Goal: Task Accomplishment & Management: Use online tool/utility

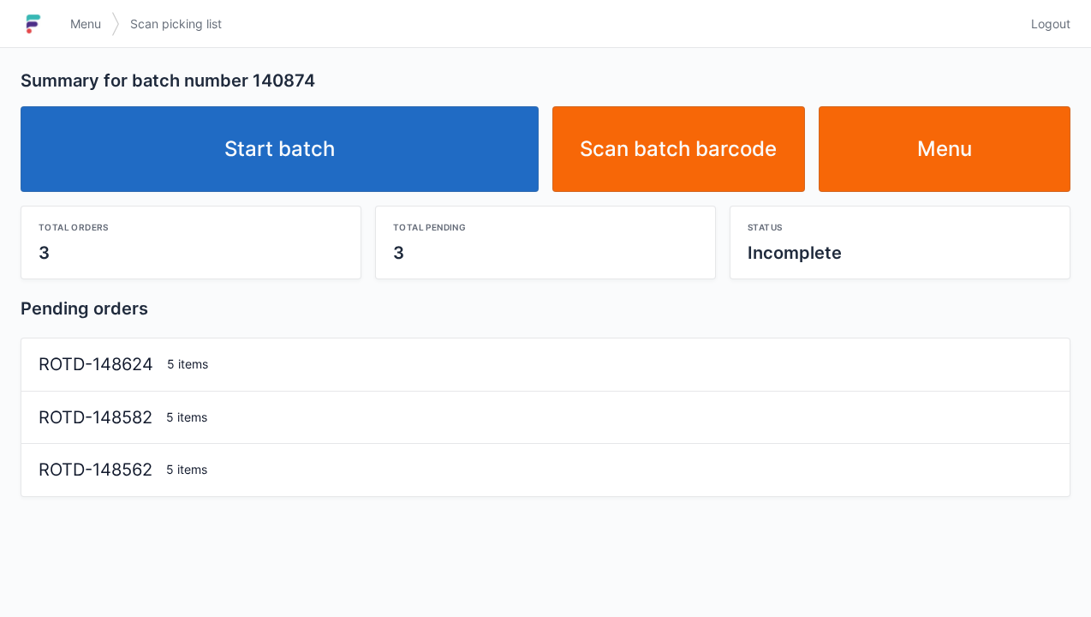
click at [408, 152] on link "Start batch" at bounding box center [280, 149] width 518 height 86
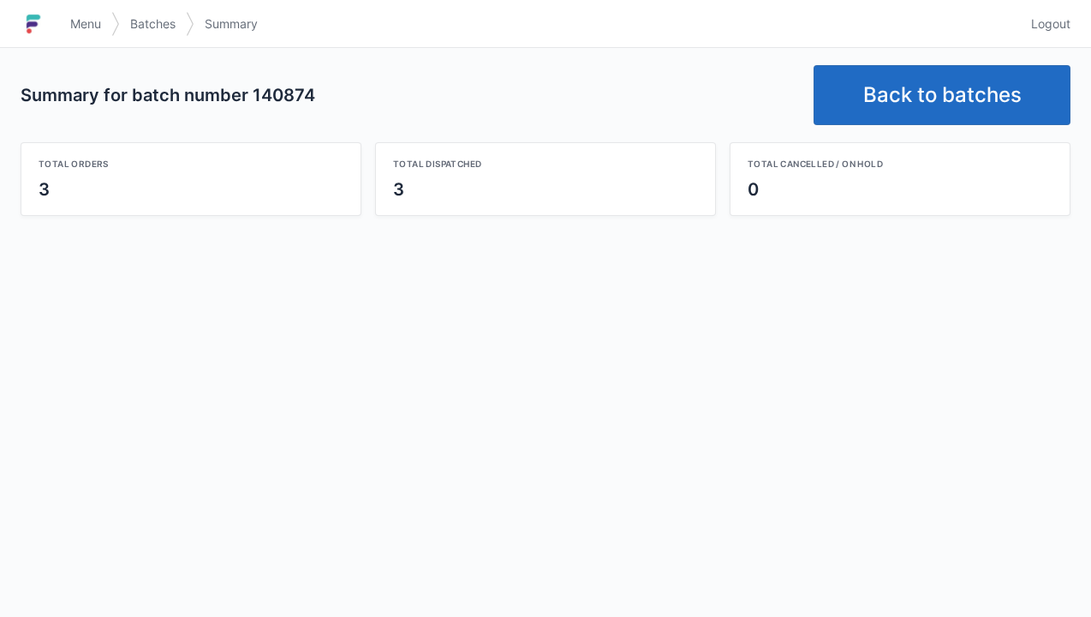
click at [930, 112] on link "Back to batches" at bounding box center [942, 95] width 257 height 60
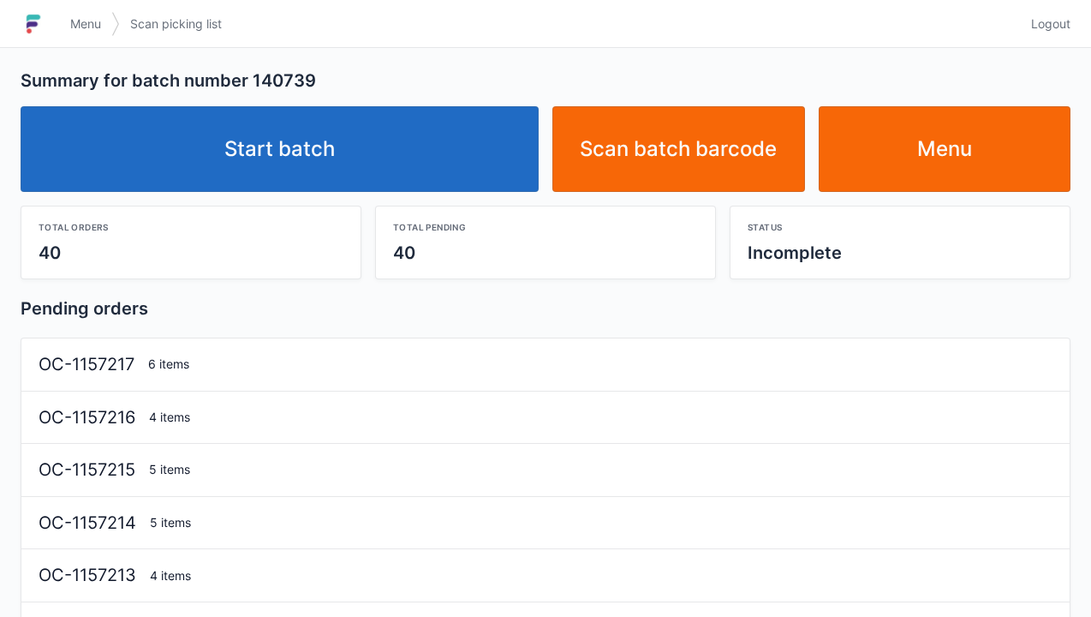
click at [440, 163] on link "Start batch" at bounding box center [280, 149] width 518 height 86
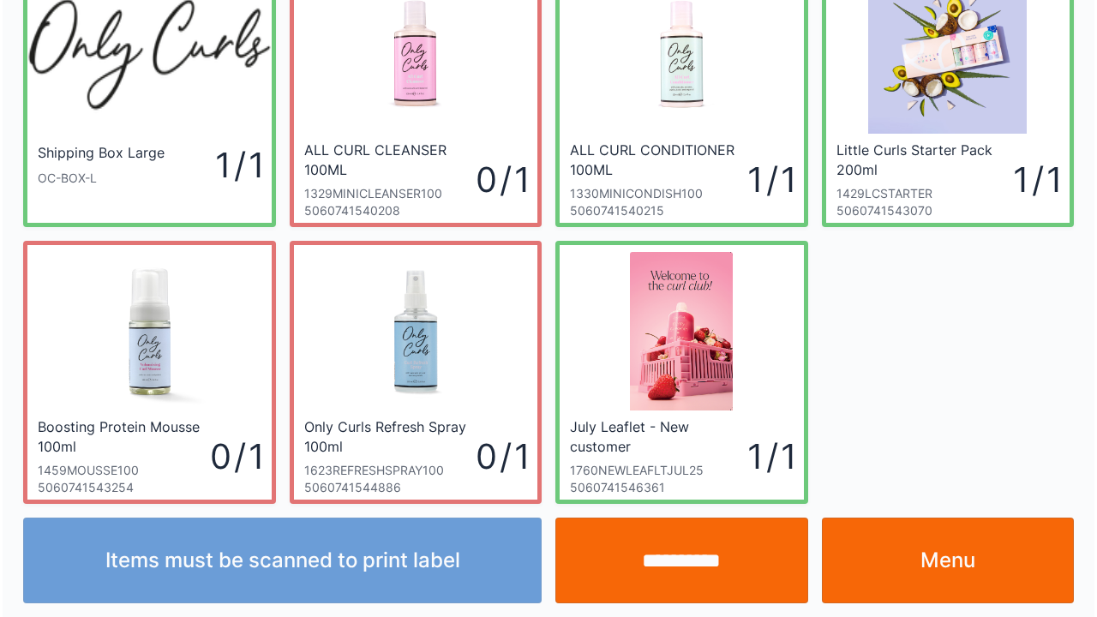
scroll to position [99, 0]
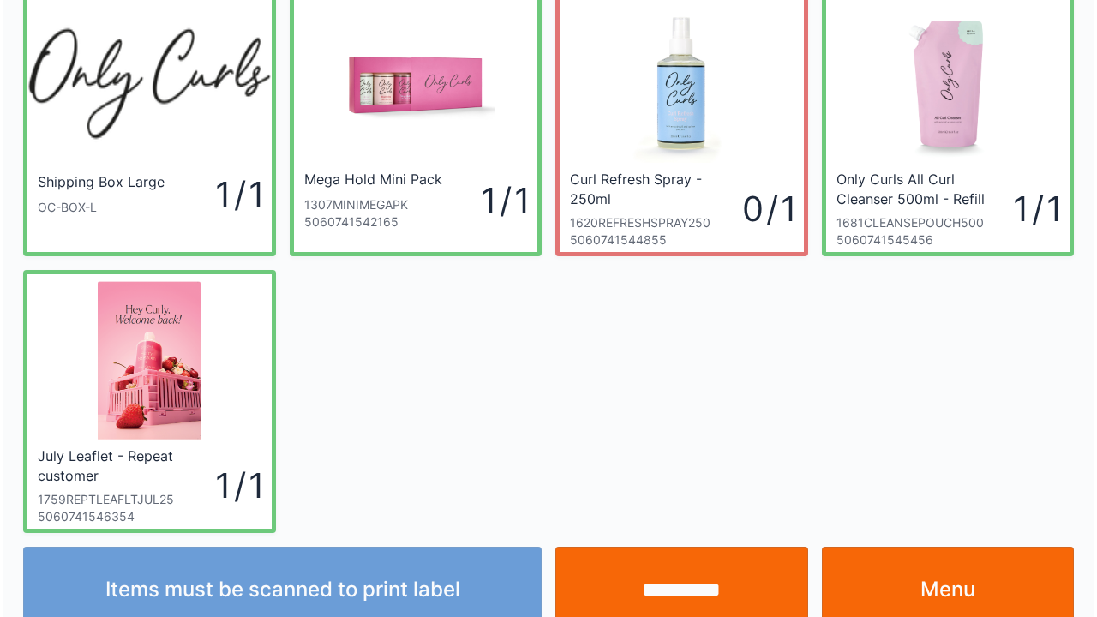
scroll to position [99, 0]
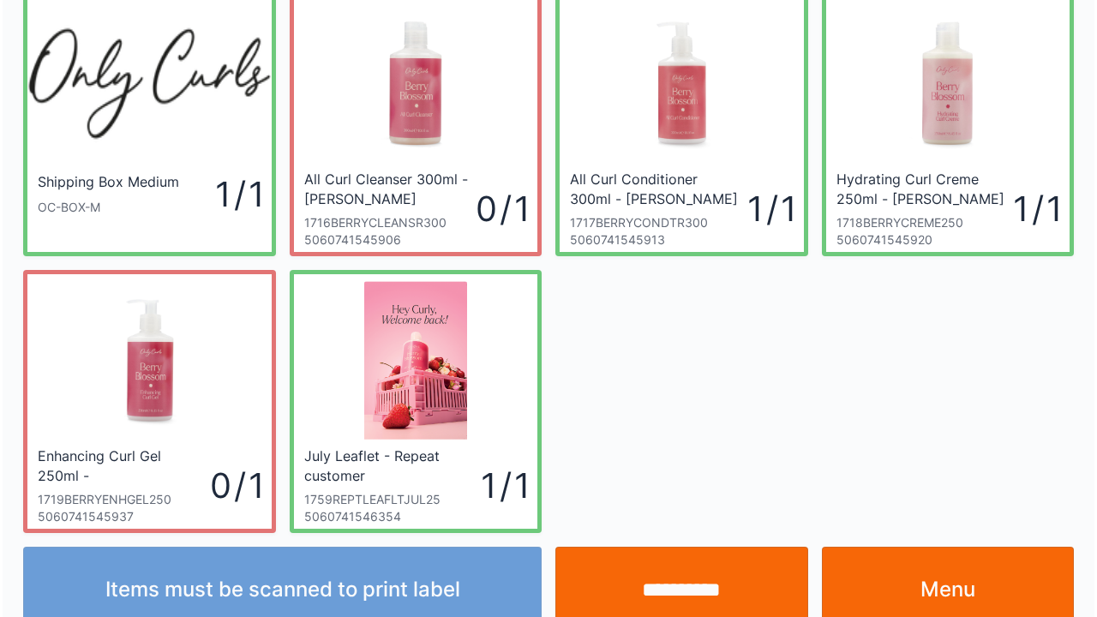
scroll to position [99, 0]
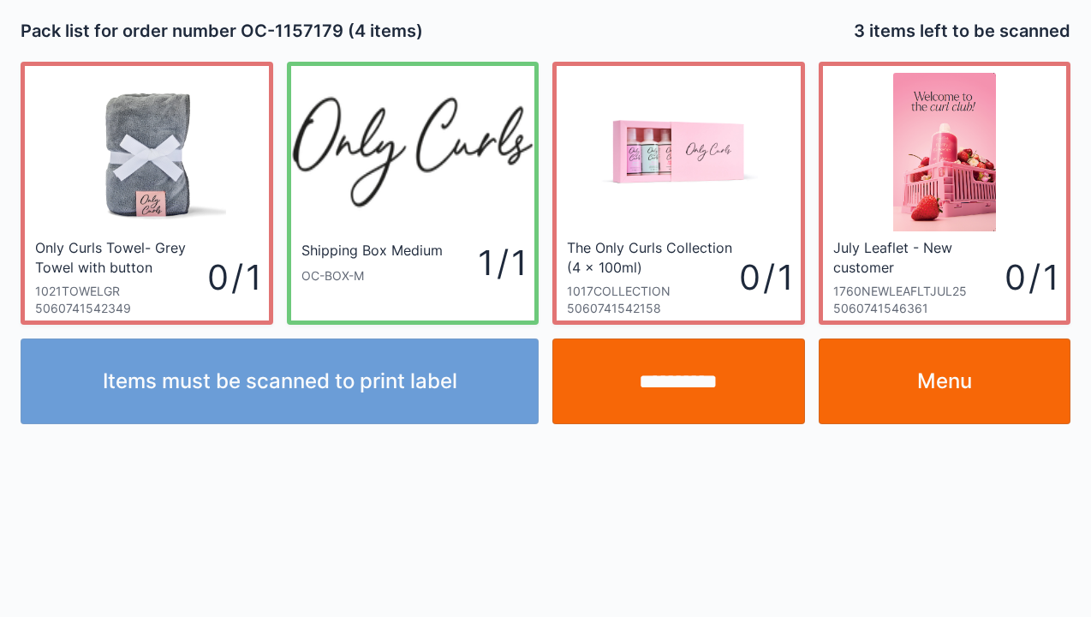
click at [905, 407] on link "Menu" at bounding box center [945, 381] width 253 height 86
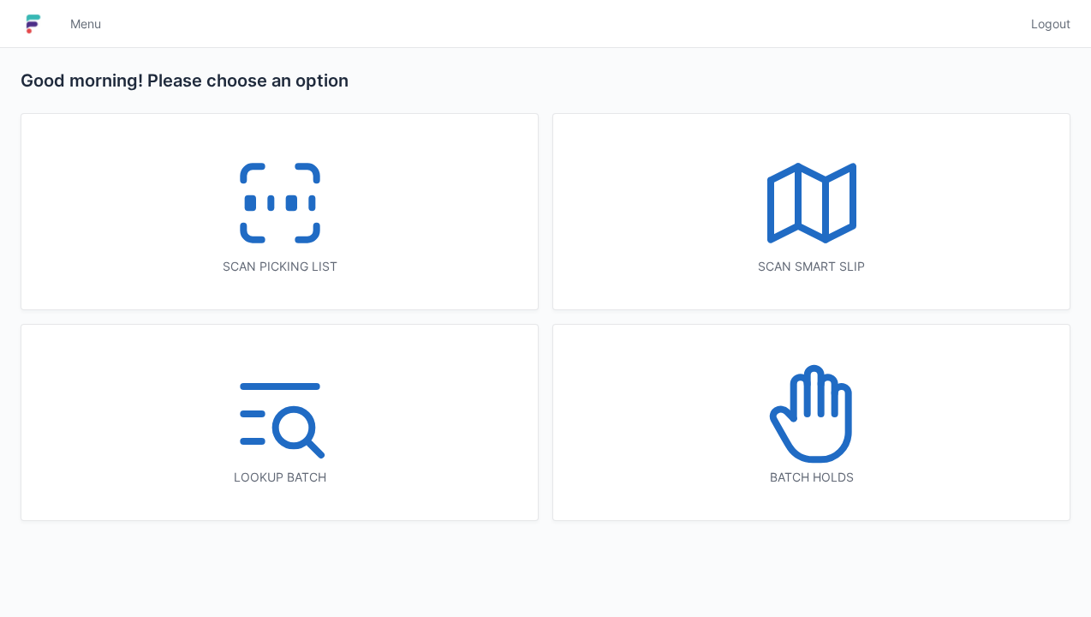
click at [312, 232] on icon at bounding box center [307, 233] width 18 height 14
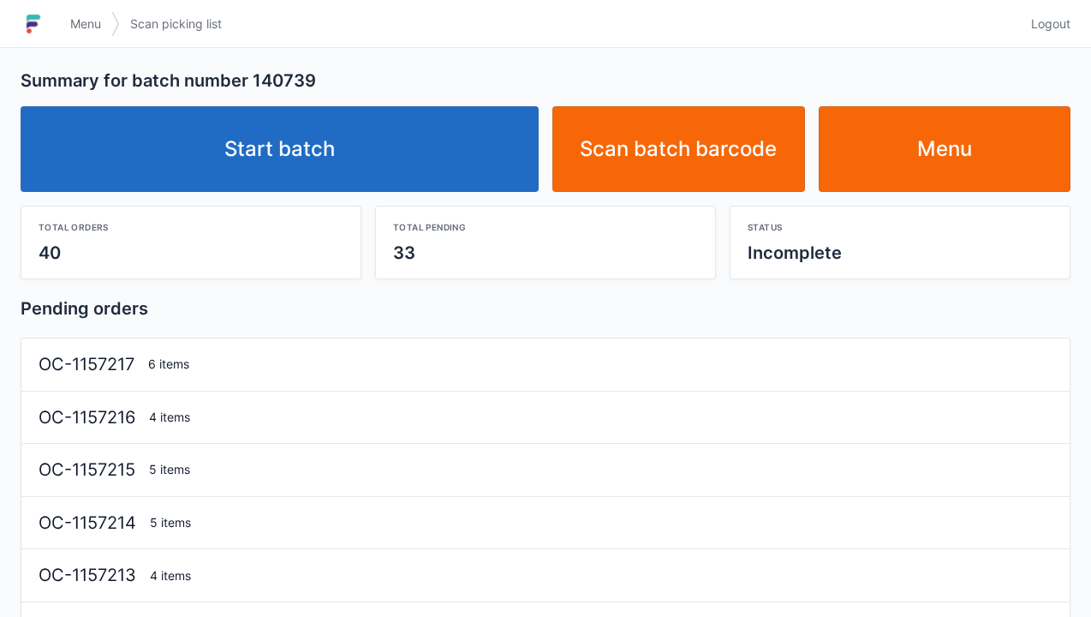
click at [370, 171] on link "Start batch" at bounding box center [280, 149] width 518 height 86
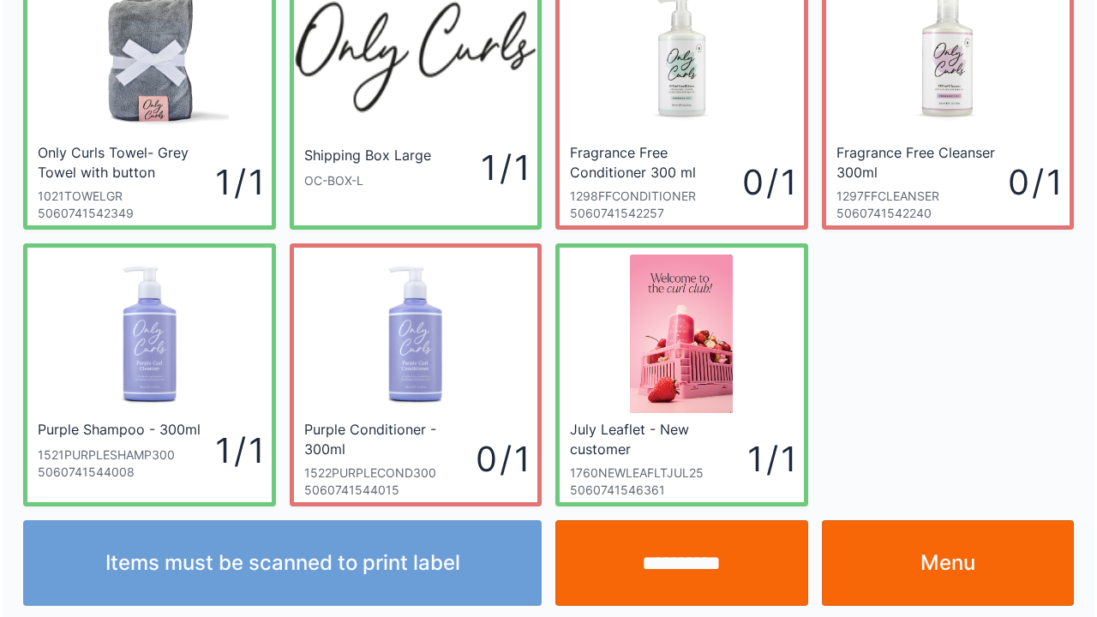
scroll to position [99, 0]
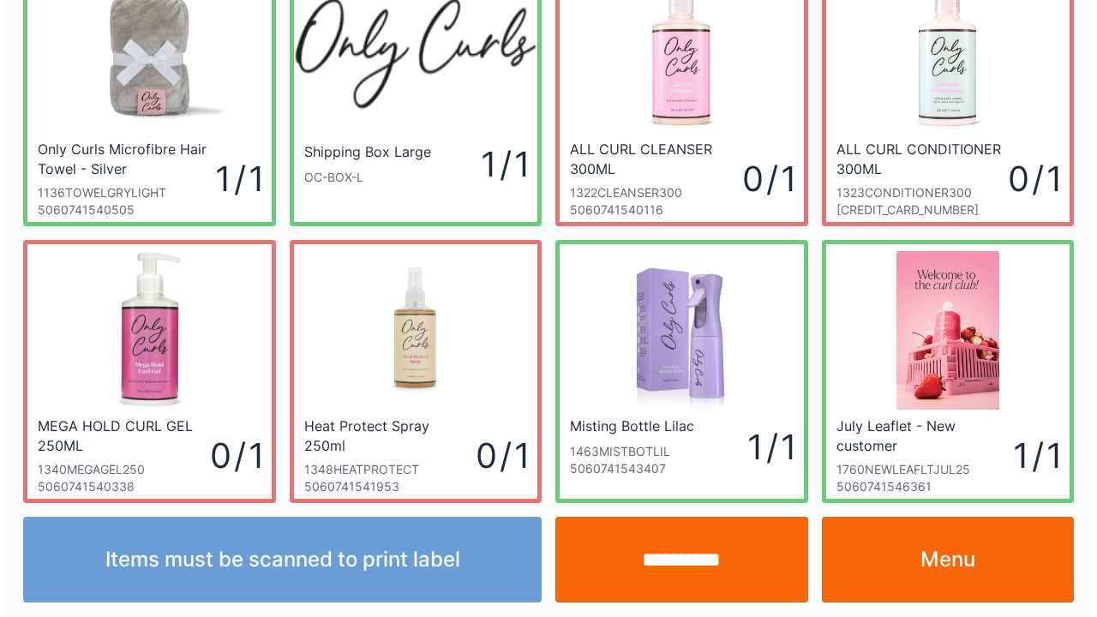
scroll to position [99, 0]
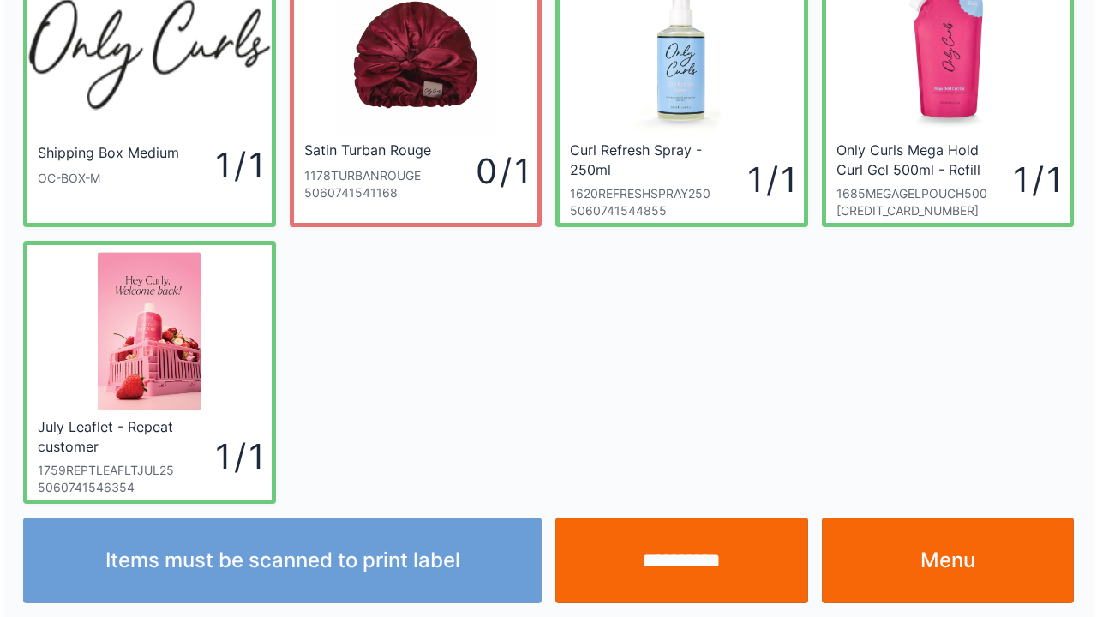
scroll to position [99, 0]
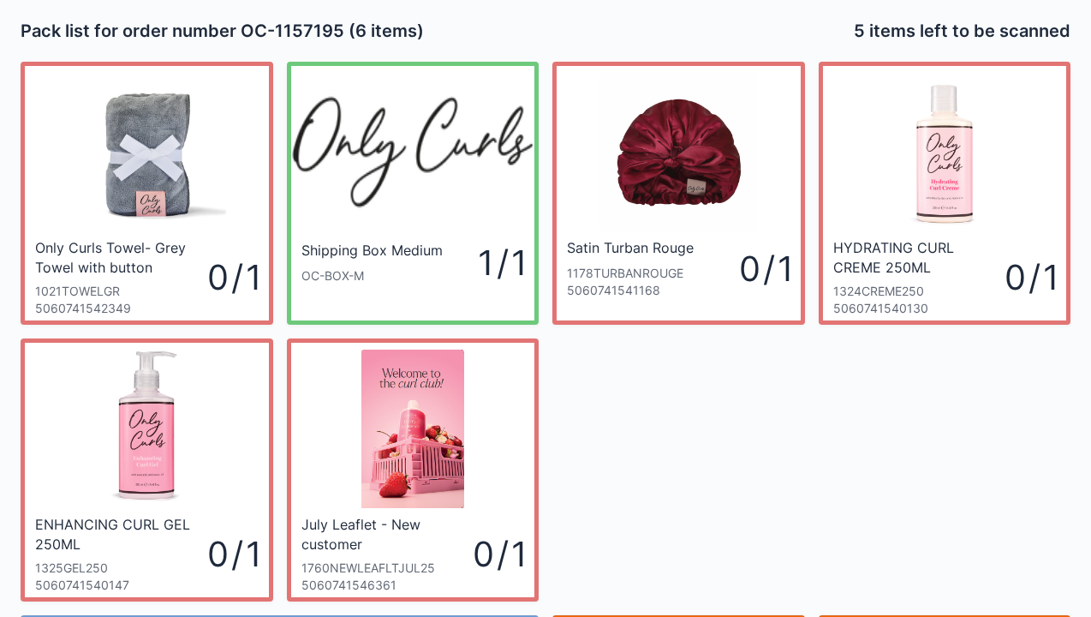
scroll to position [99, 0]
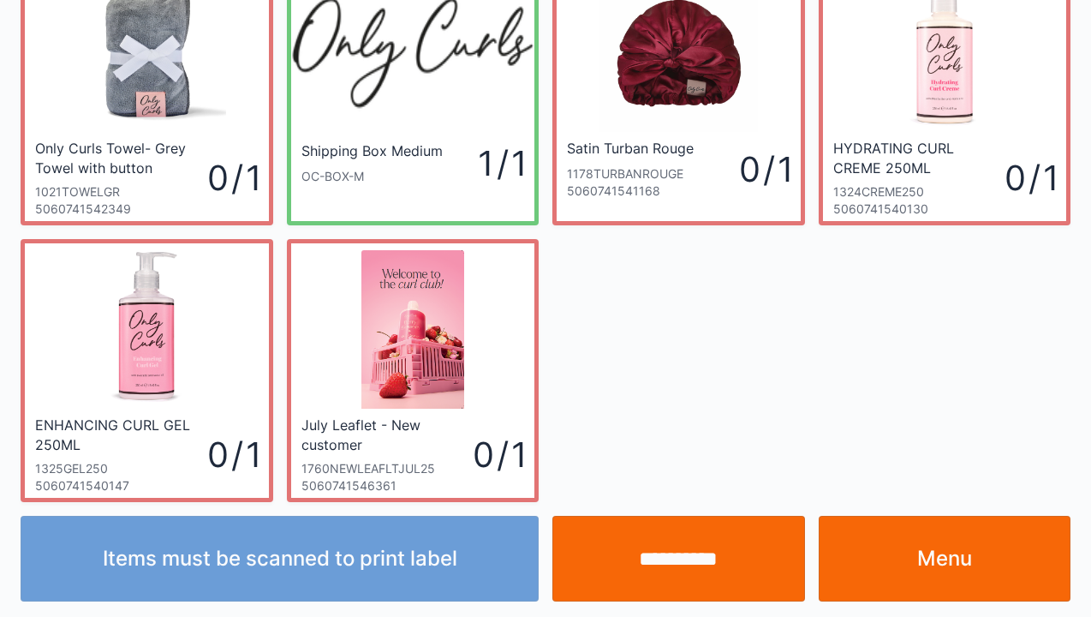
click at [965, 562] on link "Menu" at bounding box center [945, 559] width 253 height 86
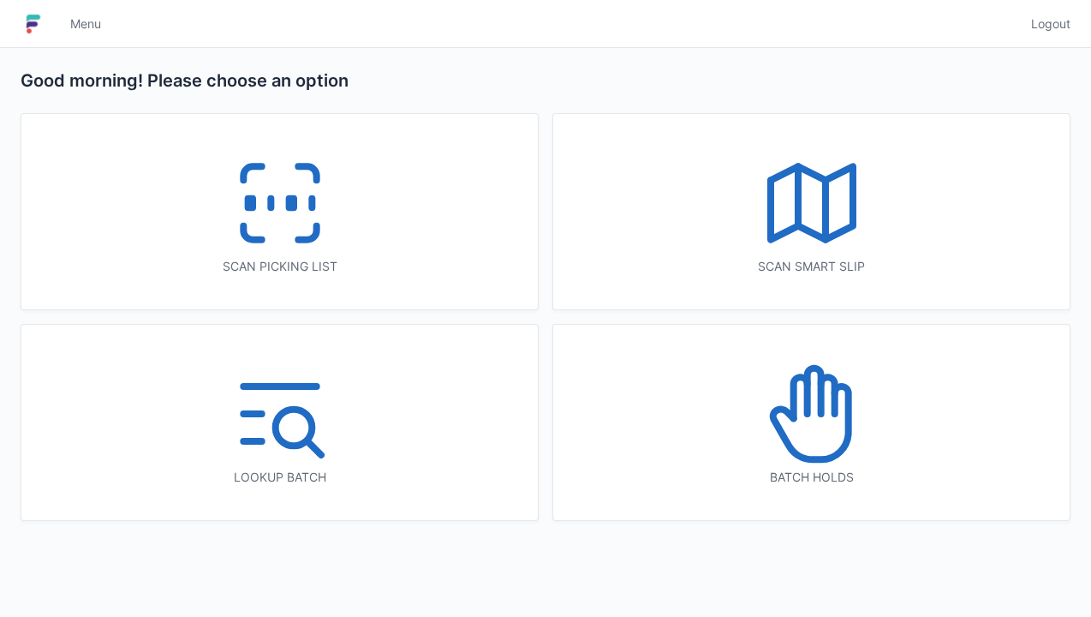
click at [289, 208] on rect at bounding box center [291, 203] width 4 height 9
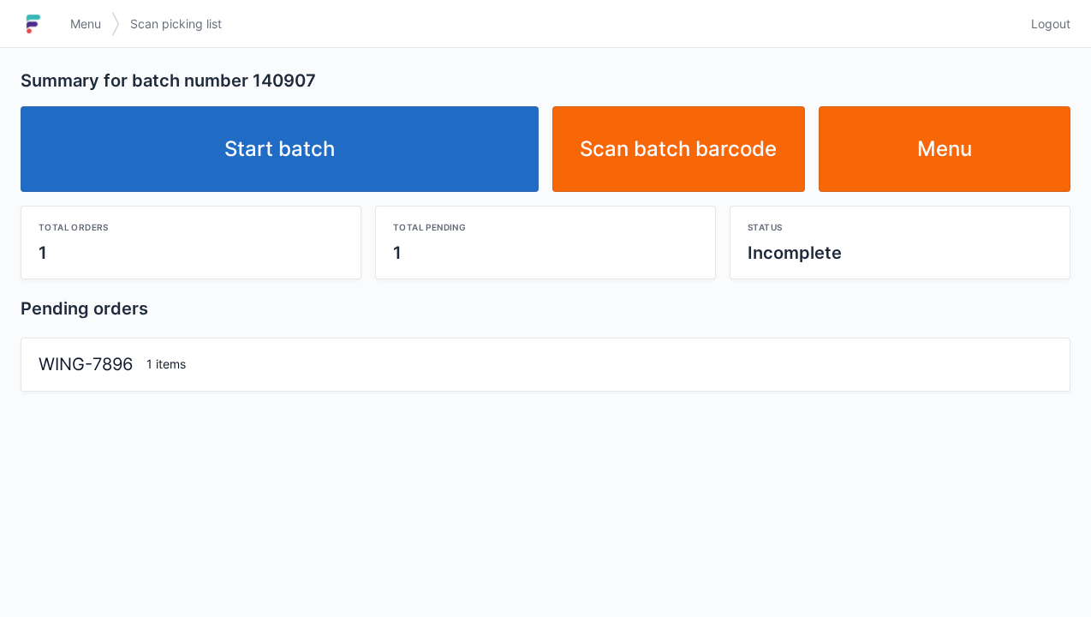
click at [428, 164] on link "Start batch" at bounding box center [280, 149] width 518 height 86
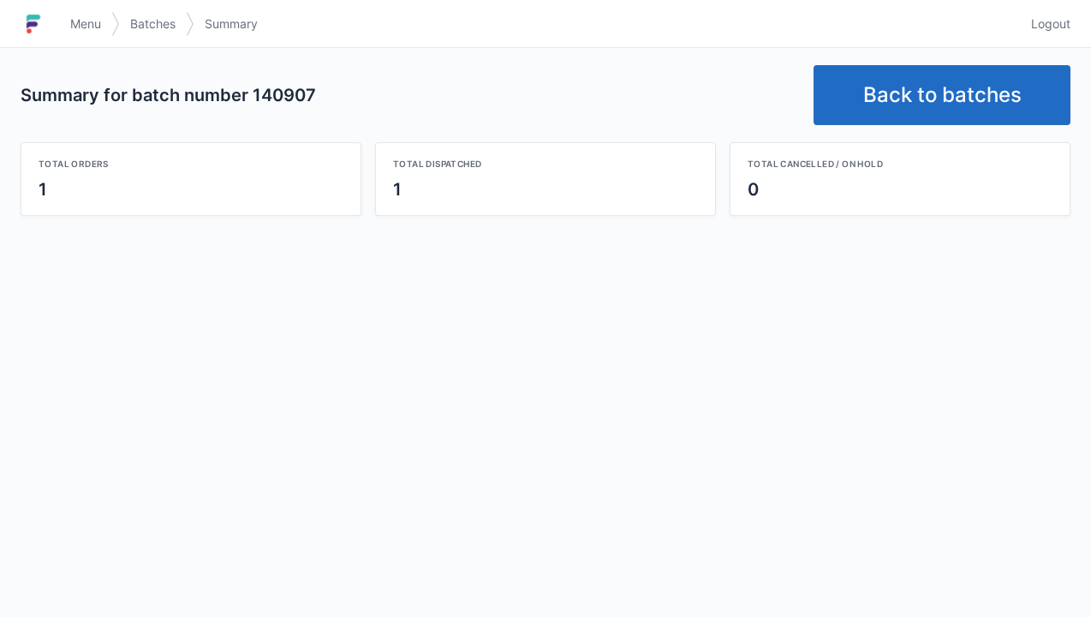
click at [901, 105] on link "Back to batches" at bounding box center [942, 95] width 257 height 60
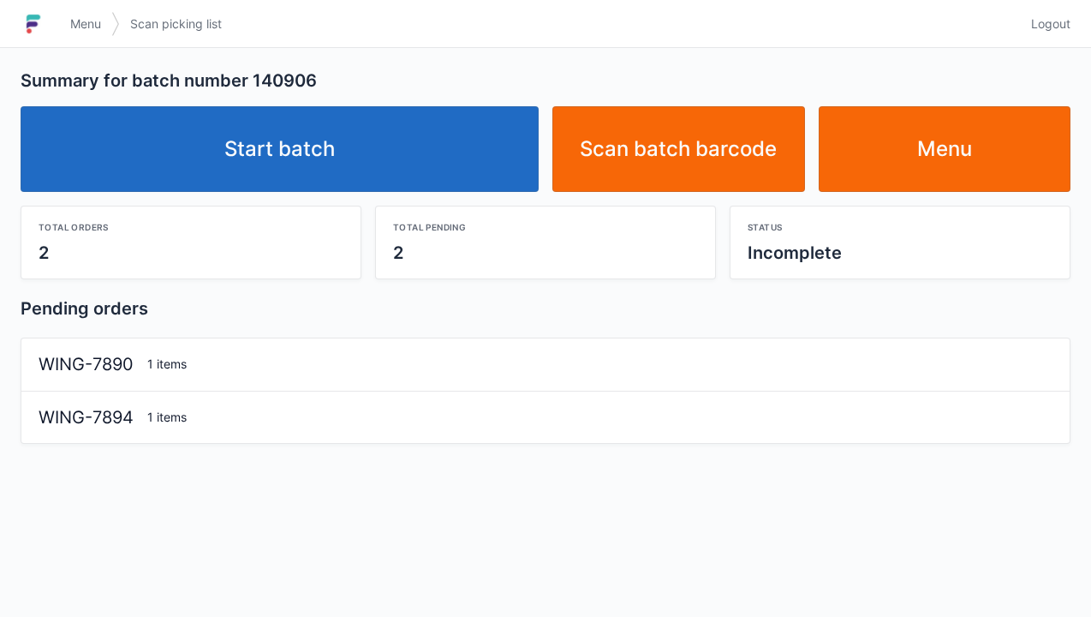
click at [424, 153] on link "Start batch" at bounding box center [280, 149] width 518 height 86
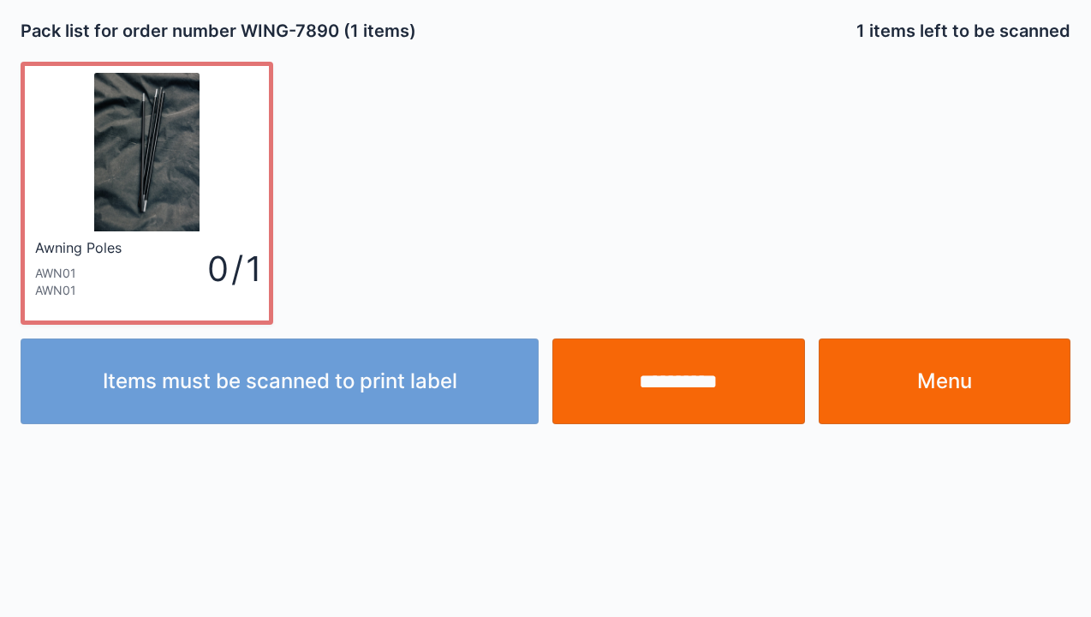
click at [946, 391] on link "Menu" at bounding box center [945, 381] width 253 height 86
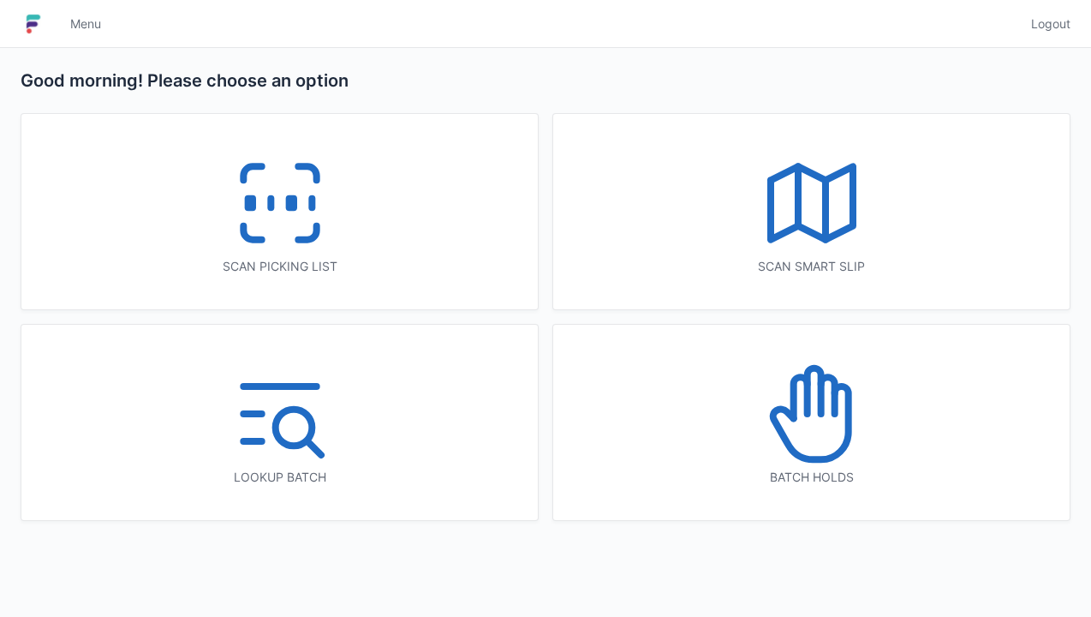
click at [391, 206] on div "Scan picking list" at bounding box center [279, 211] width 517 height 195
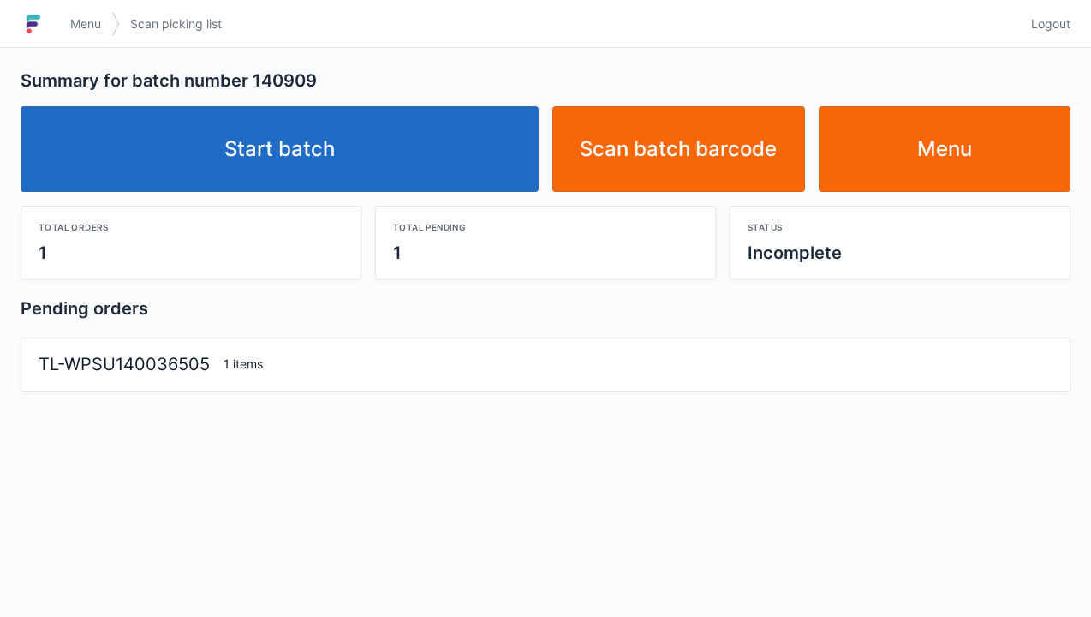
click at [274, 163] on link "Start batch" at bounding box center [280, 149] width 518 height 86
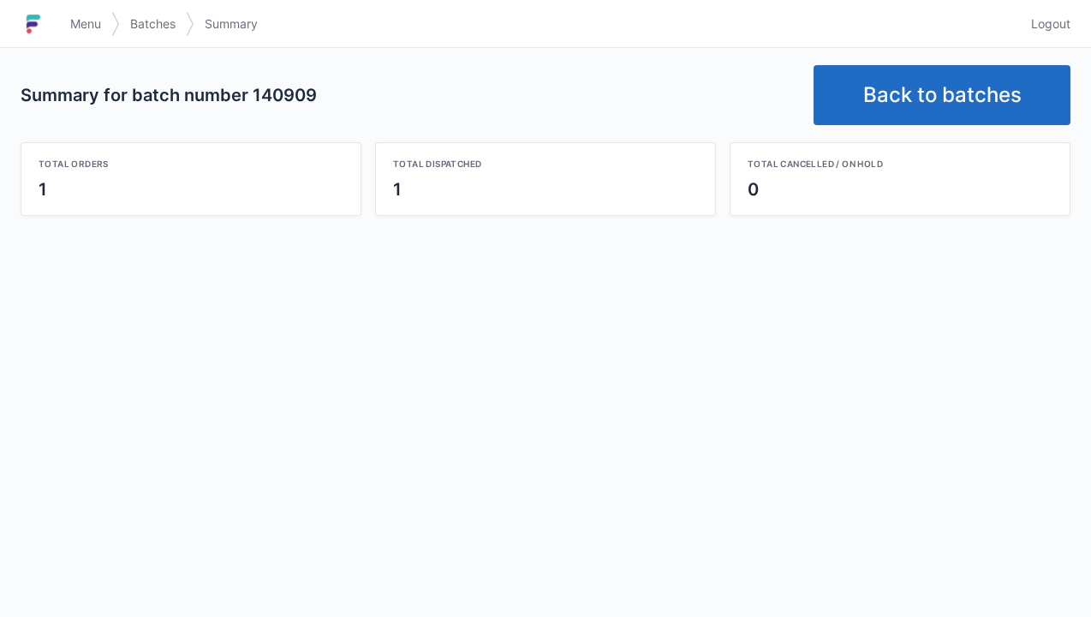
click at [921, 88] on link "Back to batches" at bounding box center [942, 95] width 257 height 60
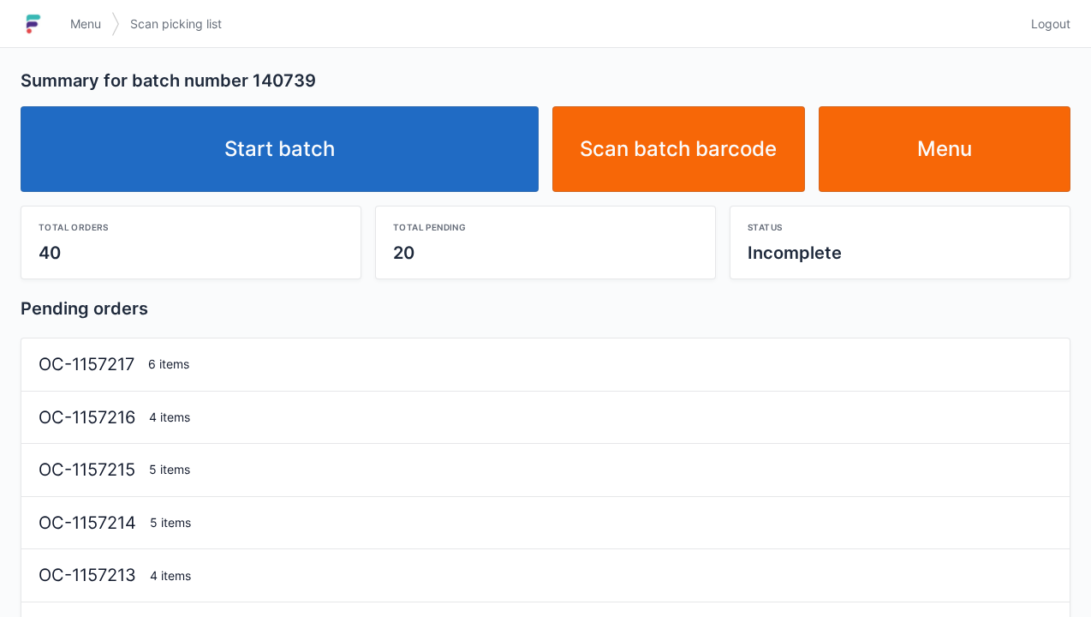
click at [388, 159] on link "Start batch" at bounding box center [280, 149] width 518 height 86
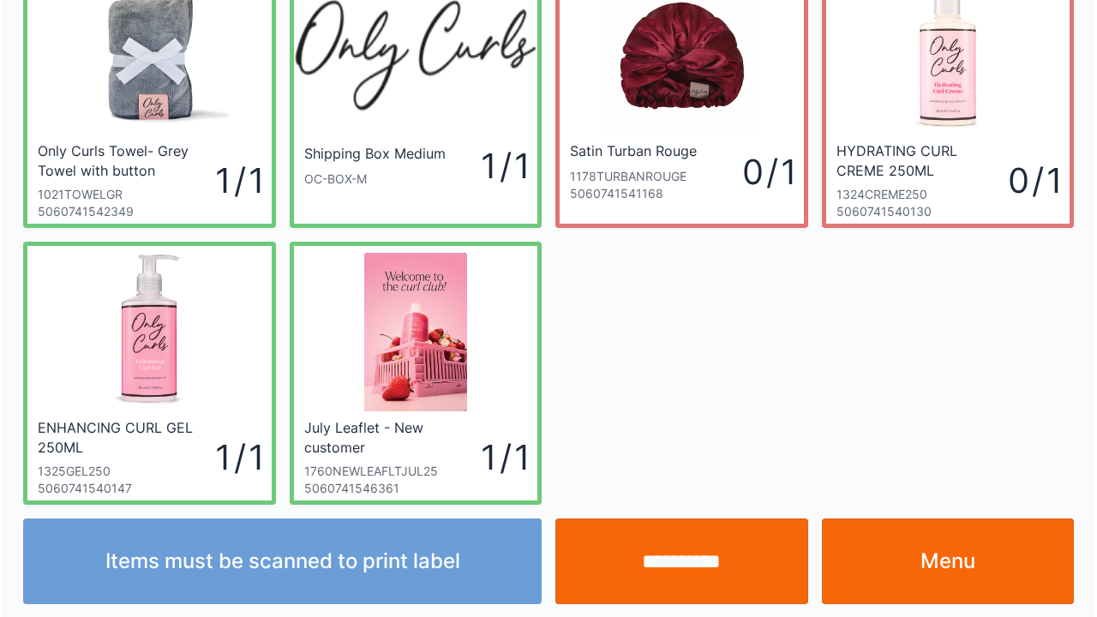
scroll to position [99, 0]
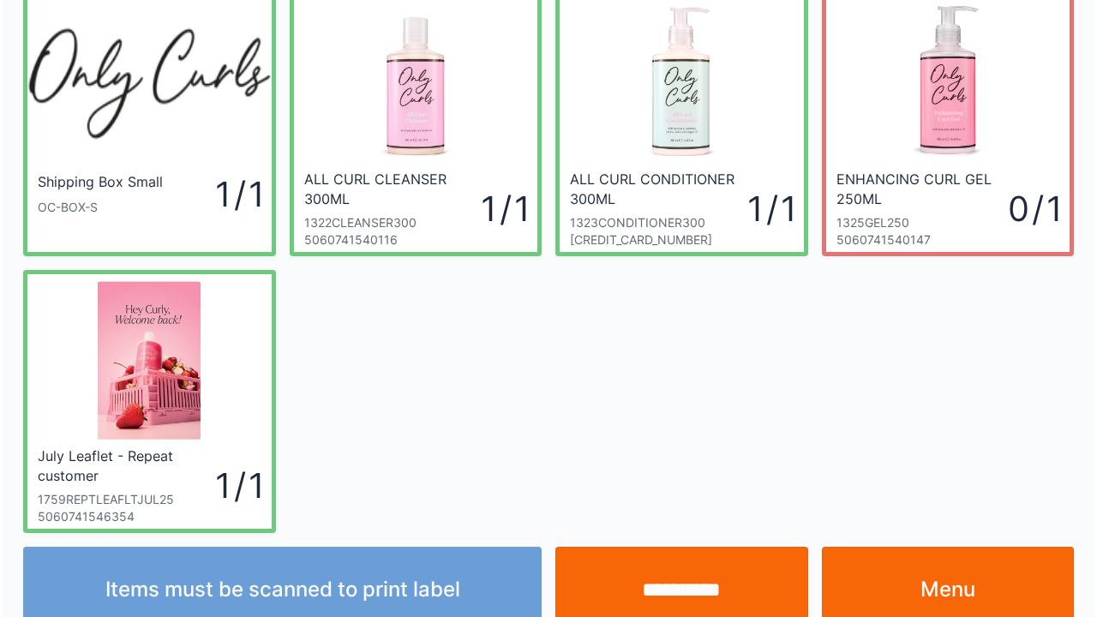
scroll to position [99, 0]
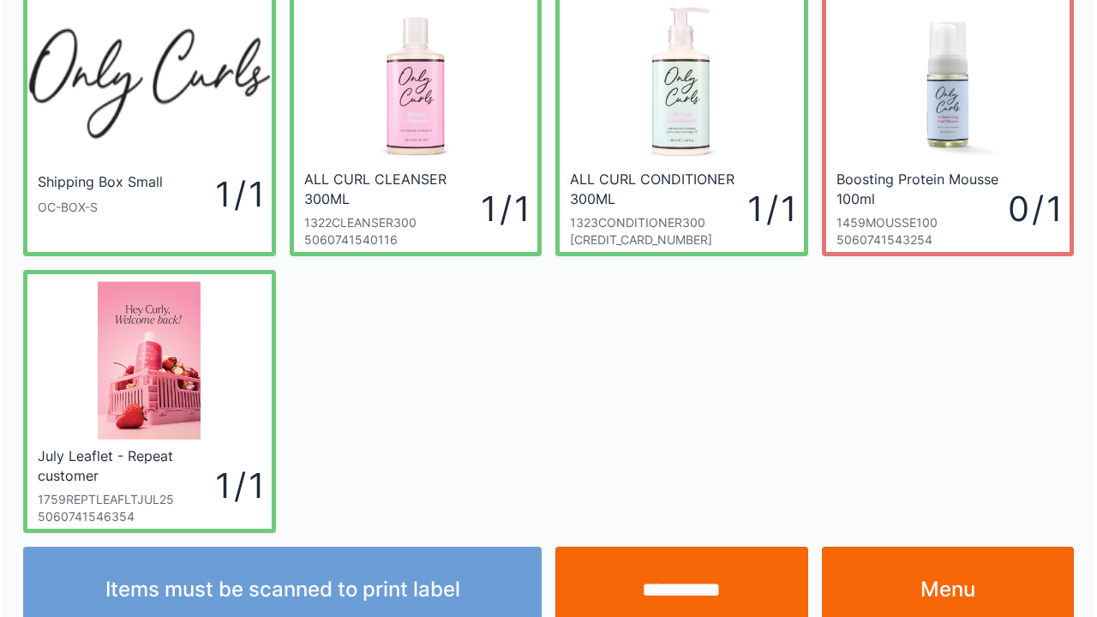
scroll to position [99, 0]
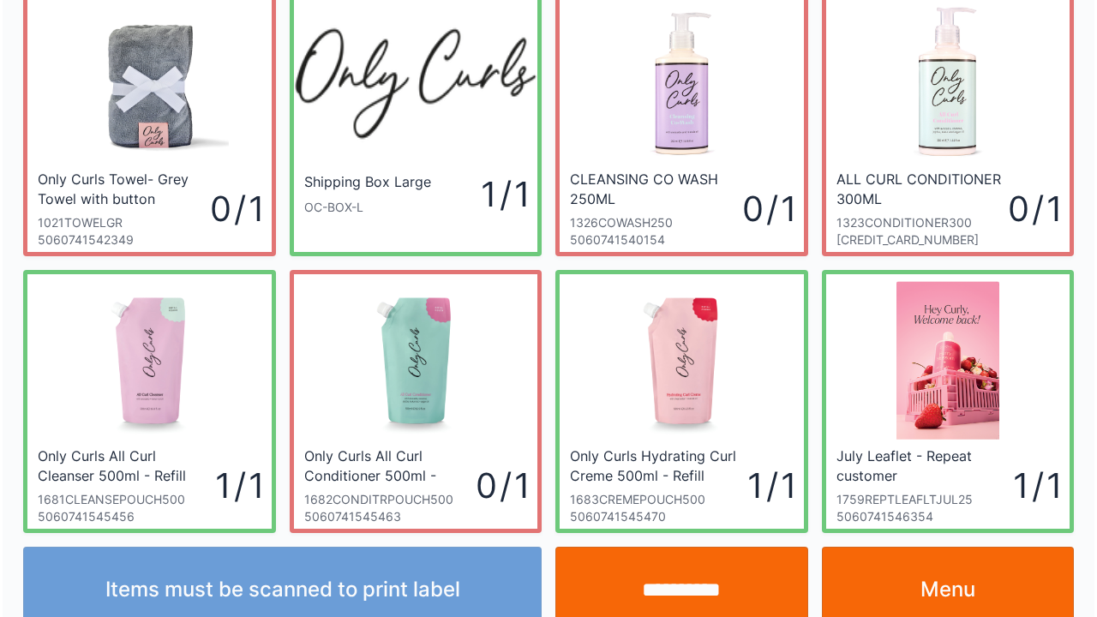
scroll to position [99, 0]
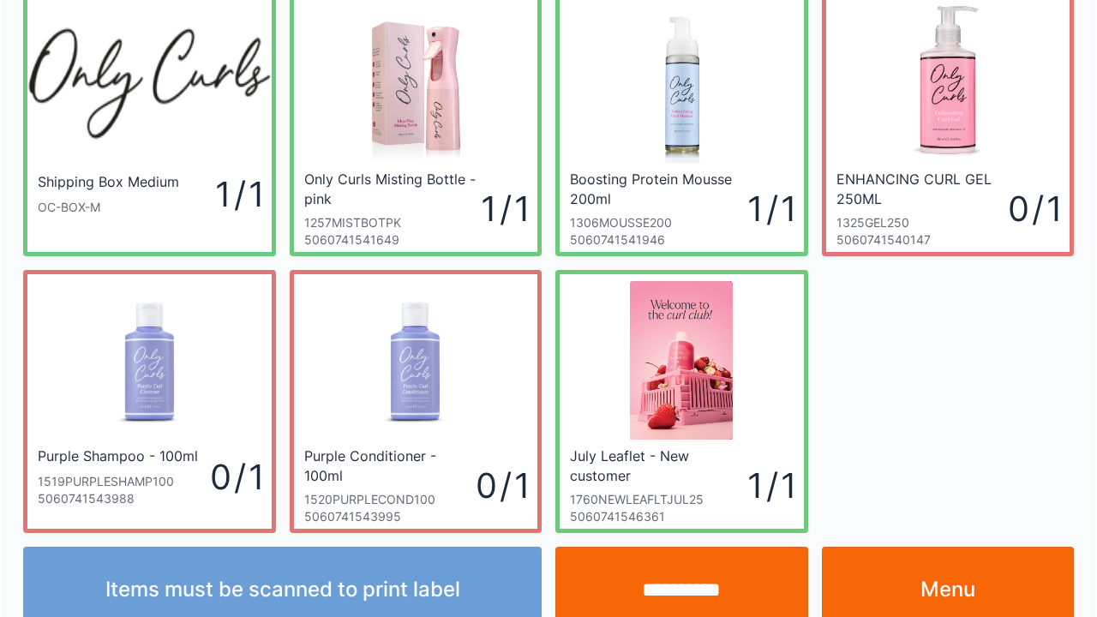
scroll to position [99, 0]
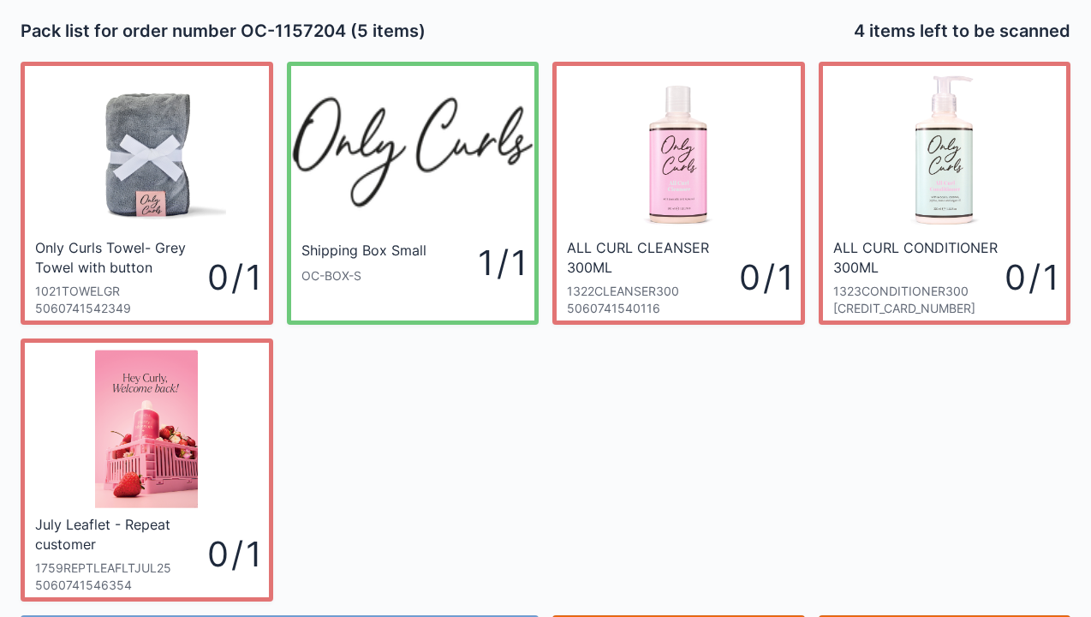
scroll to position [34, 0]
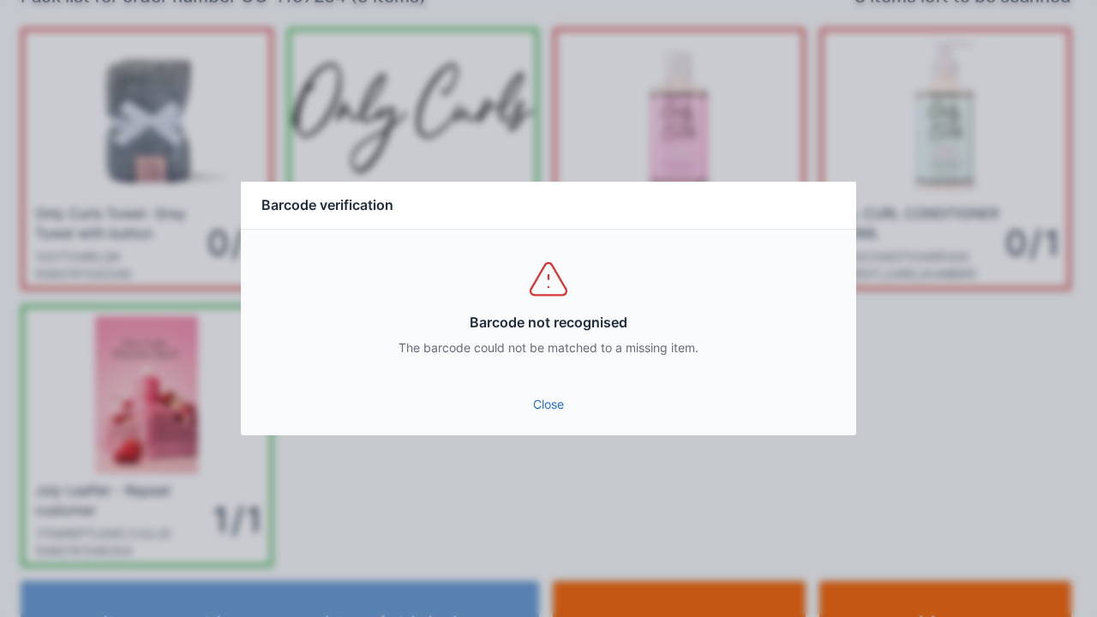
click at [543, 453] on div "Barcode verification Barcode not recognised The barcode could not be matched to…" at bounding box center [548, 308] width 1097 height 617
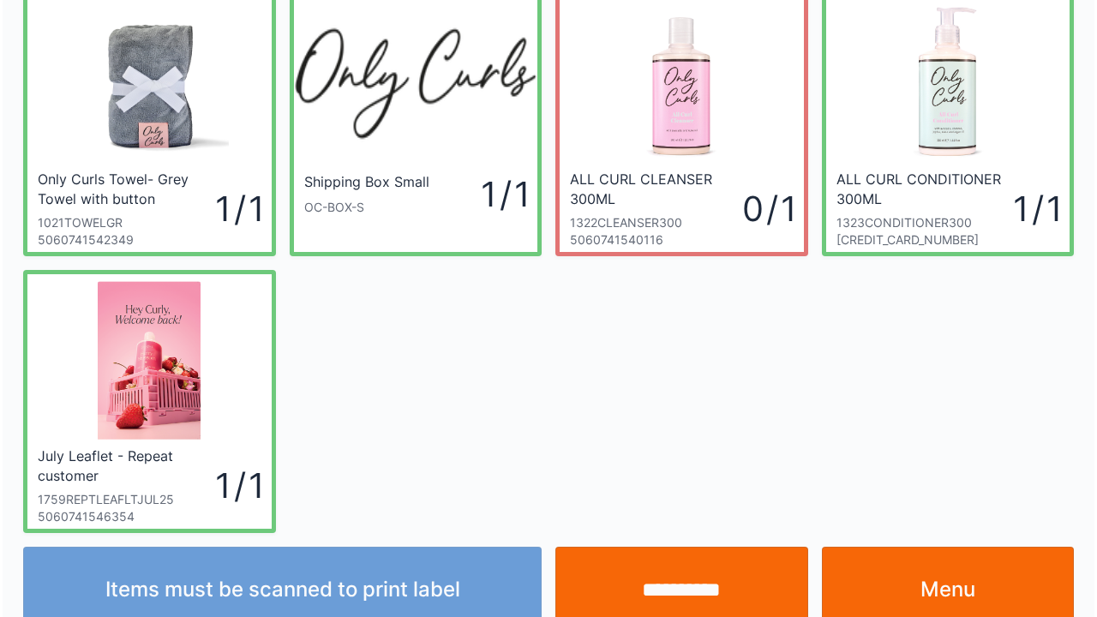
scroll to position [99, 0]
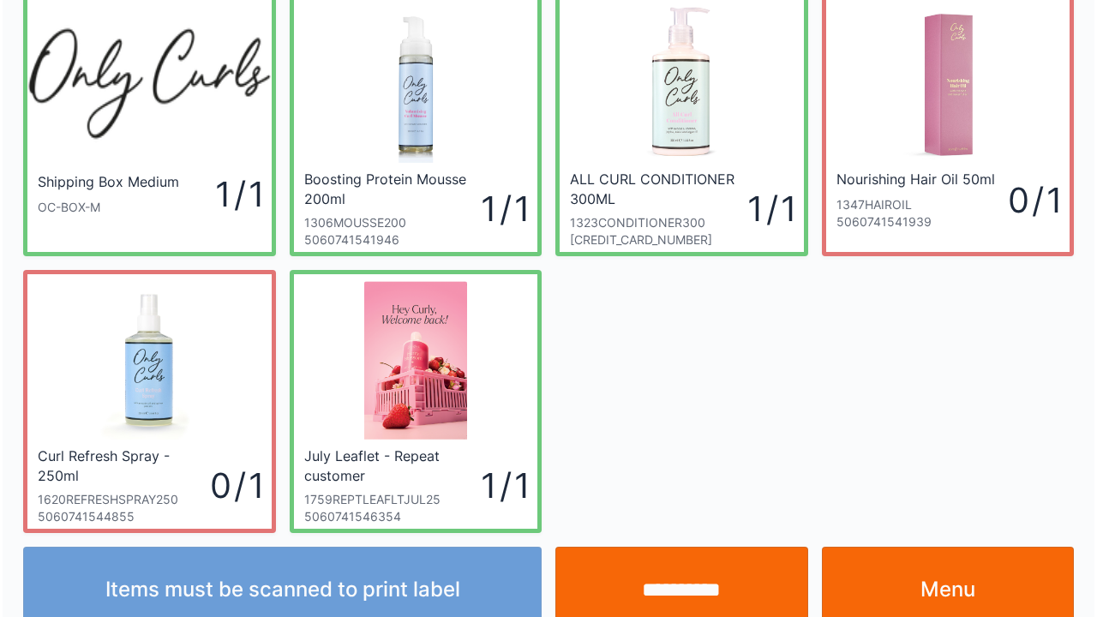
scroll to position [99, 0]
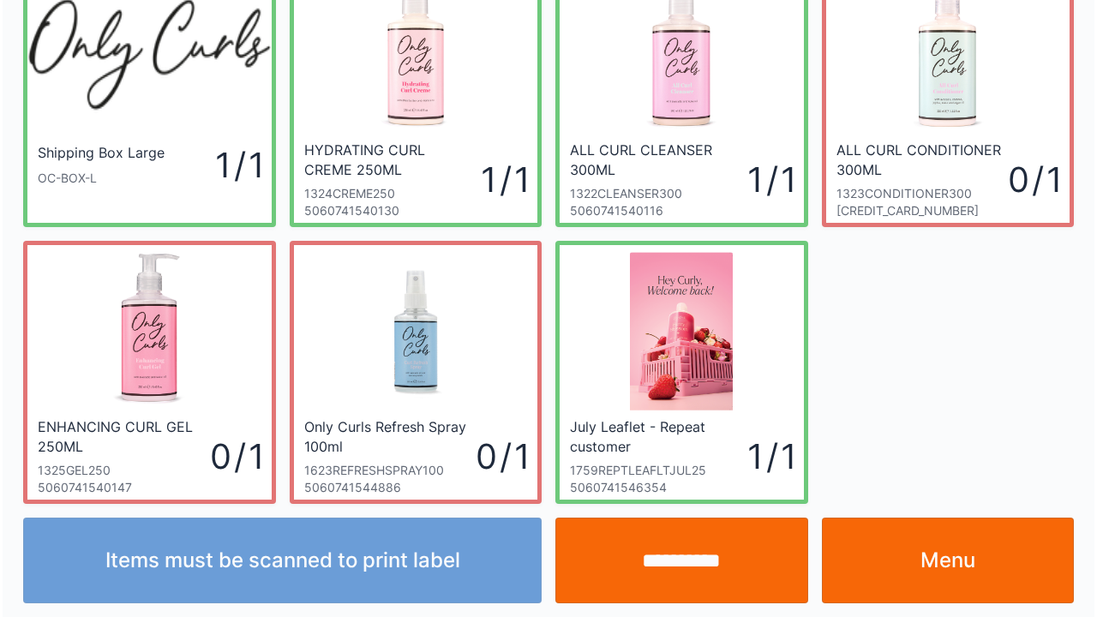
scroll to position [99, 0]
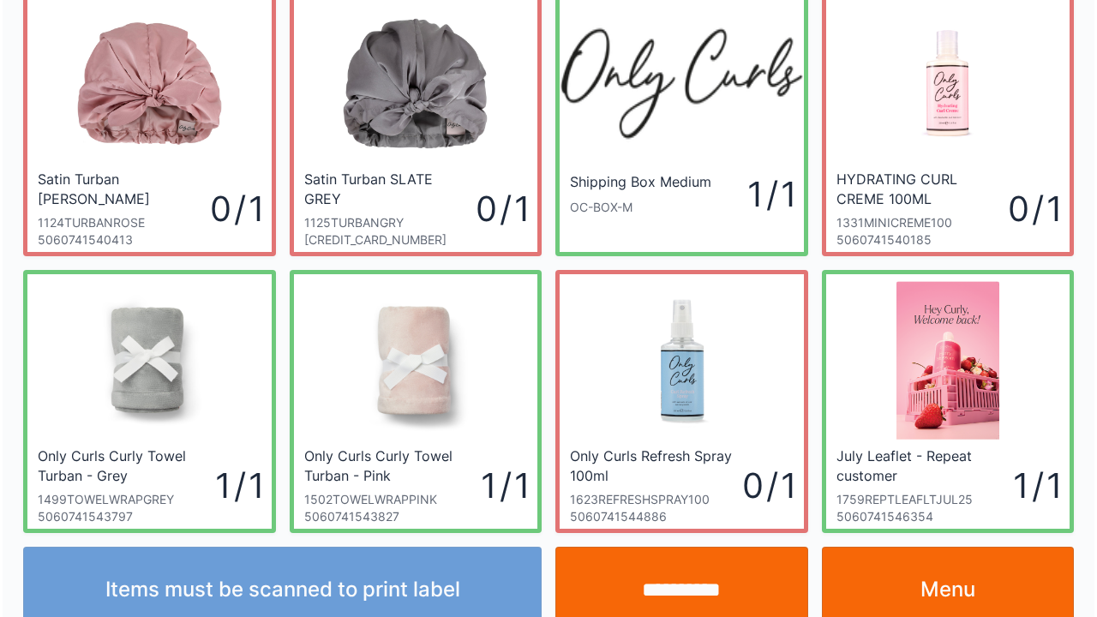
scroll to position [99, 0]
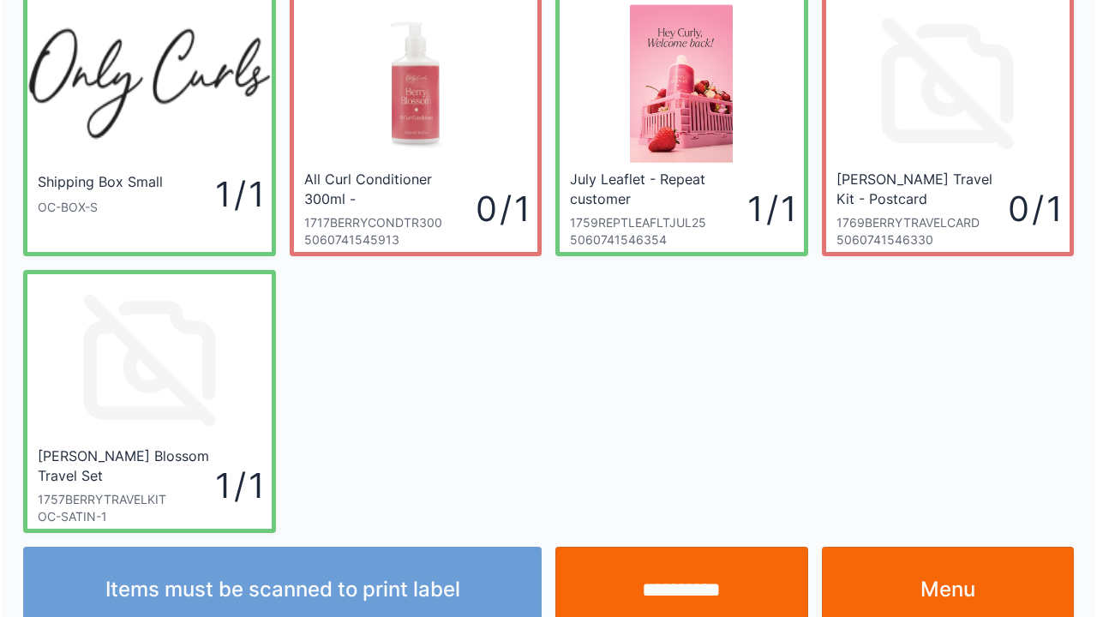
scroll to position [99, 0]
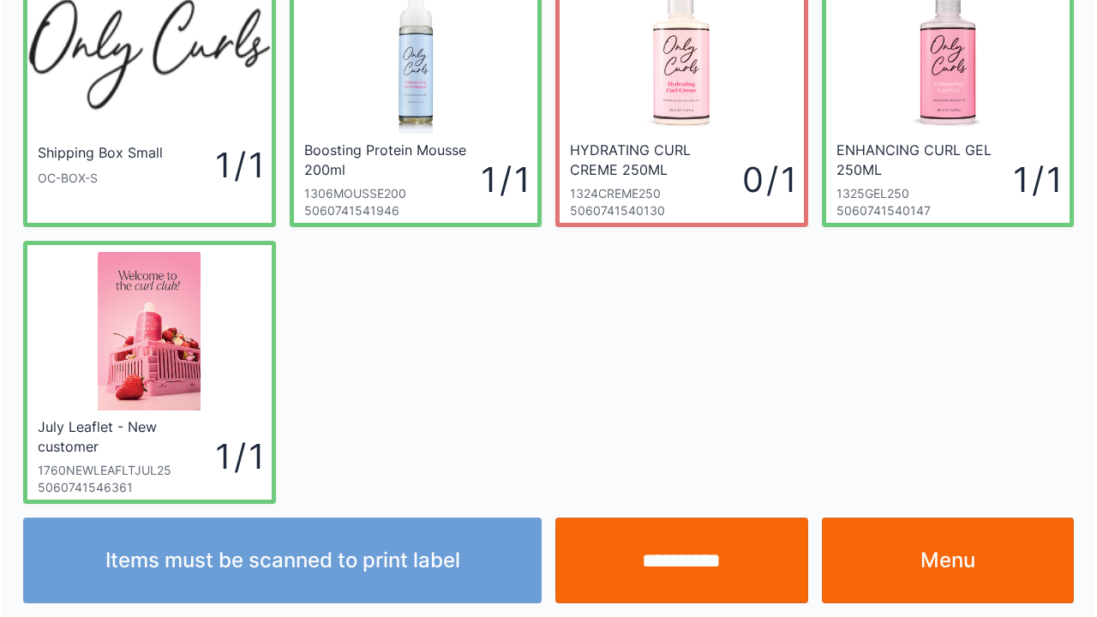
scroll to position [99, 0]
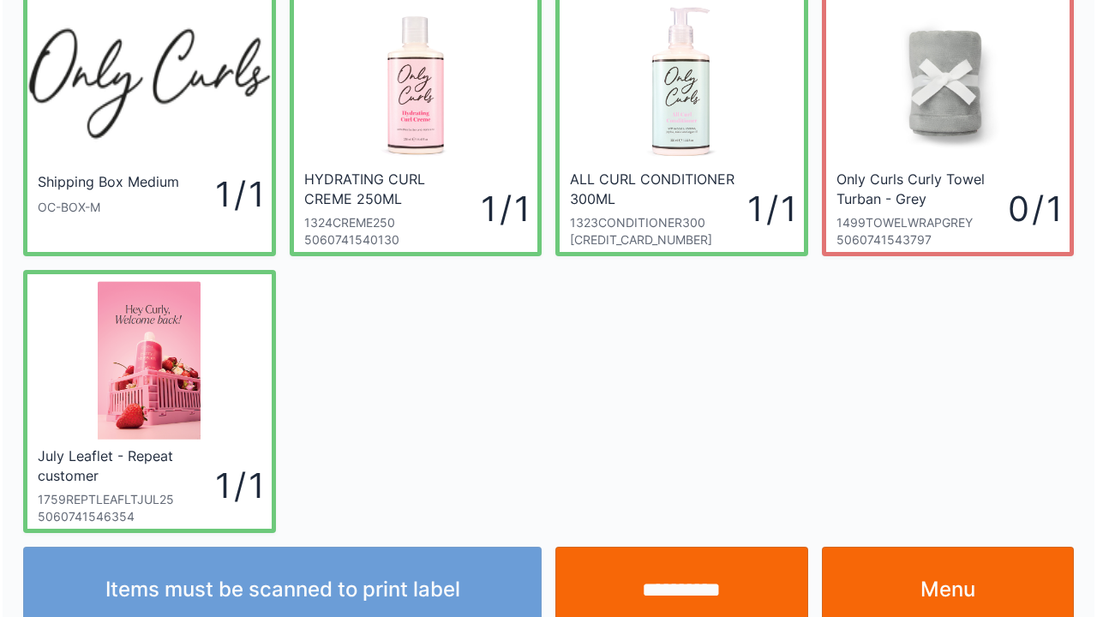
scroll to position [99, 0]
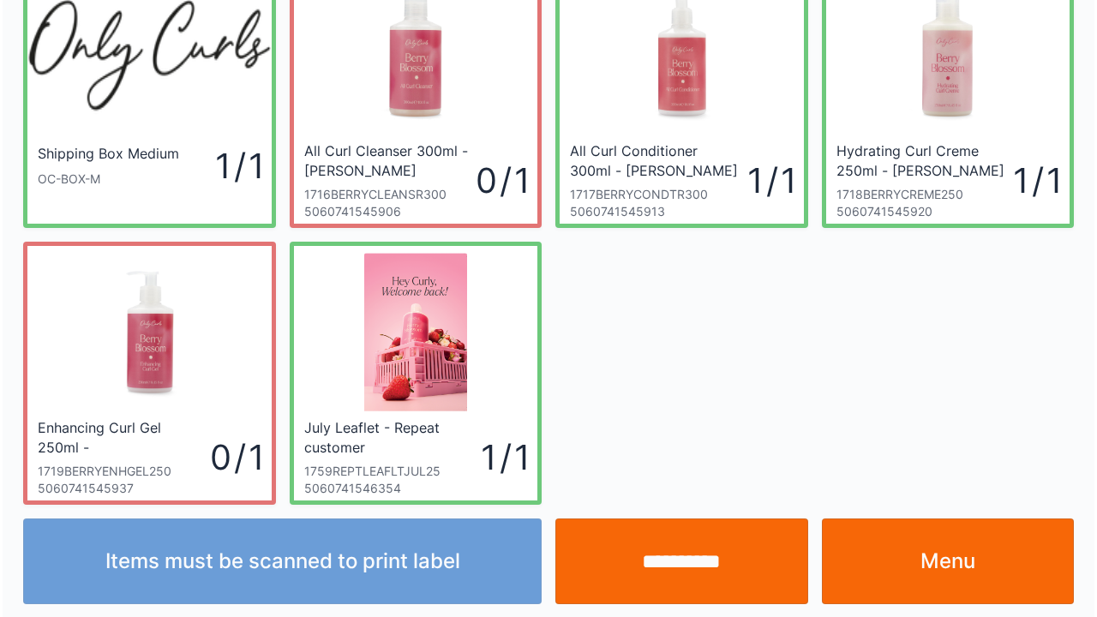
scroll to position [99, 0]
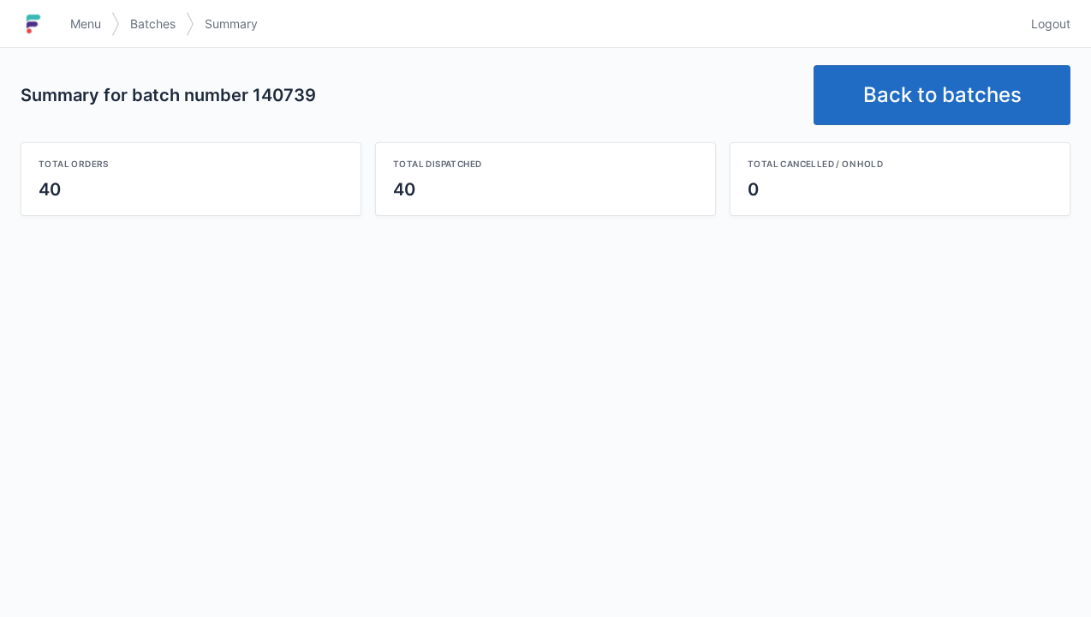
click at [923, 91] on link "Back to batches" at bounding box center [942, 95] width 257 height 60
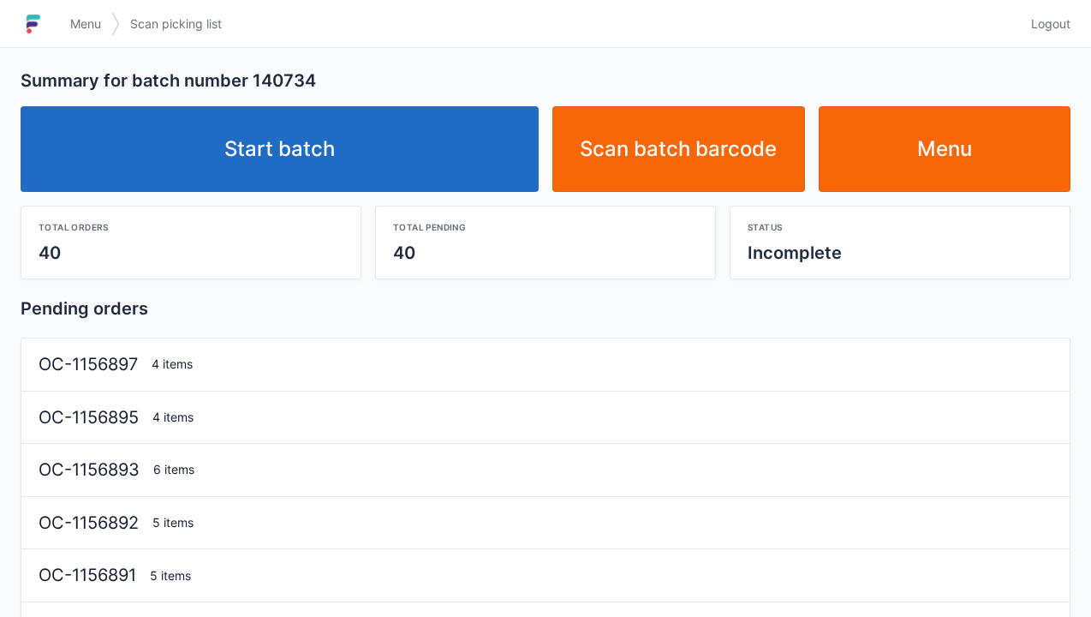
click at [443, 188] on link "Start batch" at bounding box center [280, 149] width 518 height 86
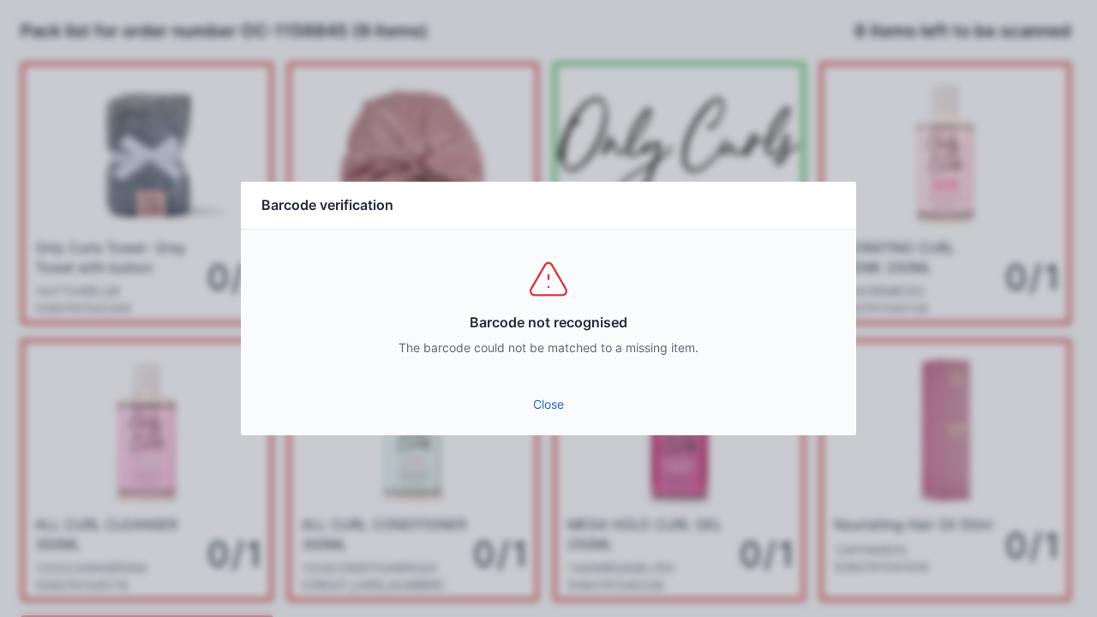
click at [557, 409] on link "Close" at bounding box center [548, 404] width 588 height 31
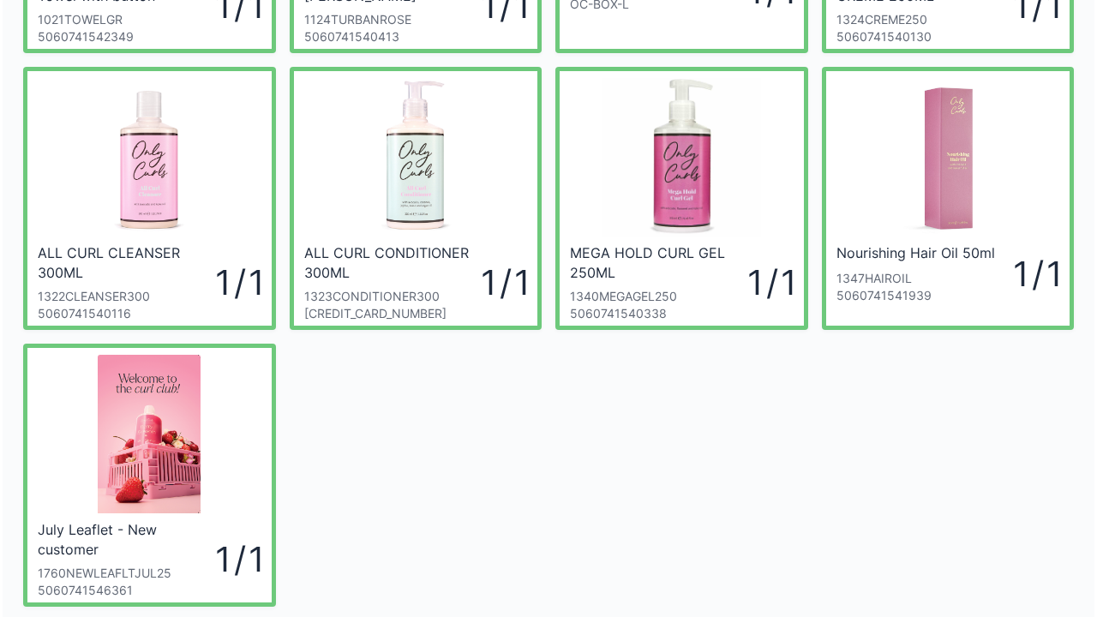
scroll to position [274, 0]
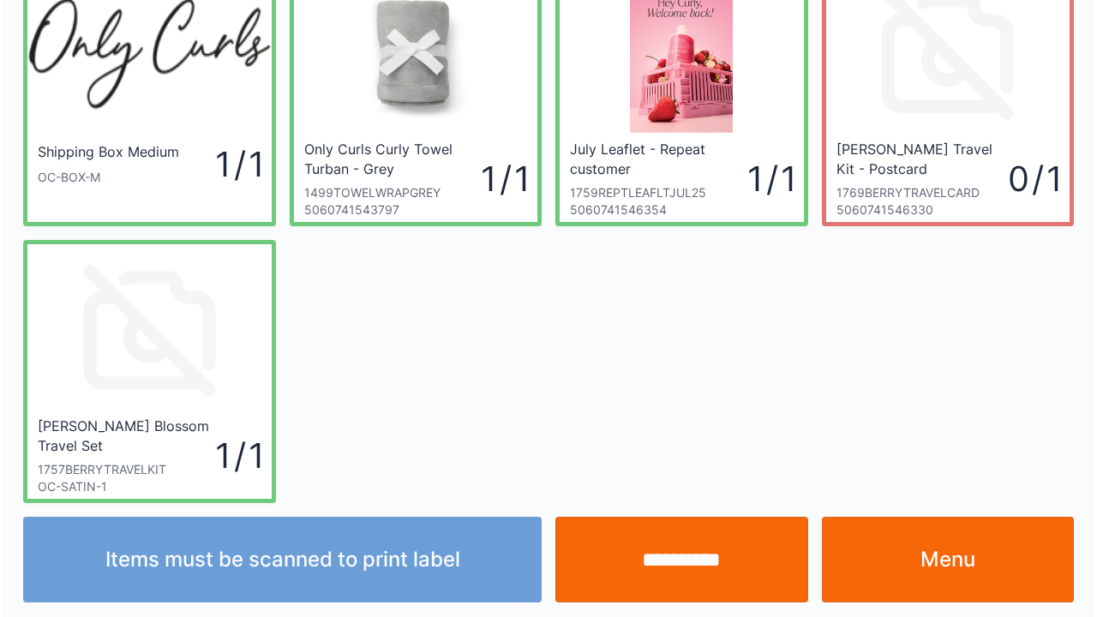
scroll to position [99, 0]
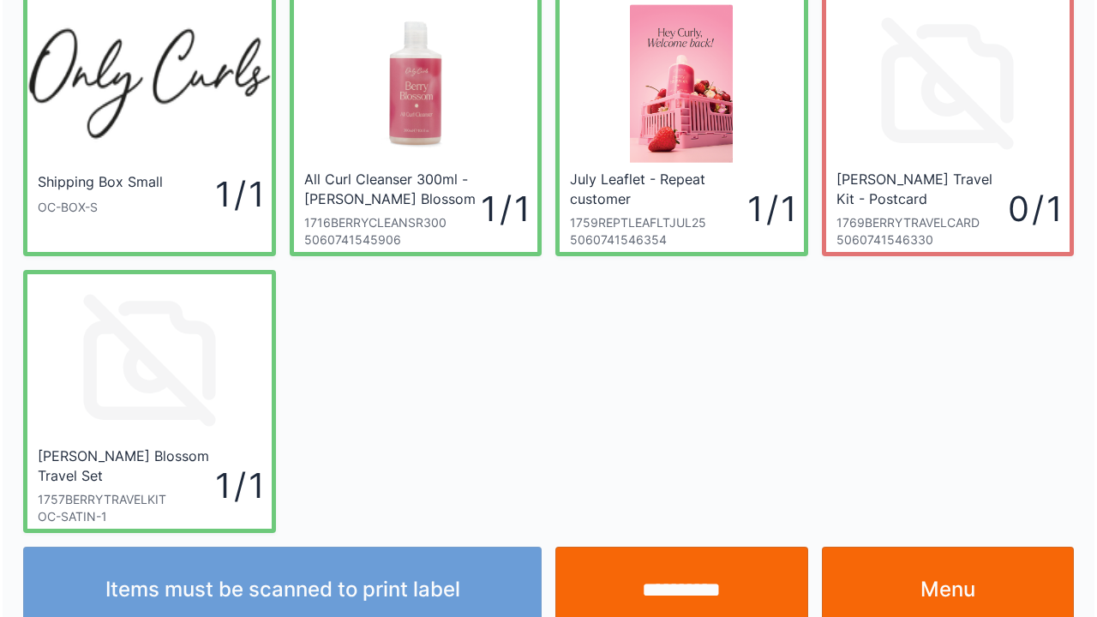
scroll to position [99, 0]
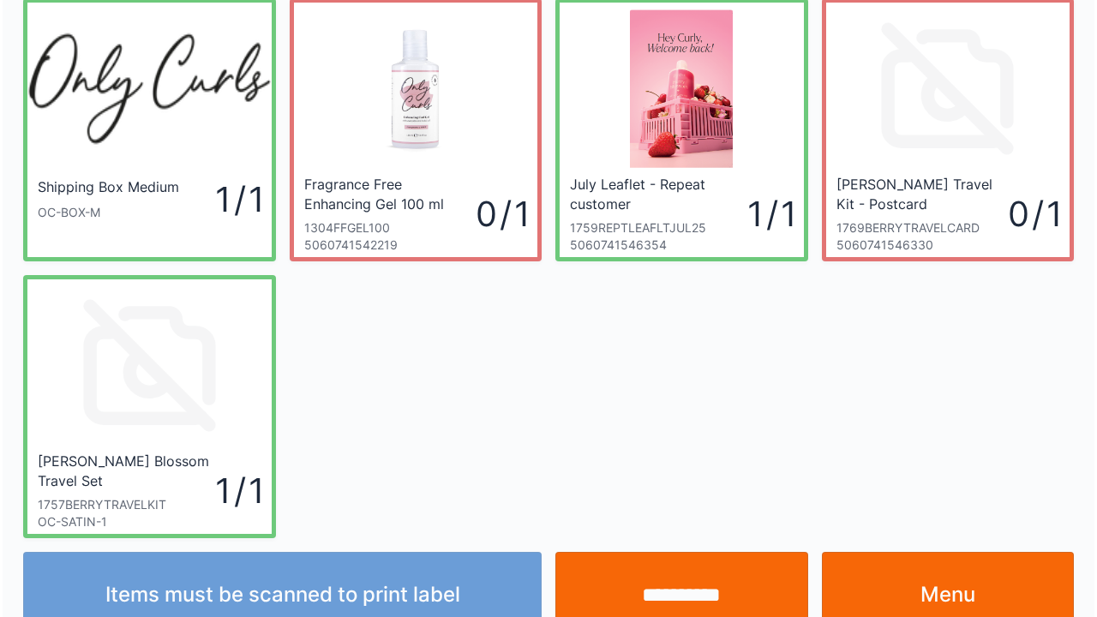
scroll to position [69, 0]
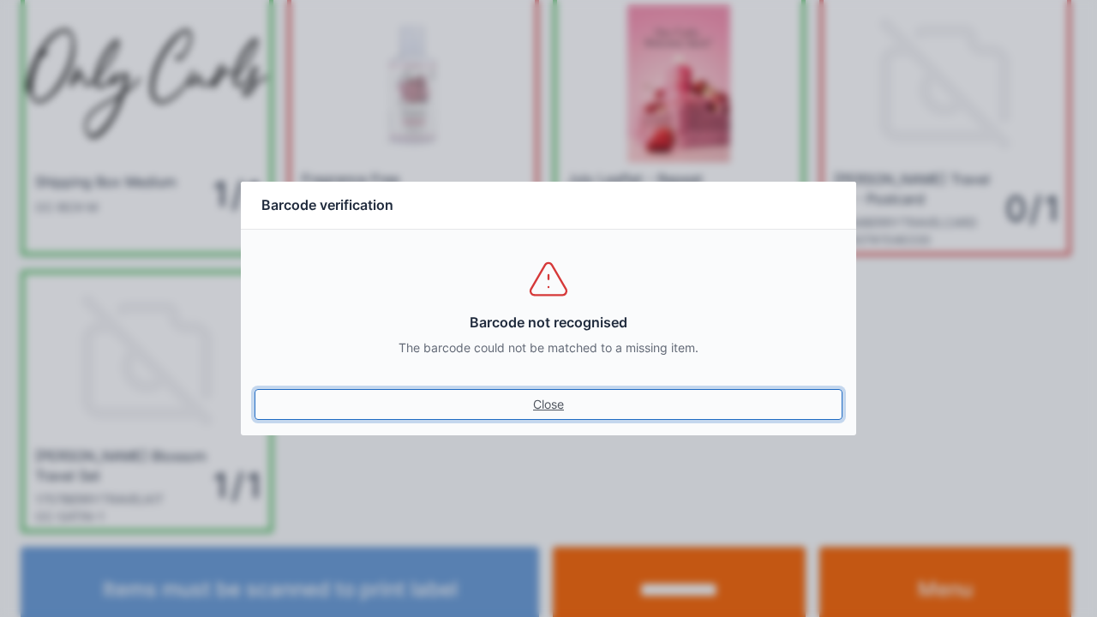
click at [562, 416] on link "Close" at bounding box center [548, 404] width 588 height 31
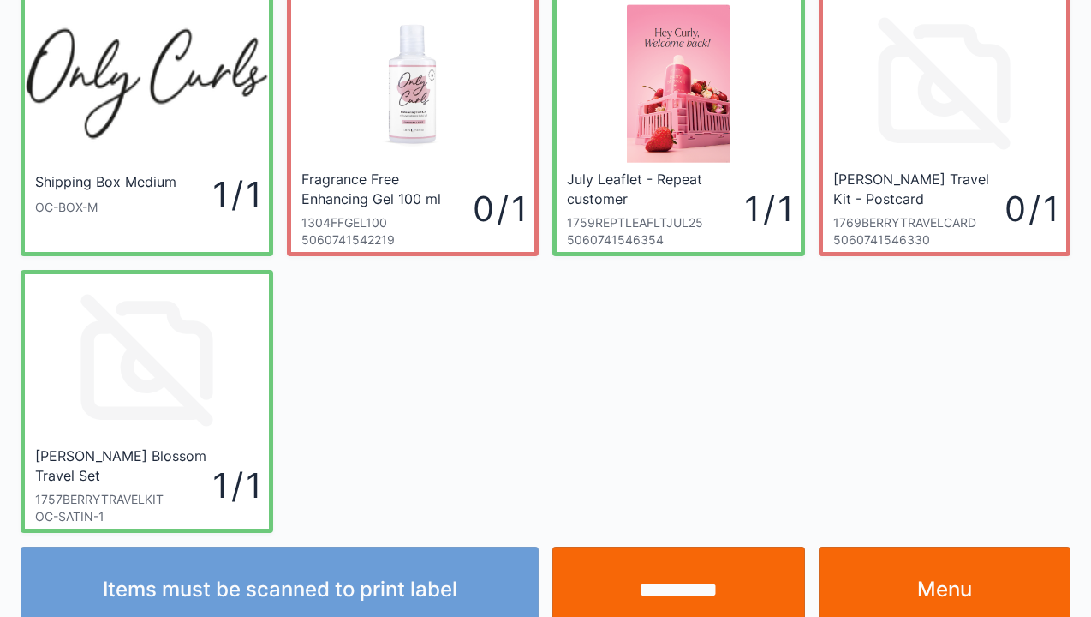
click at [664, 588] on input "**********" at bounding box center [679, 590] width 253 height 86
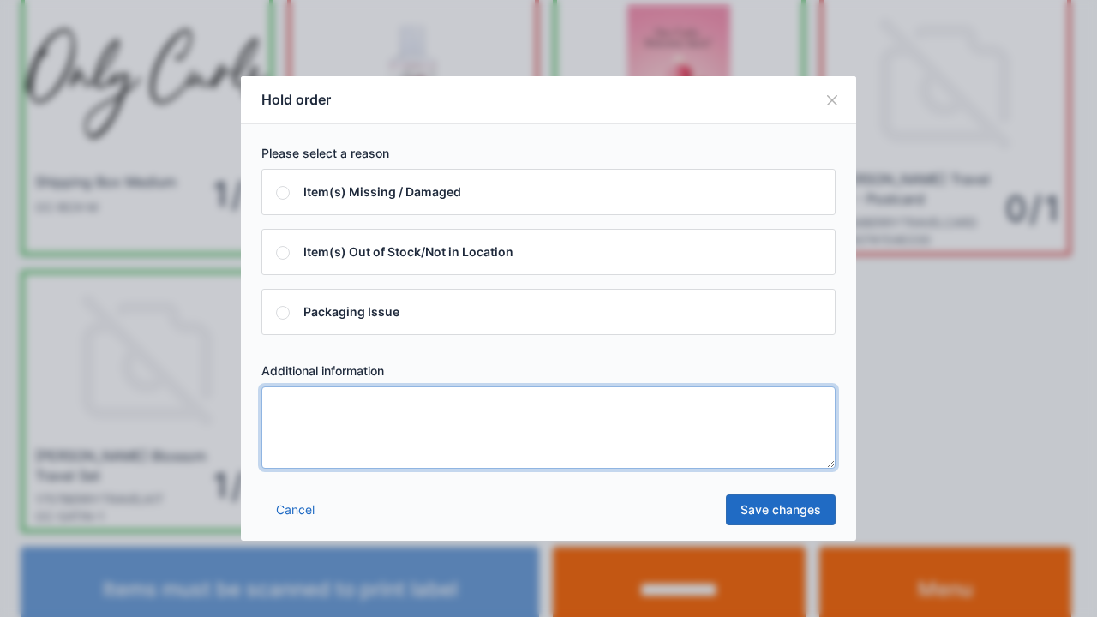
click at [493, 437] on textarea at bounding box center [548, 427] width 574 height 82
type textarea "*"
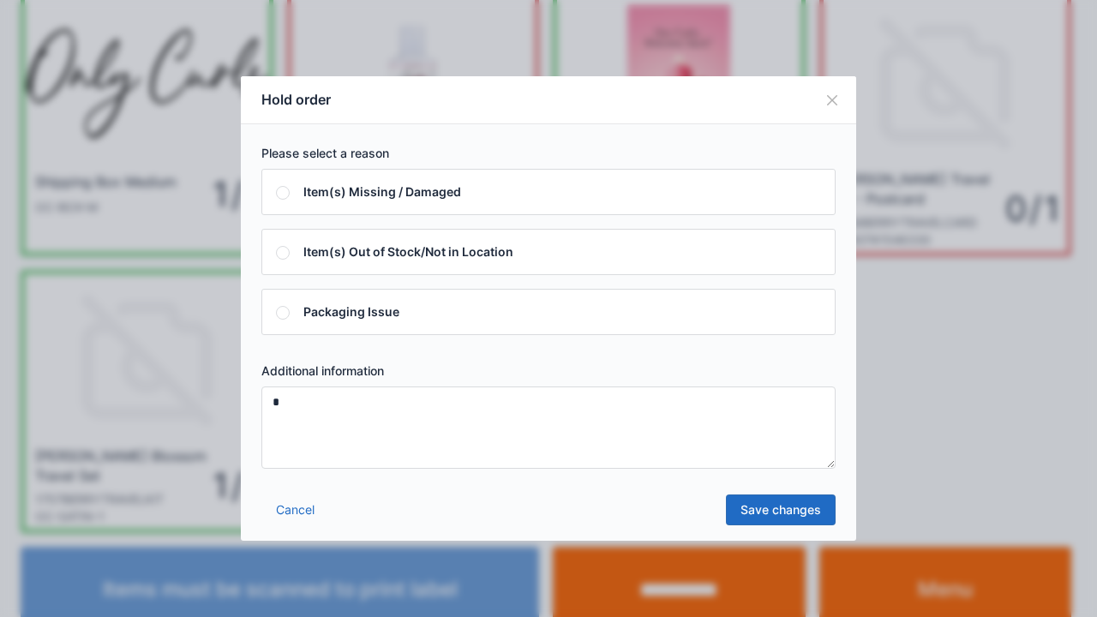
click at [792, 498] on link "Save changes" at bounding box center [781, 509] width 110 height 31
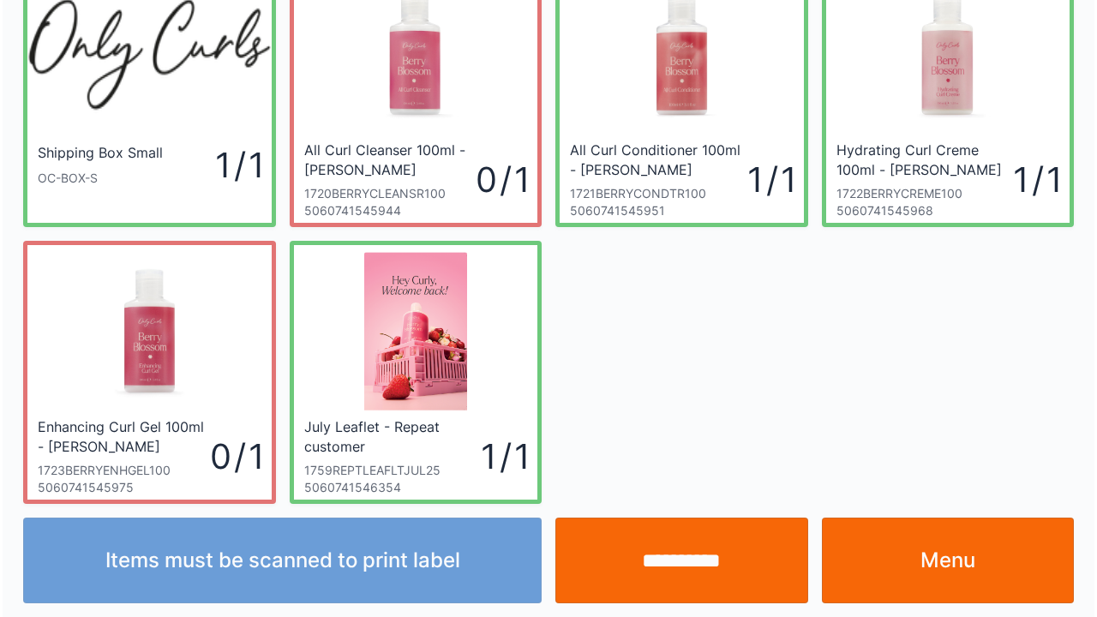
scroll to position [99, 0]
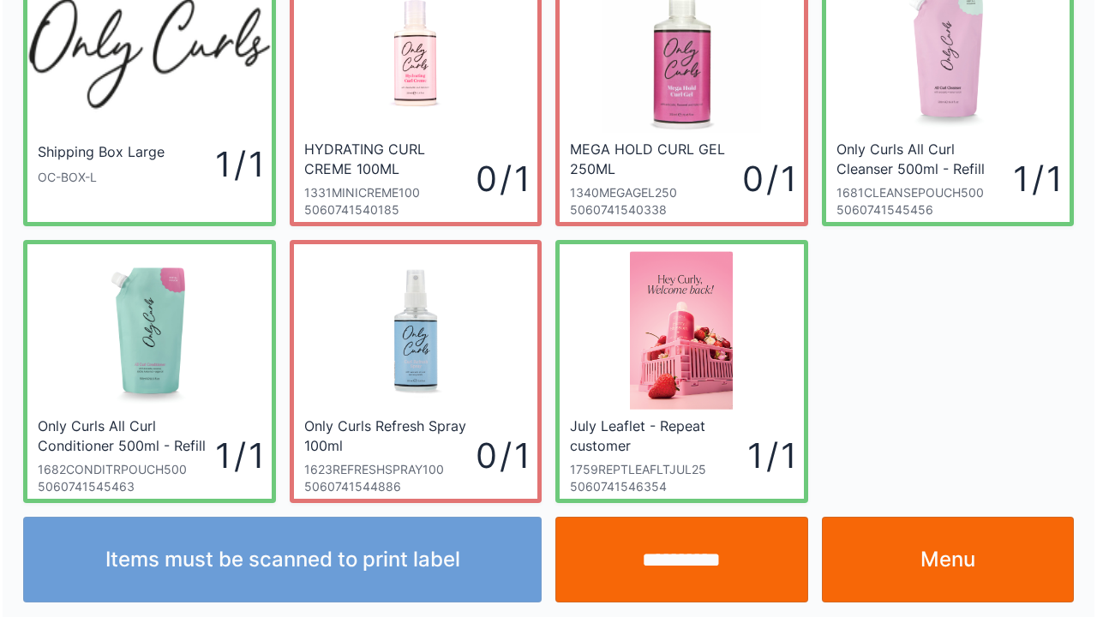
scroll to position [99, 0]
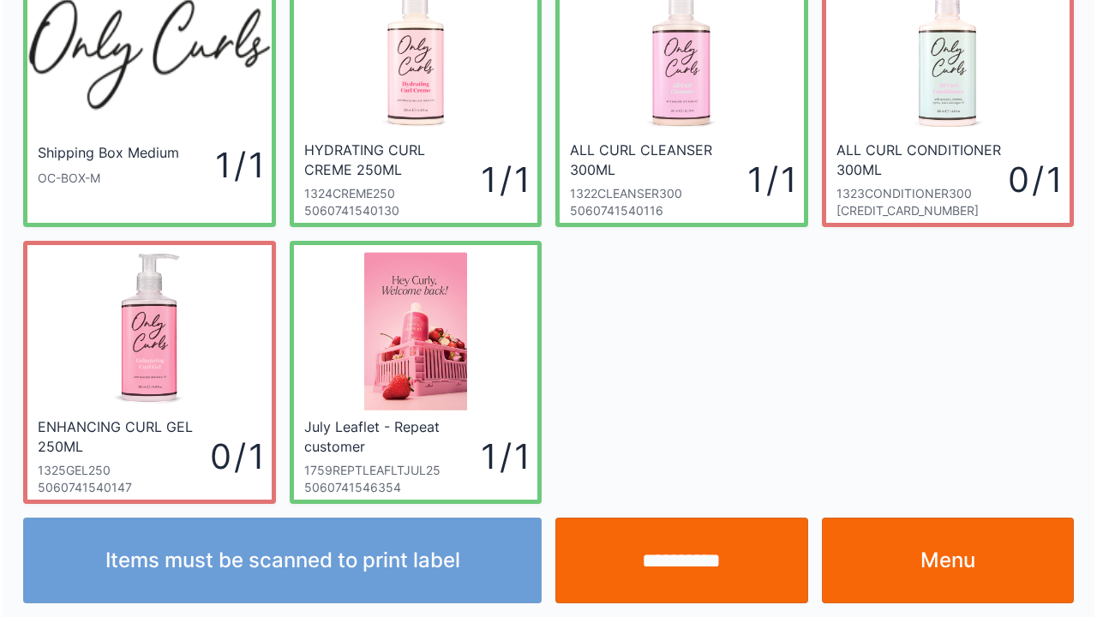
scroll to position [99, 0]
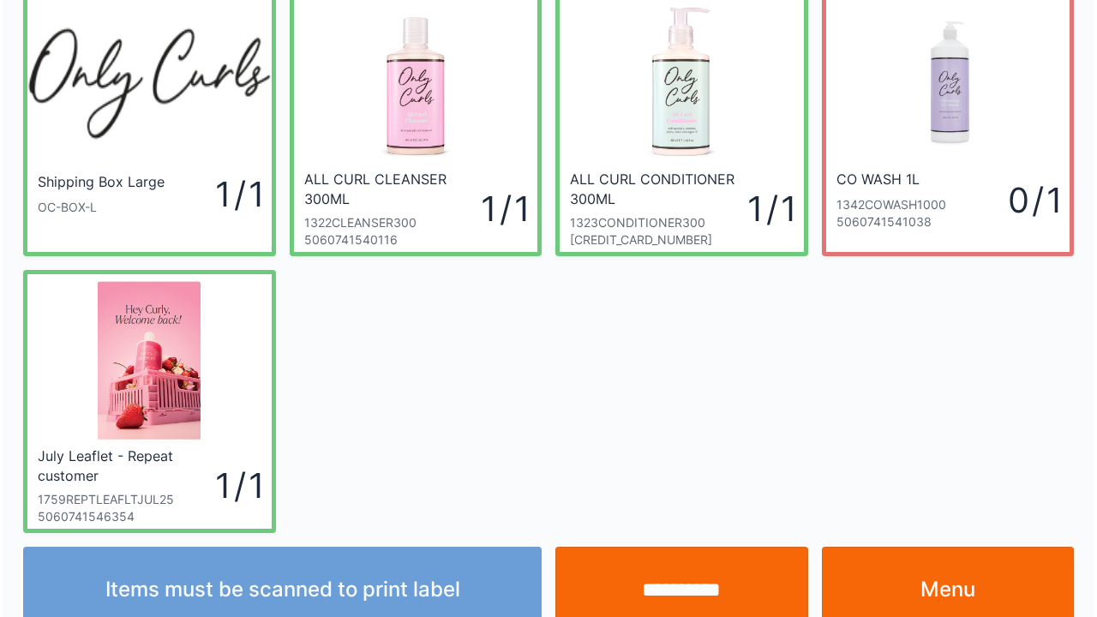
scroll to position [99, 0]
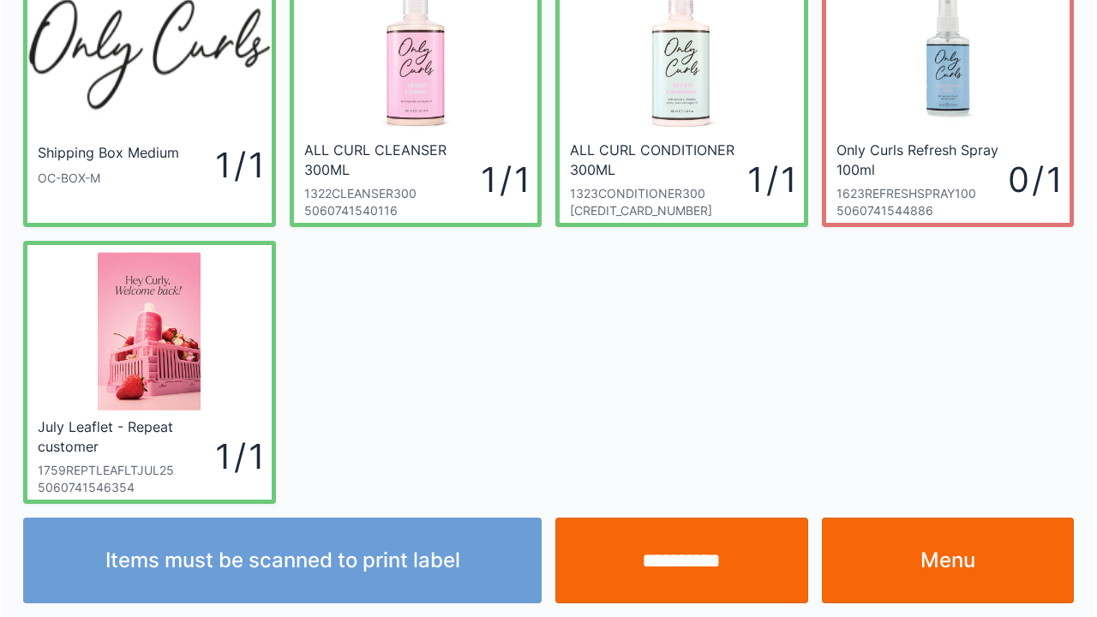
scroll to position [99, 0]
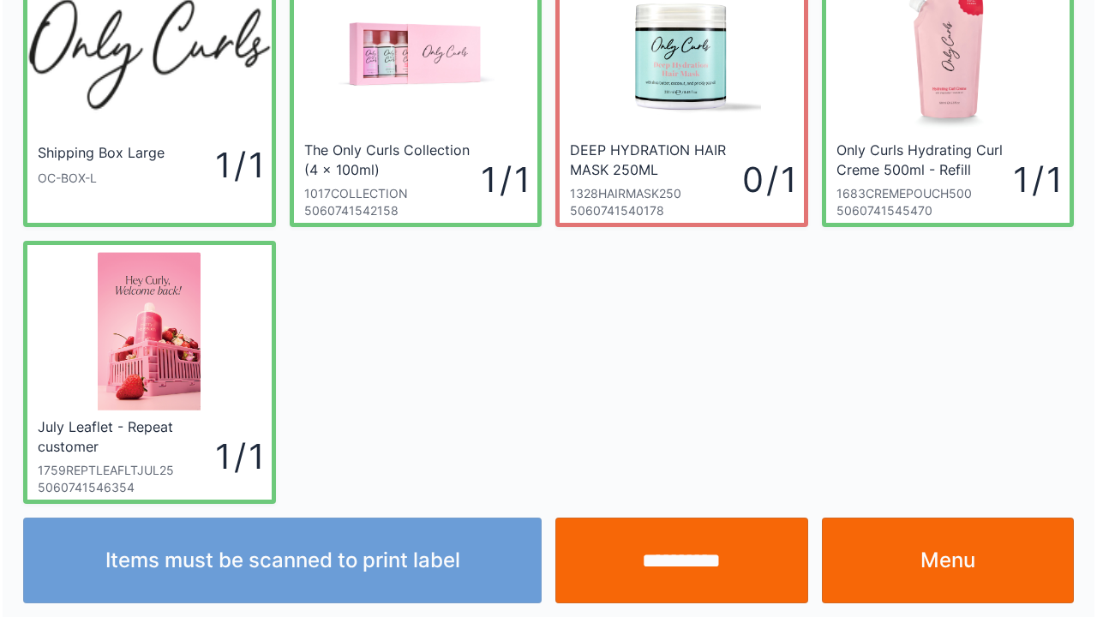
scroll to position [99, 0]
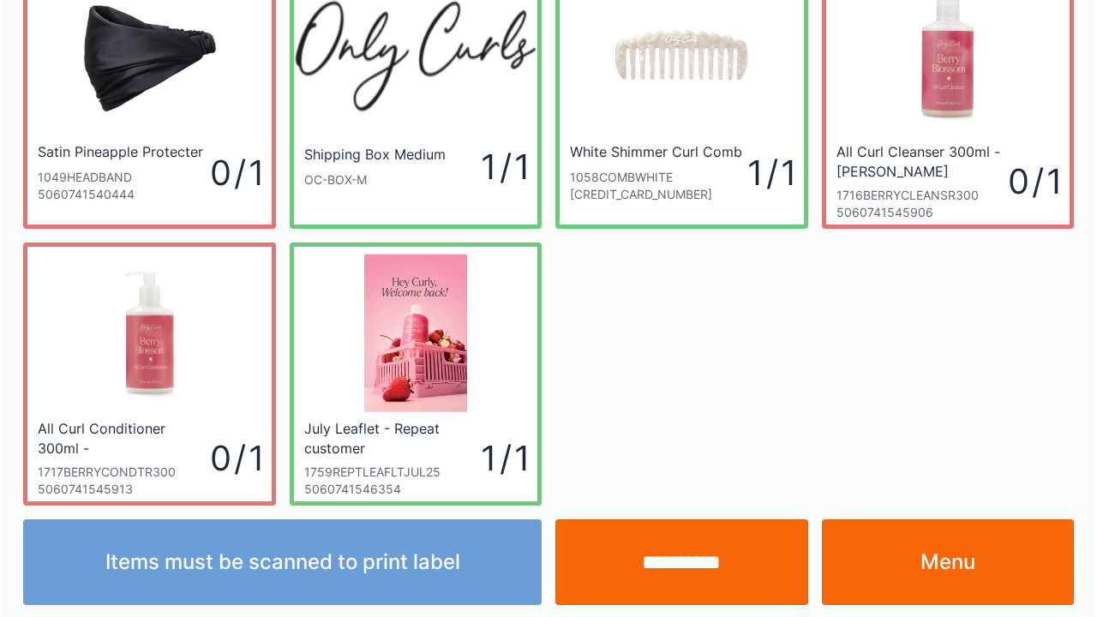
scroll to position [99, 0]
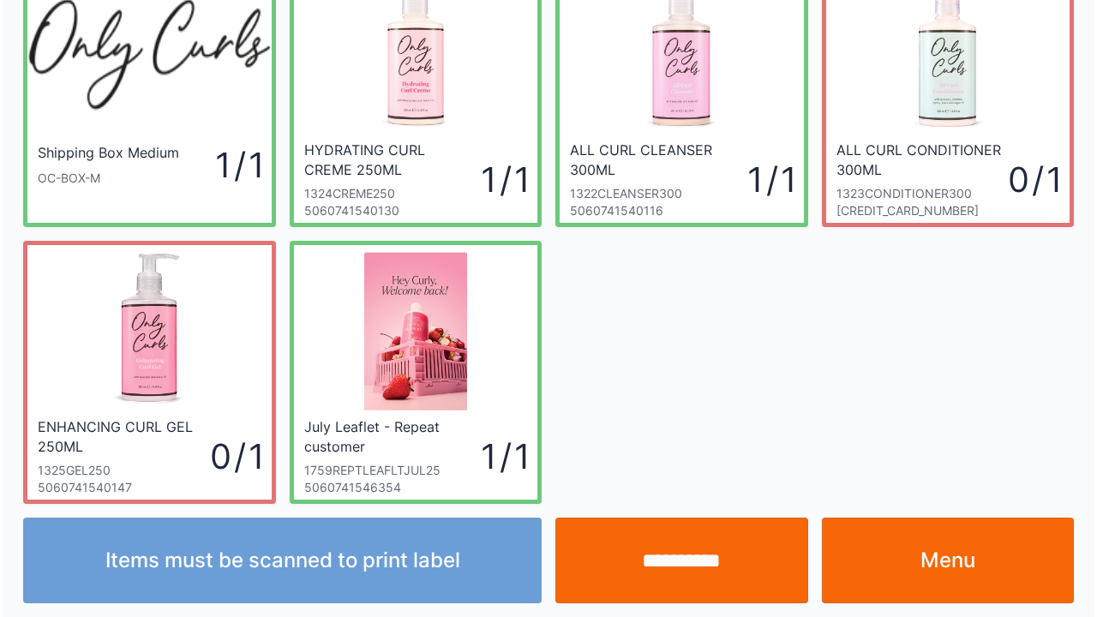
scroll to position [99, 0]
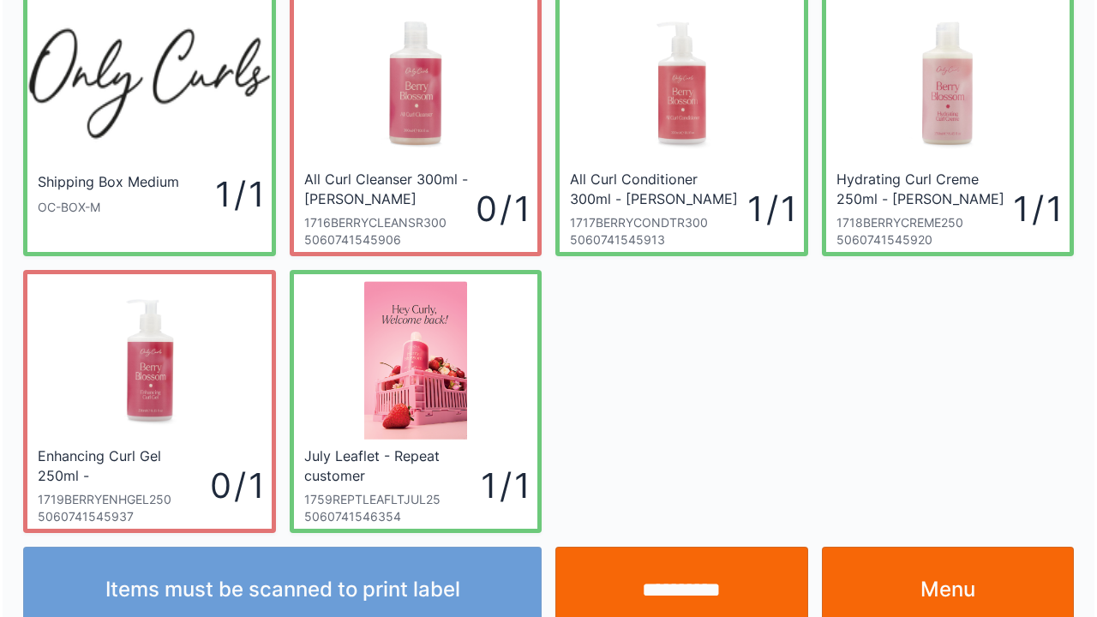
scroll to position [99, 0]
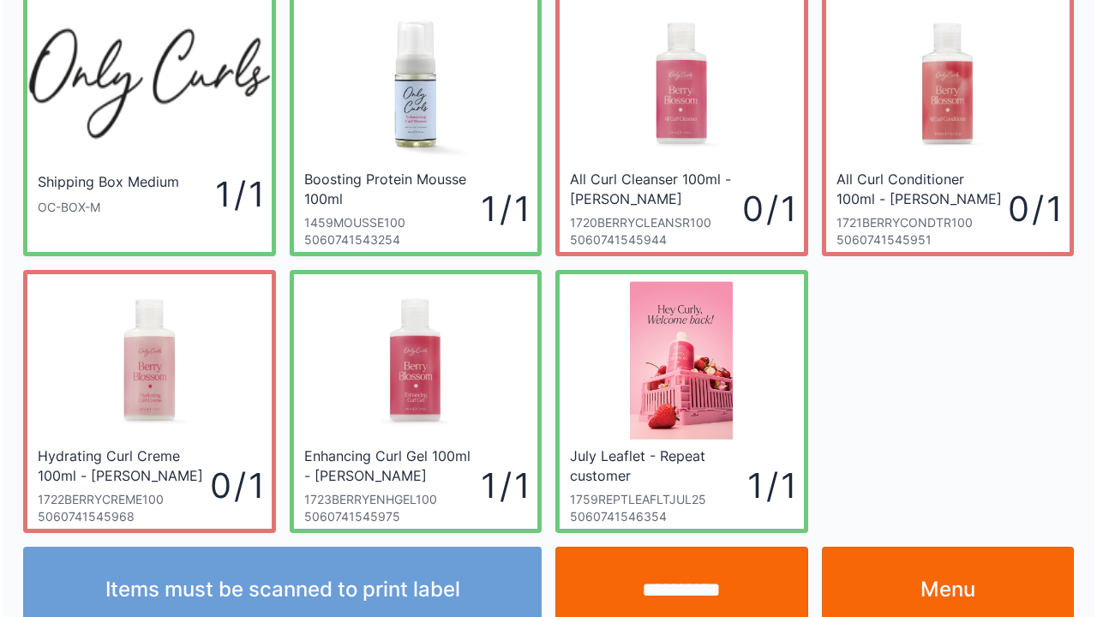
scroll to position [99, 0]
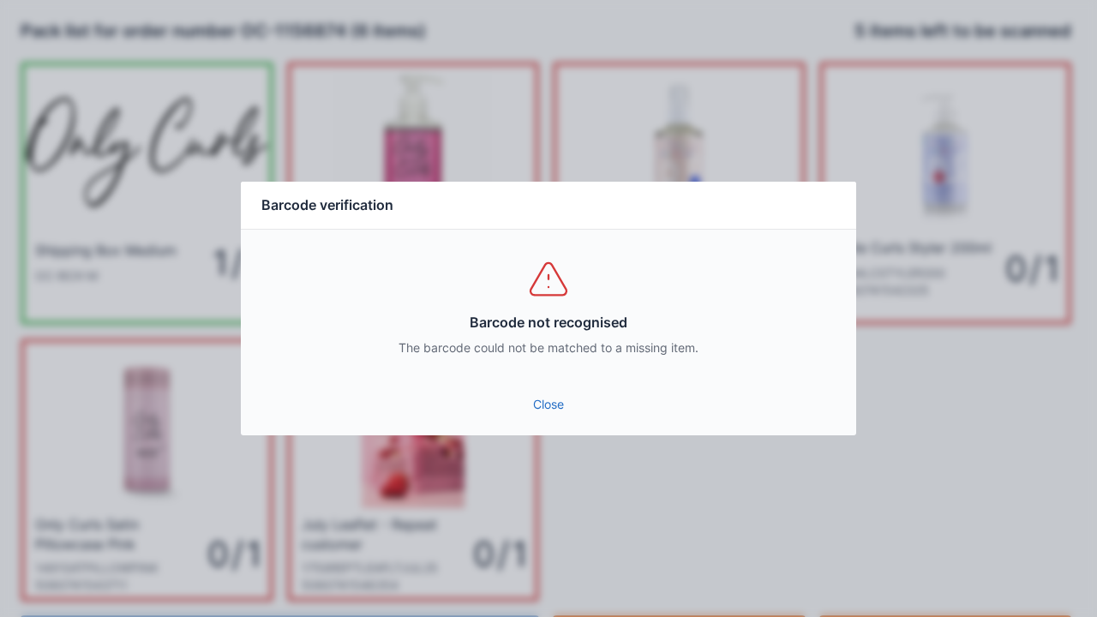
click at [559, 415] on link "Close" at bounding box center [548, 404] width 588 height 31
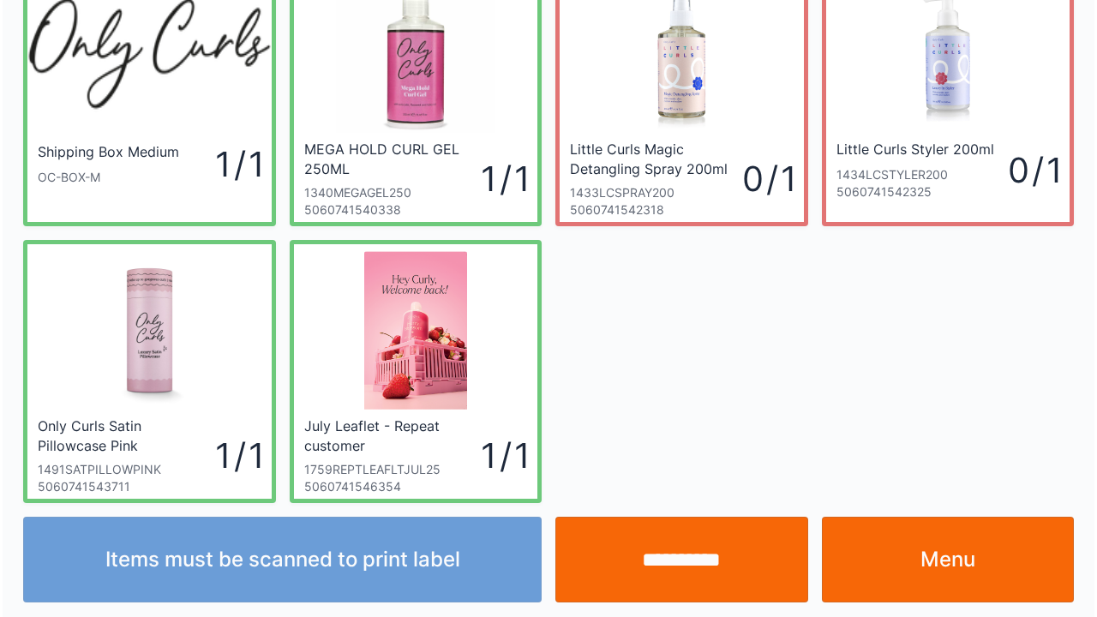
scroll to position [99, 0]
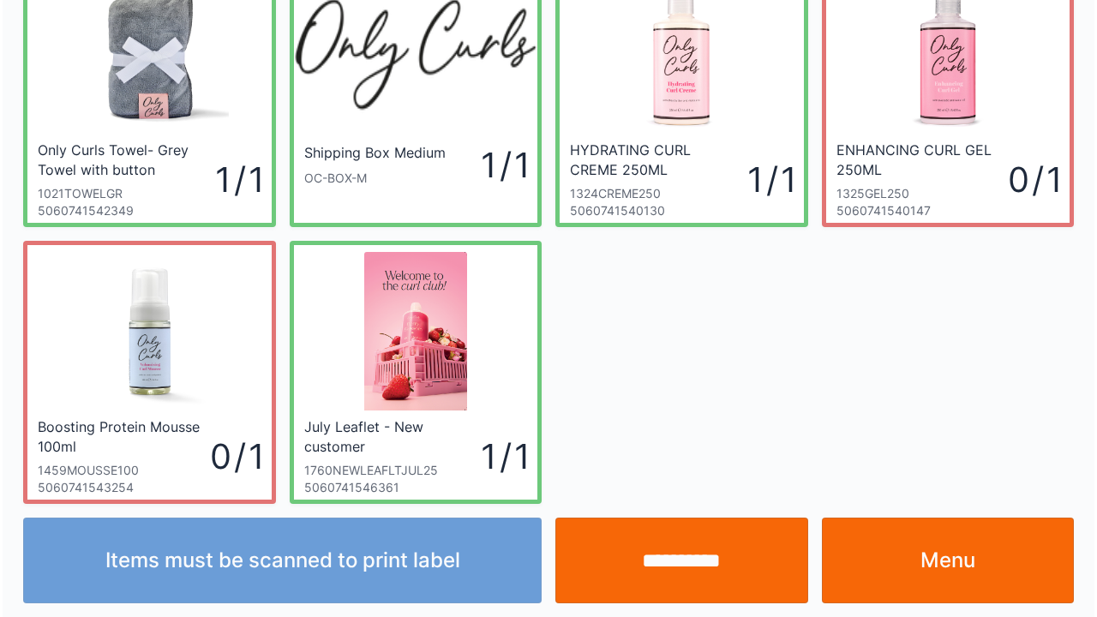
scroll to position [99, 0]
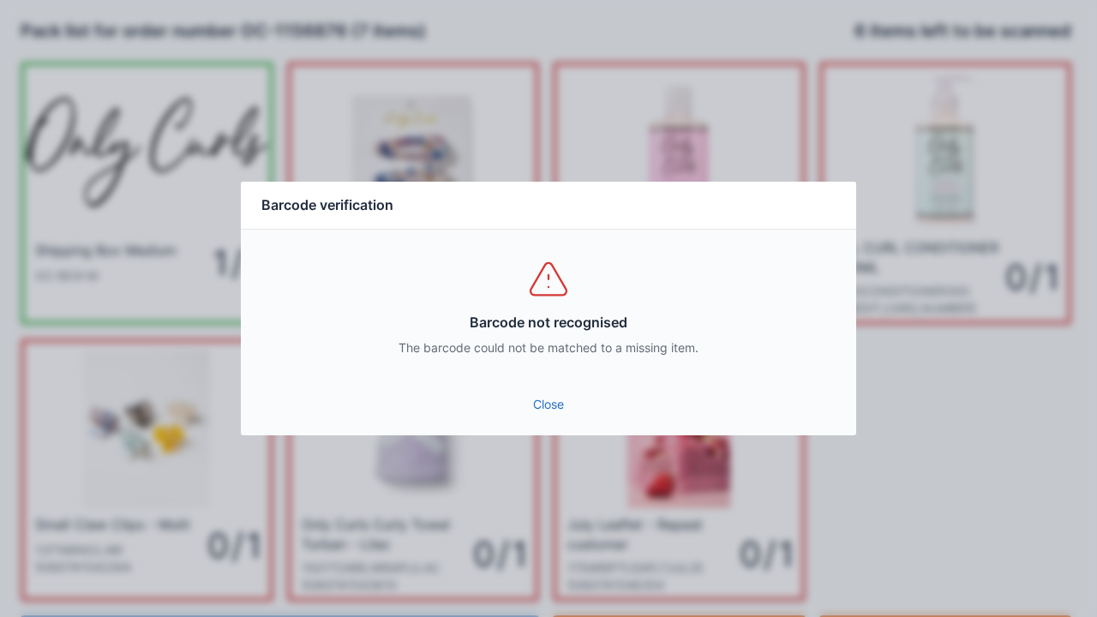
click at [548, 412] on link "Close" at bounding box center [548, 404] width 588 height 31
click at [556, 418] on link "Close" at bounding box center [548, 404] width 588 height 31
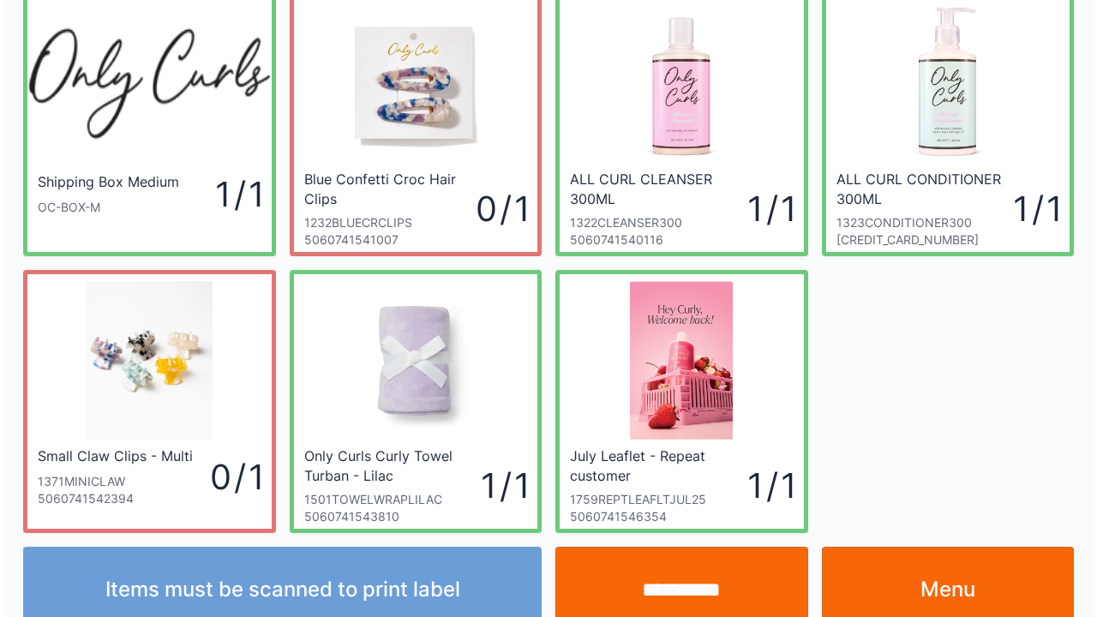
scroll to position [99, 0]
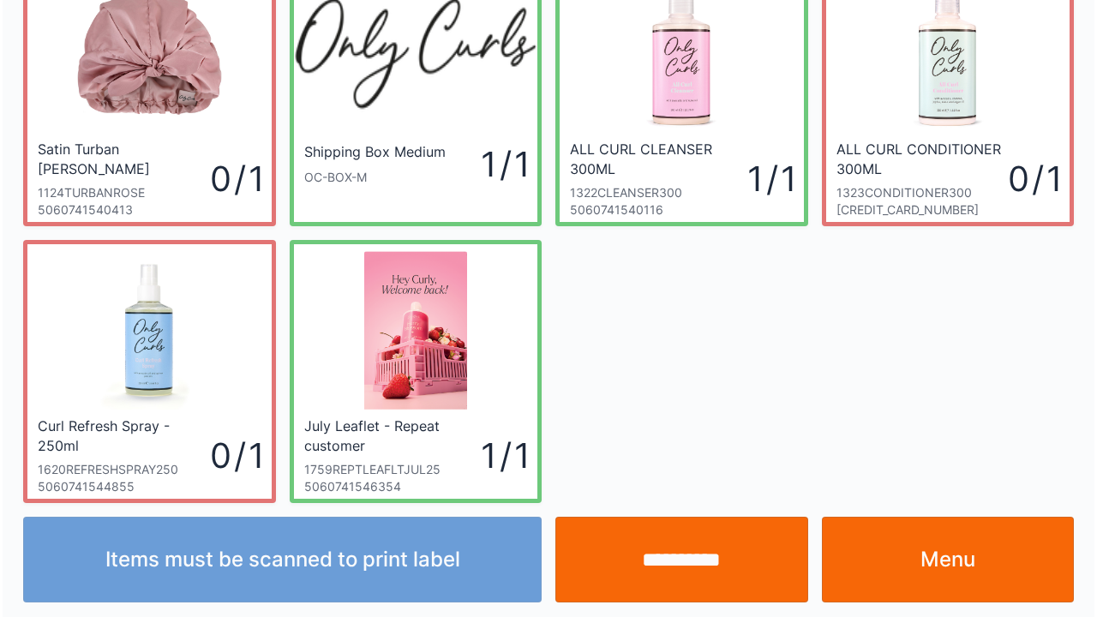
scroll to position [99, 0]
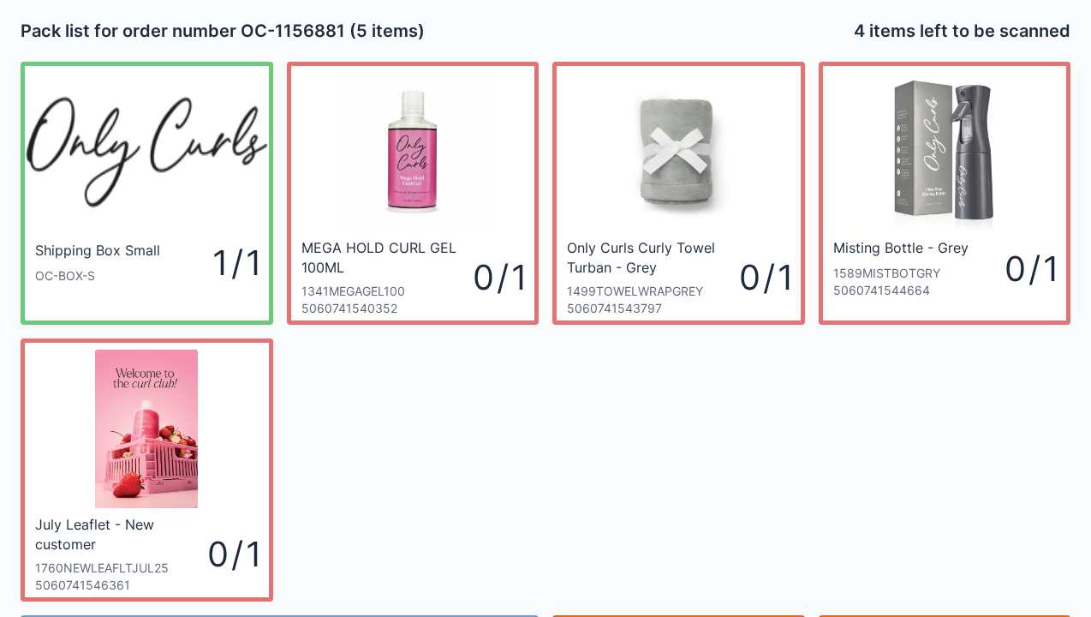
scroll to position [34, 0]
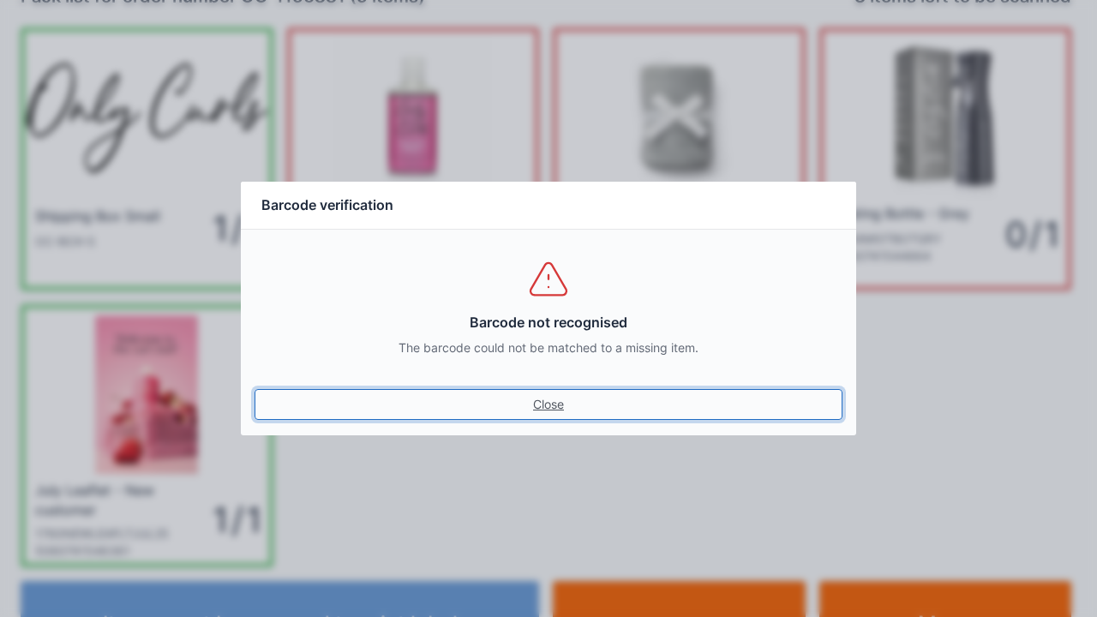
click at [553, 403] on link "Close" at bounding box center [548, 404] width 588 height 31
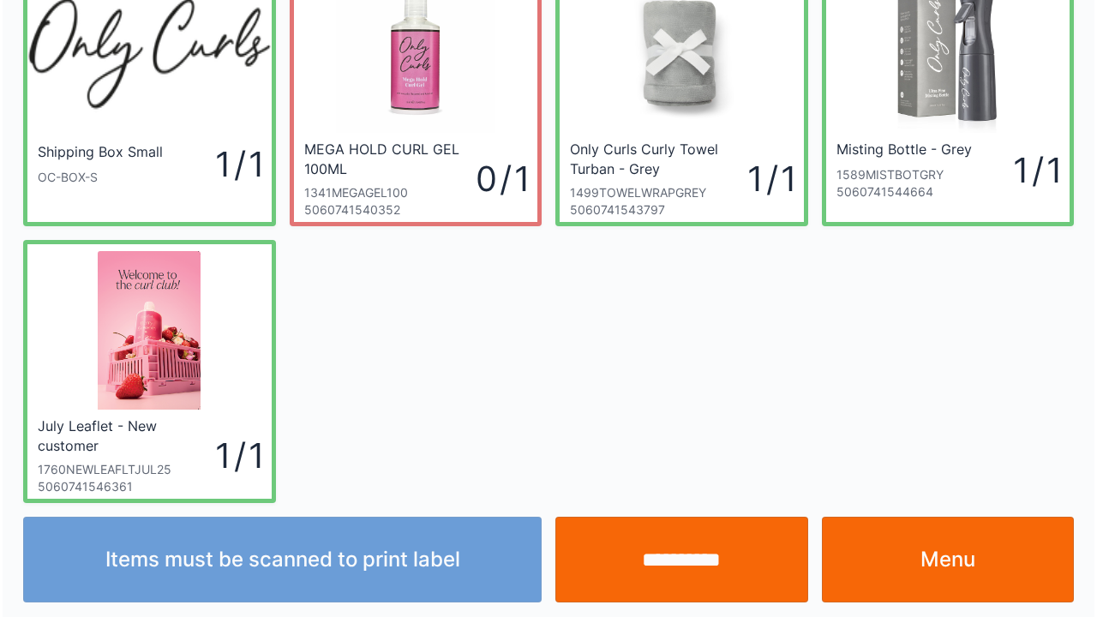
scroll to position [99, 0]
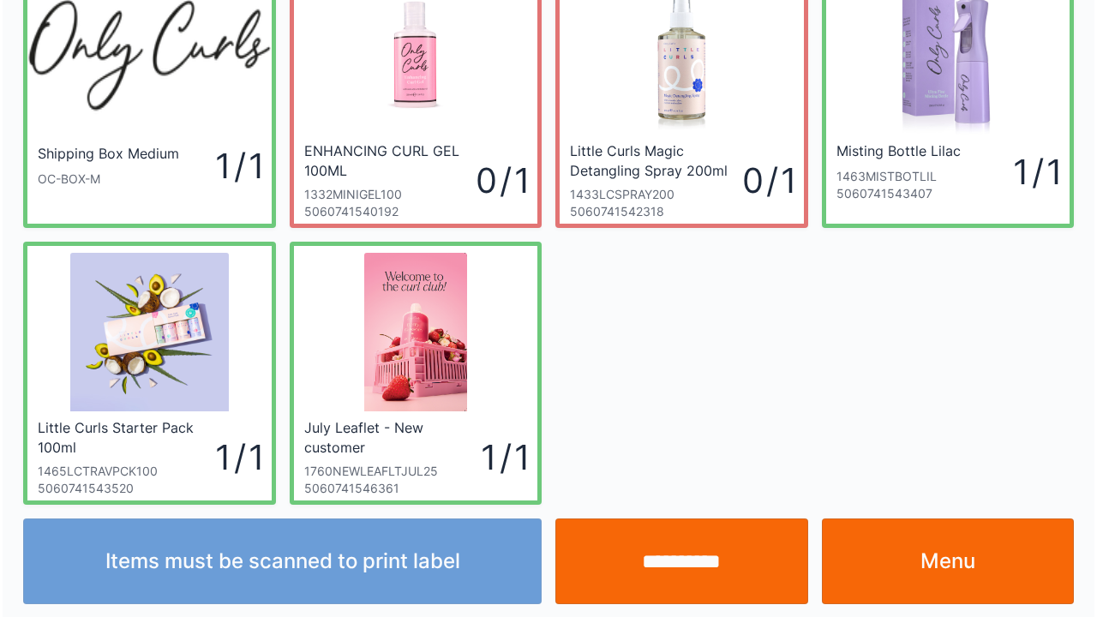
scroll to position [99, 0]
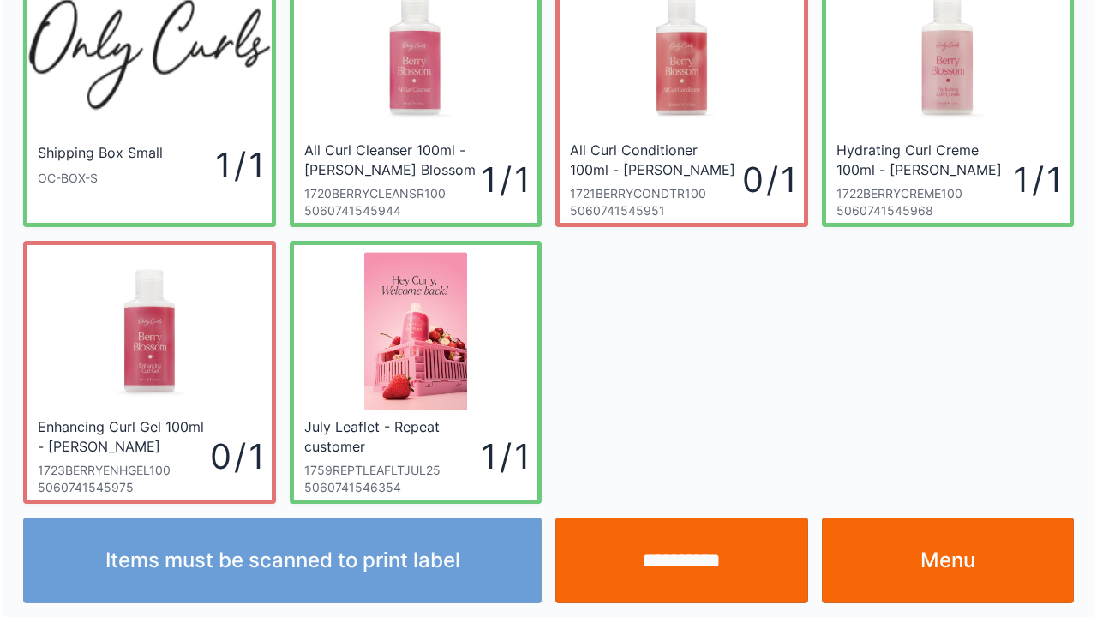
scroll to position [99, 0]
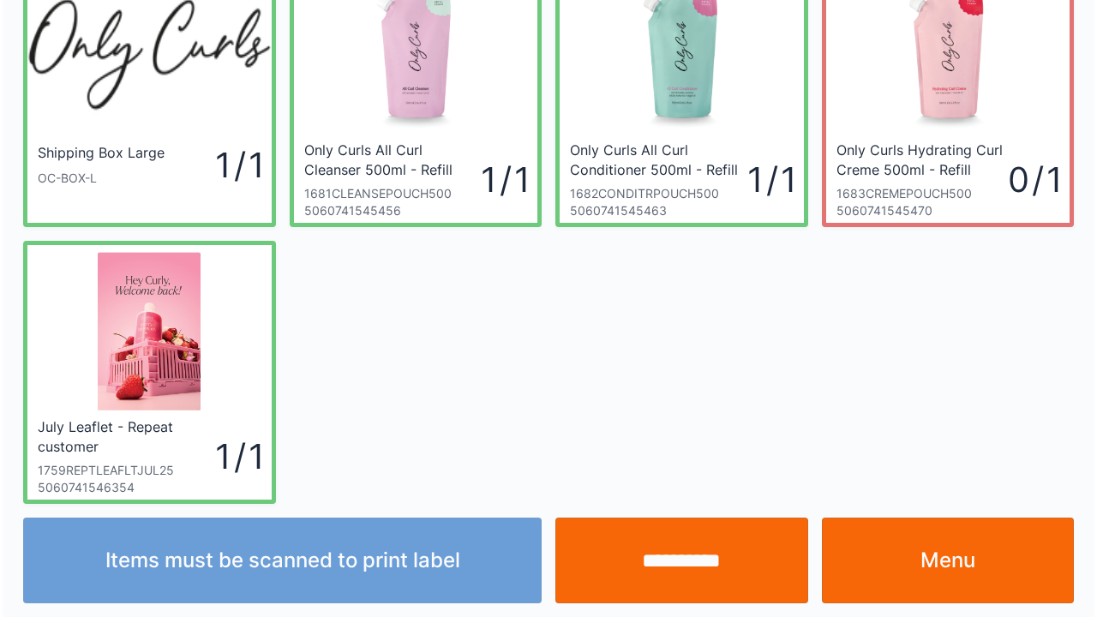
scroll to position [99, 0]
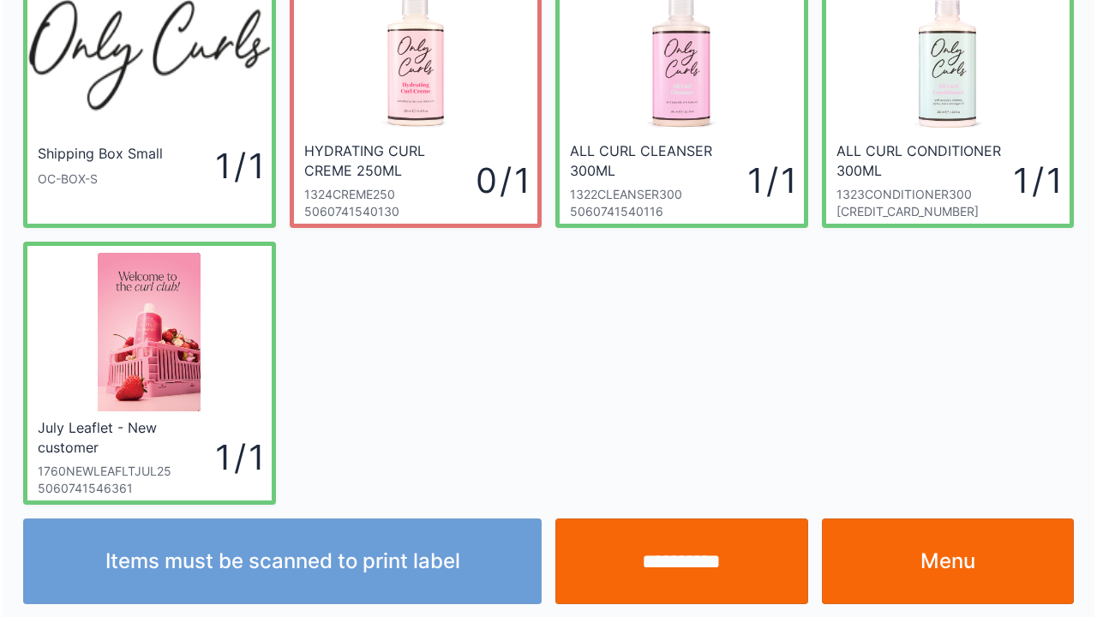
scroll to position [99, 0]
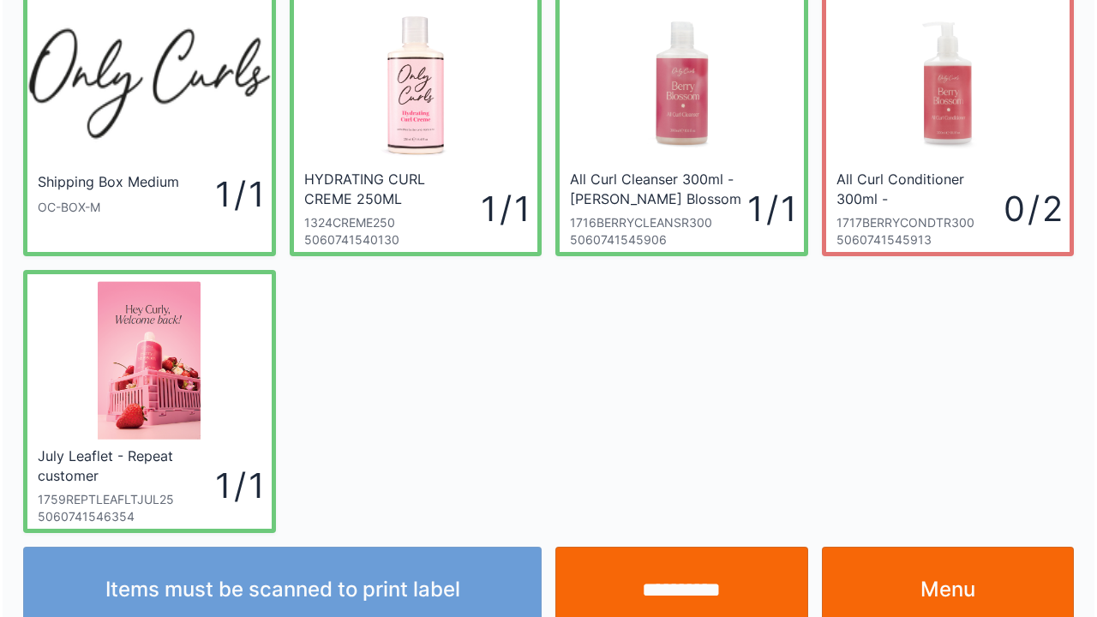
scroll to position [99, 0]
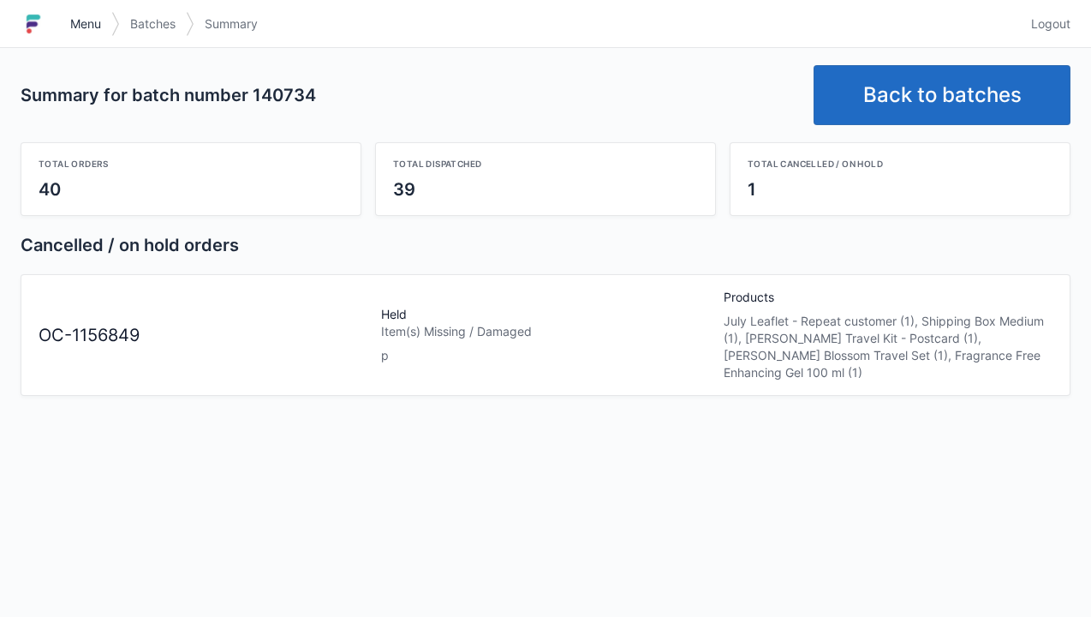
click at [76, 12] on link "Menu" at bounding box center [85, 24] width 51 height 31
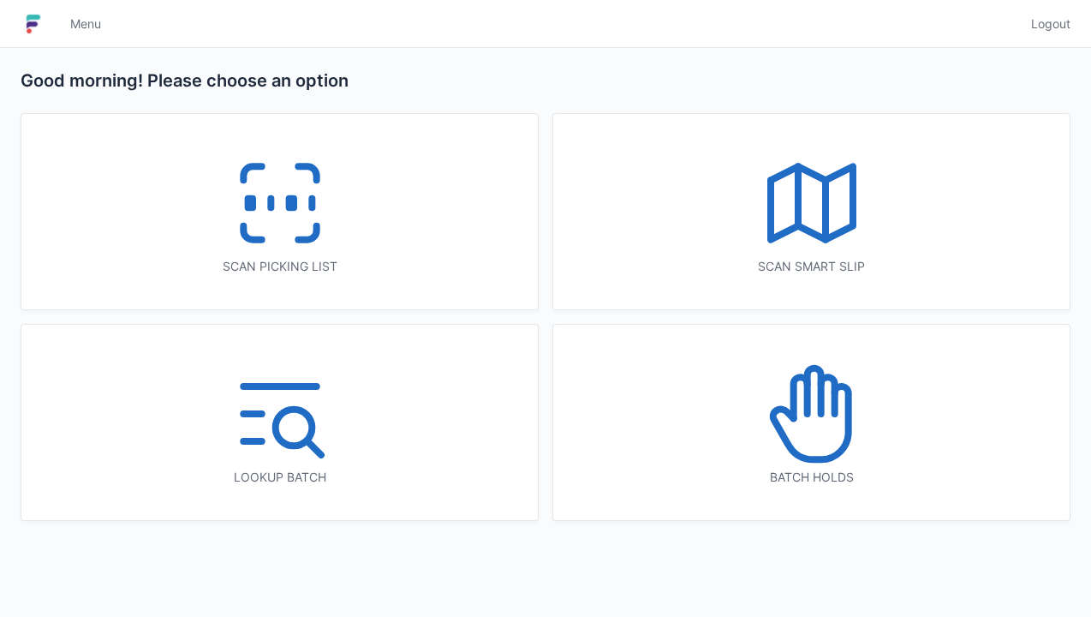
click at [822, 430] on icon at bounding box center [812, 414] width 110 height 110
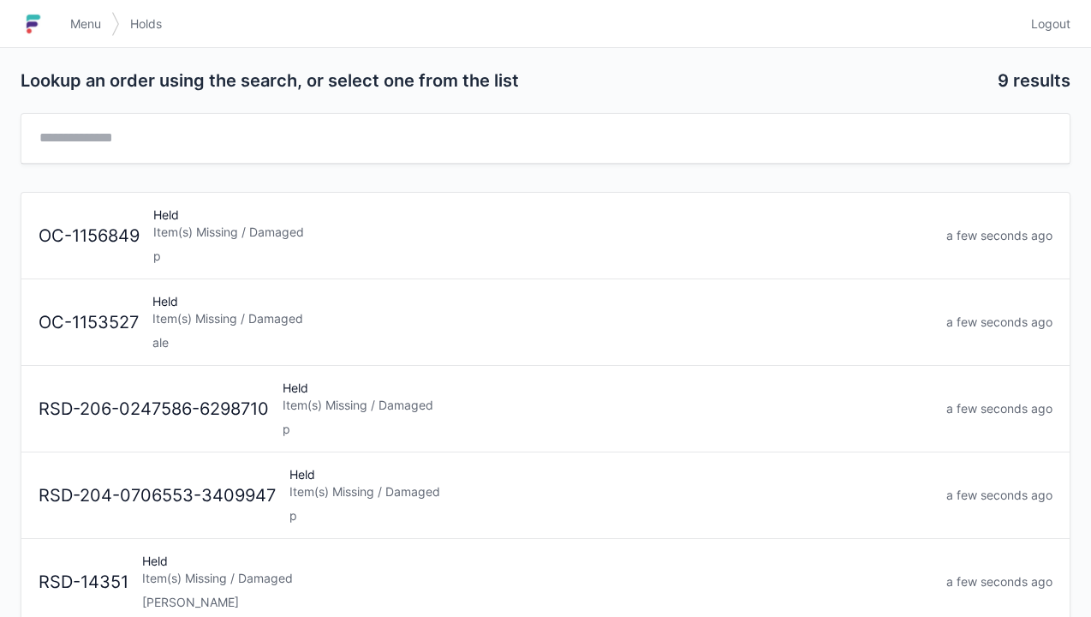
click at [560, 248] on div "p" at bounding box center [543, 256] width 780 height 17
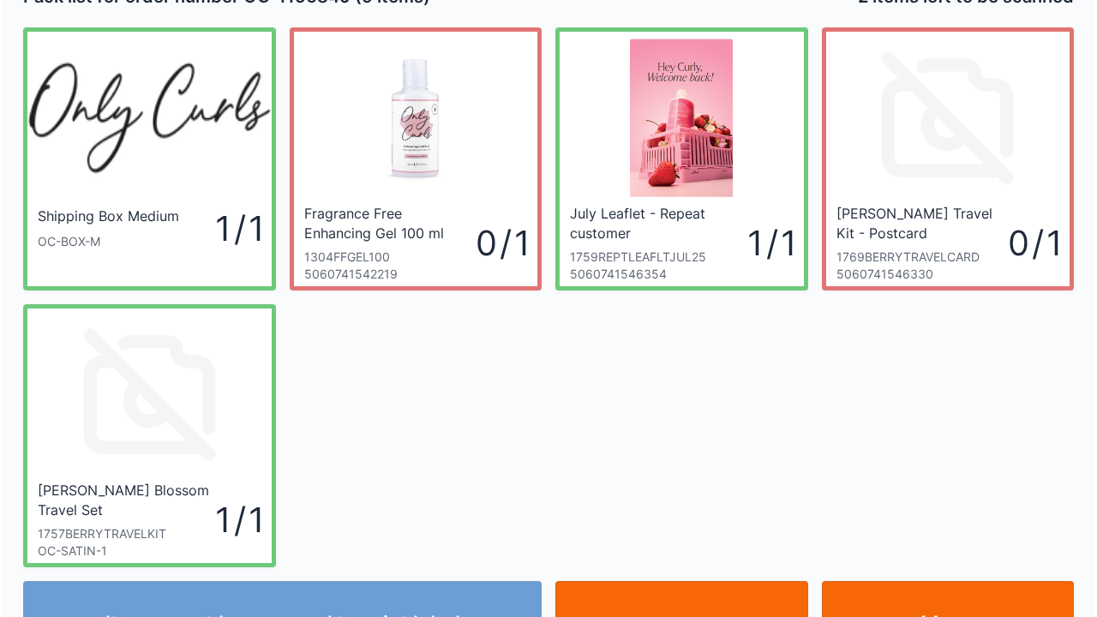
scroll to position [69, 0]
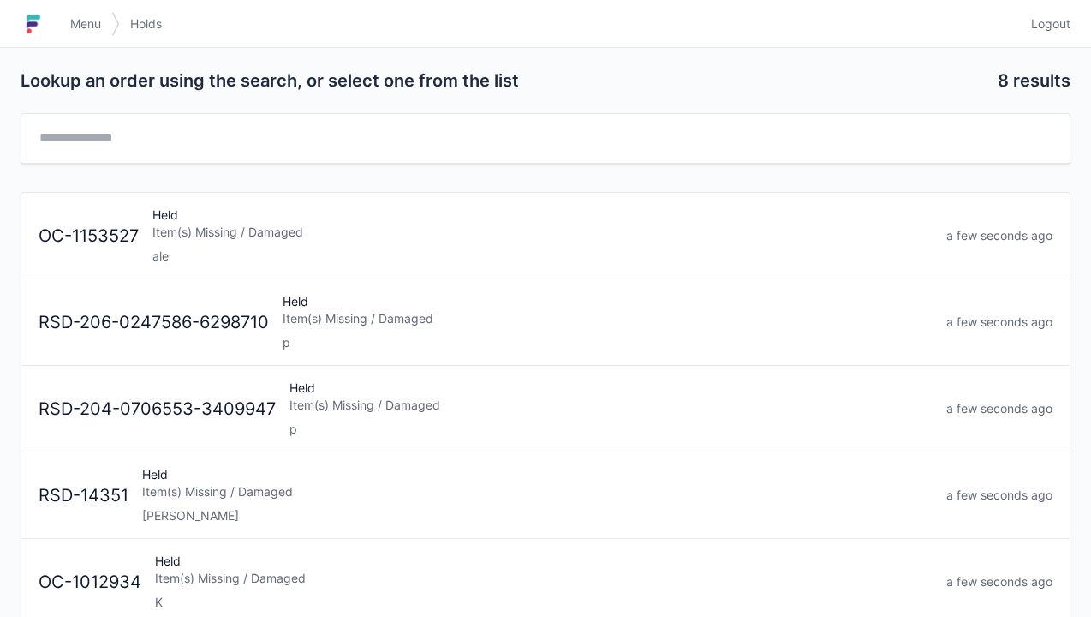
click at [69, 12] on link "Menu" at bounding box center [85, 24] width 51 height 31
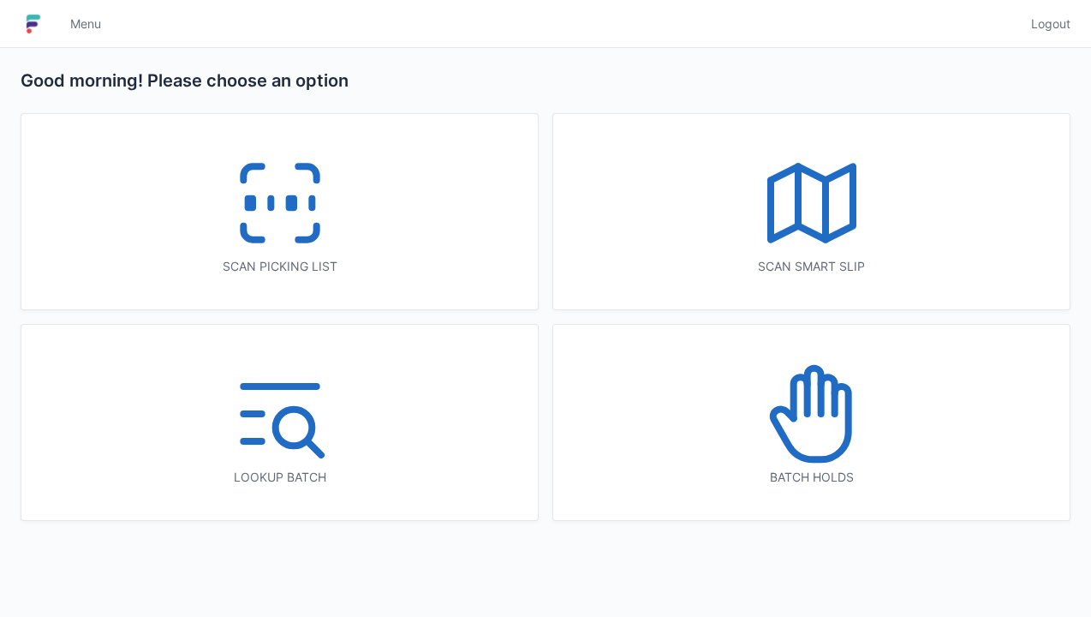
click at [238, 206] on icon at bounding box center [280, 203] width 110 height 110
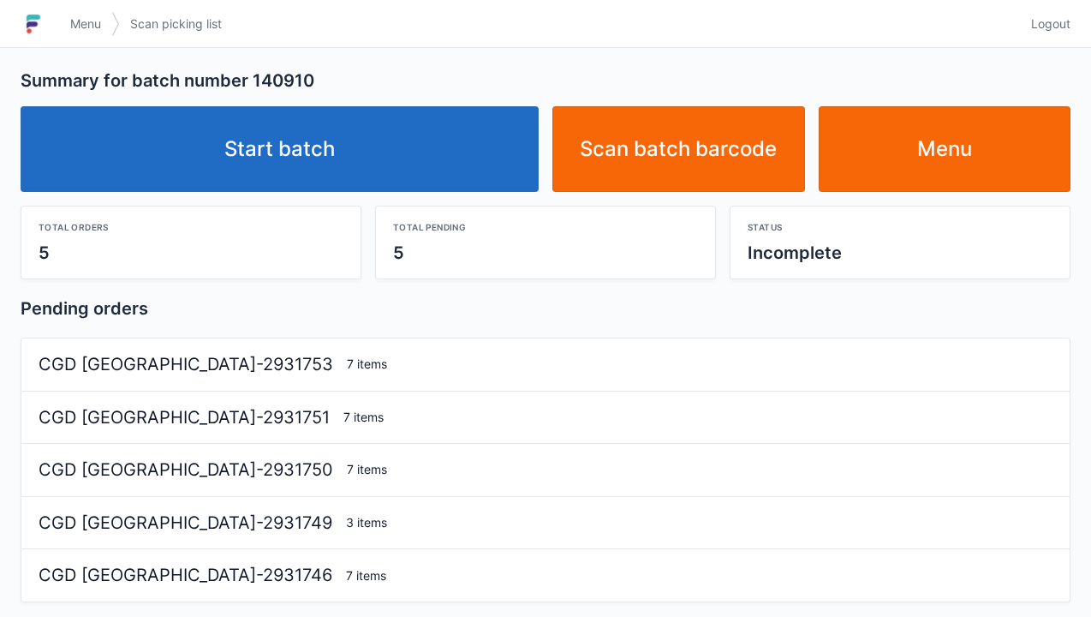
click at [394, 135] on link "Start batch" at bounding box center [280, 149] width 518 height 86
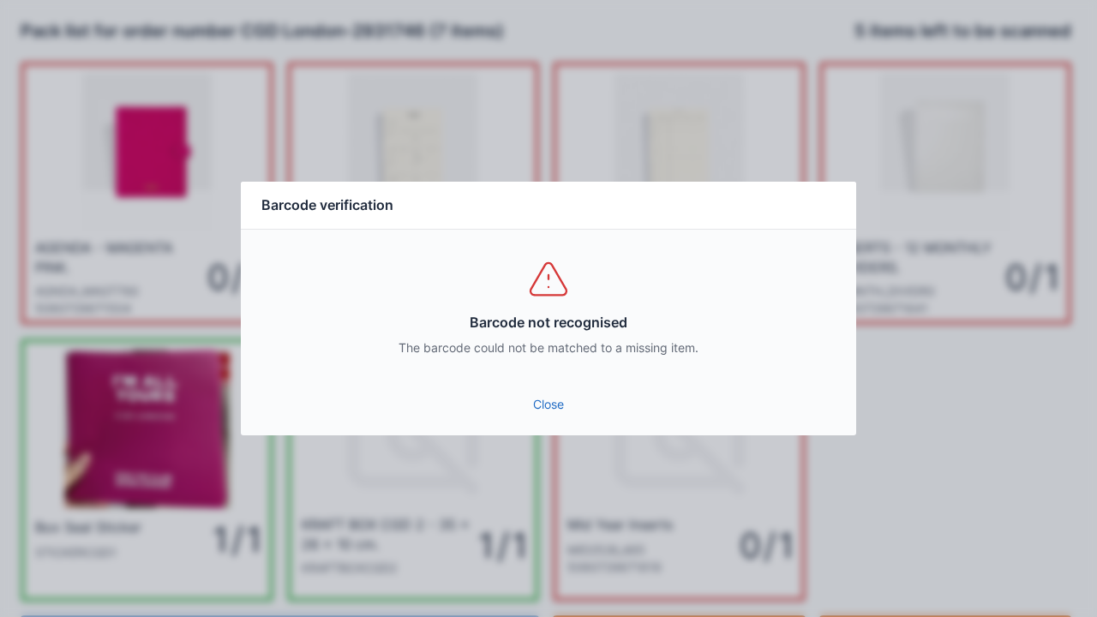
click at [550, 411] on link "Close" at bounding box center [548, 404] width 588 height 31
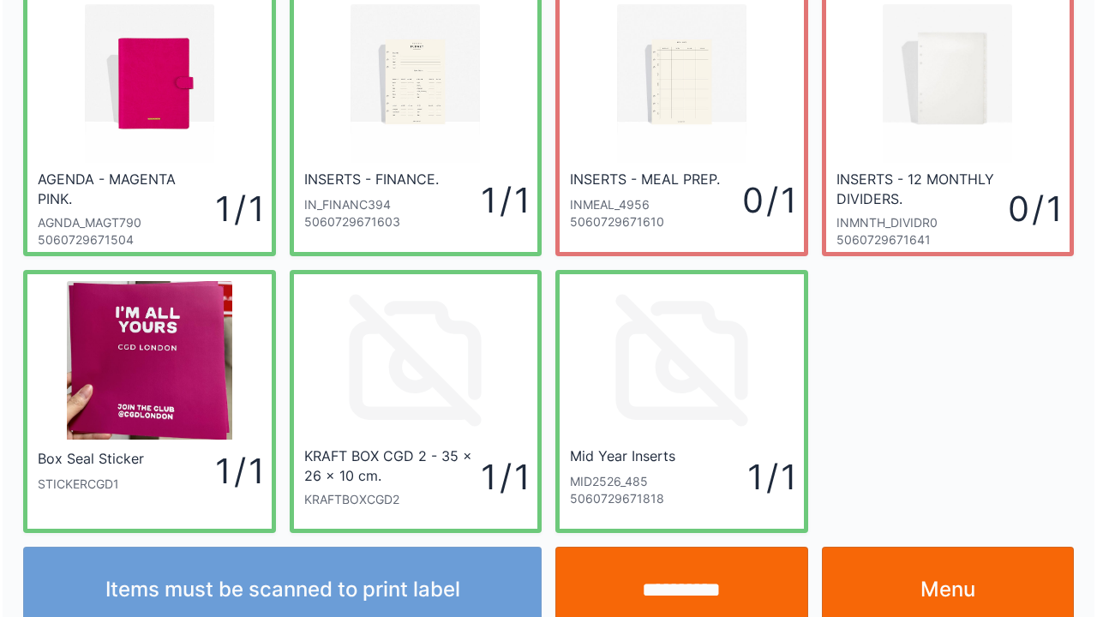
scroll to position [99, 0]
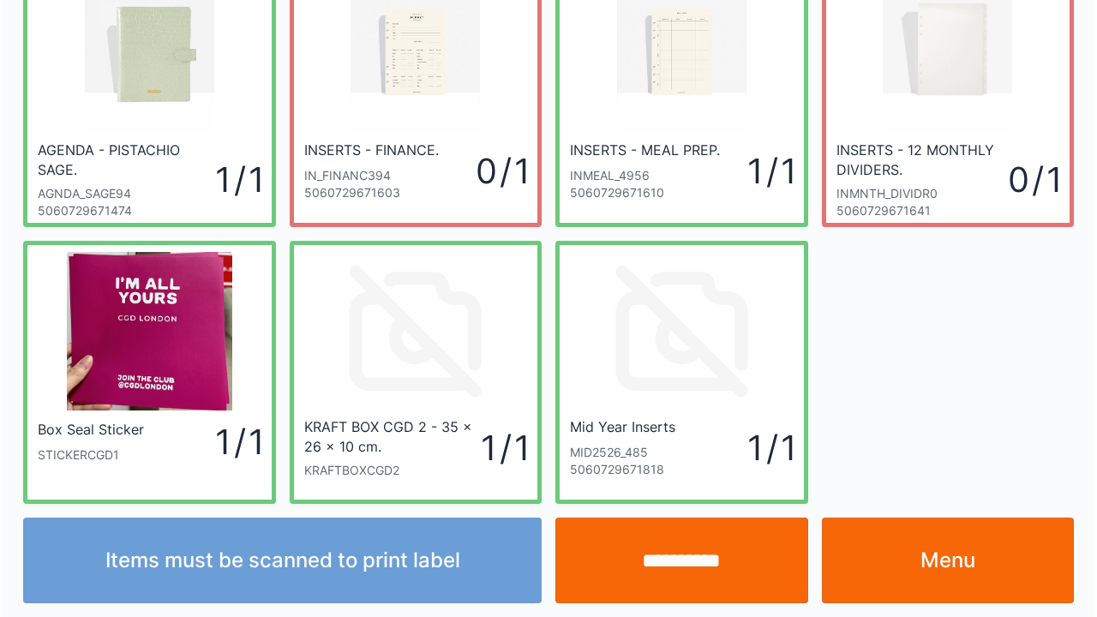
scroll to position [99, 0]
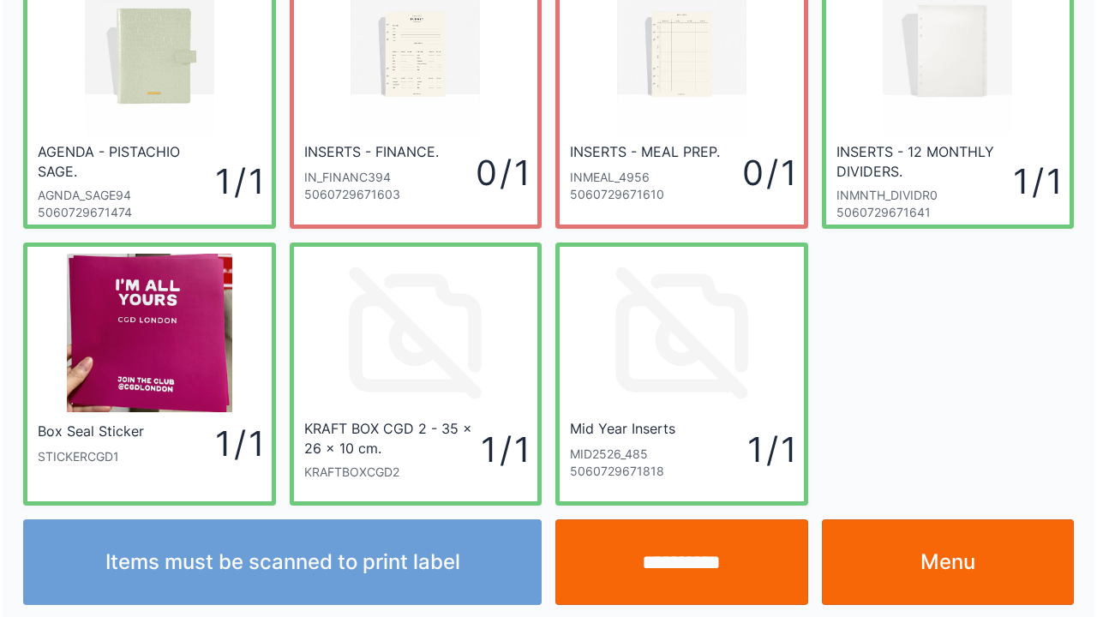
scroll to position [99, 0]
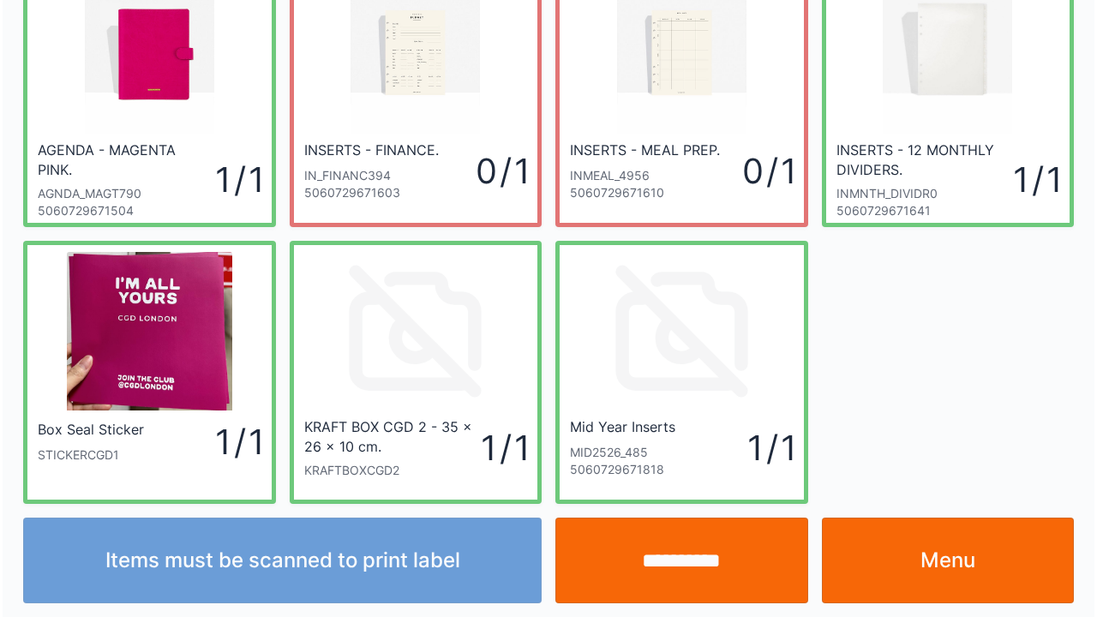
scroll to position [99, 0]
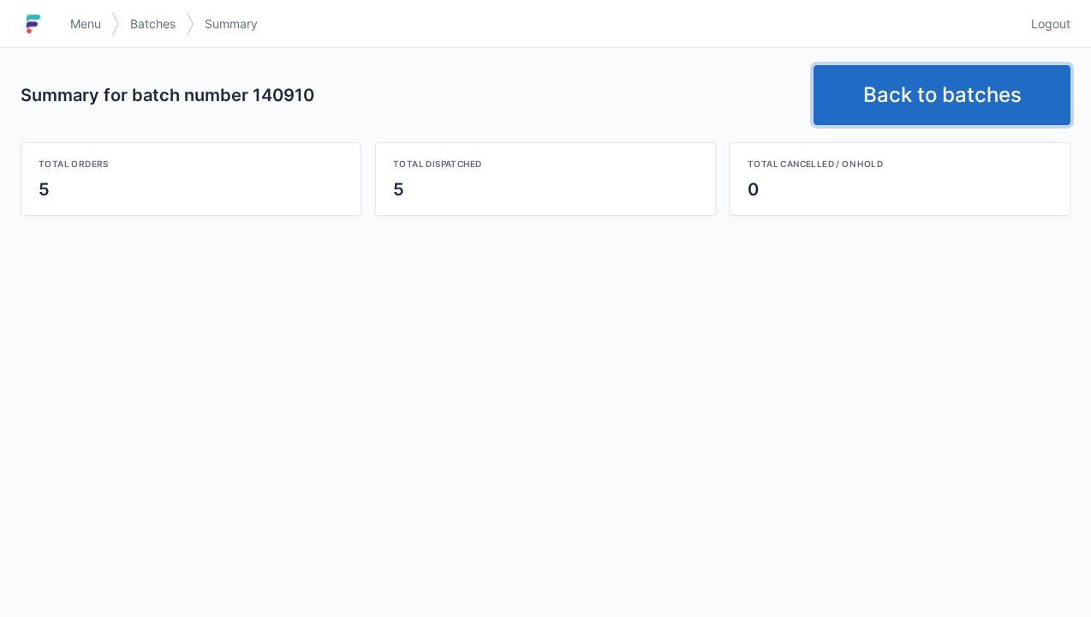
click at [932, 111] on link "Back to batches" at bounding box center [942, 95] width 257 height 60
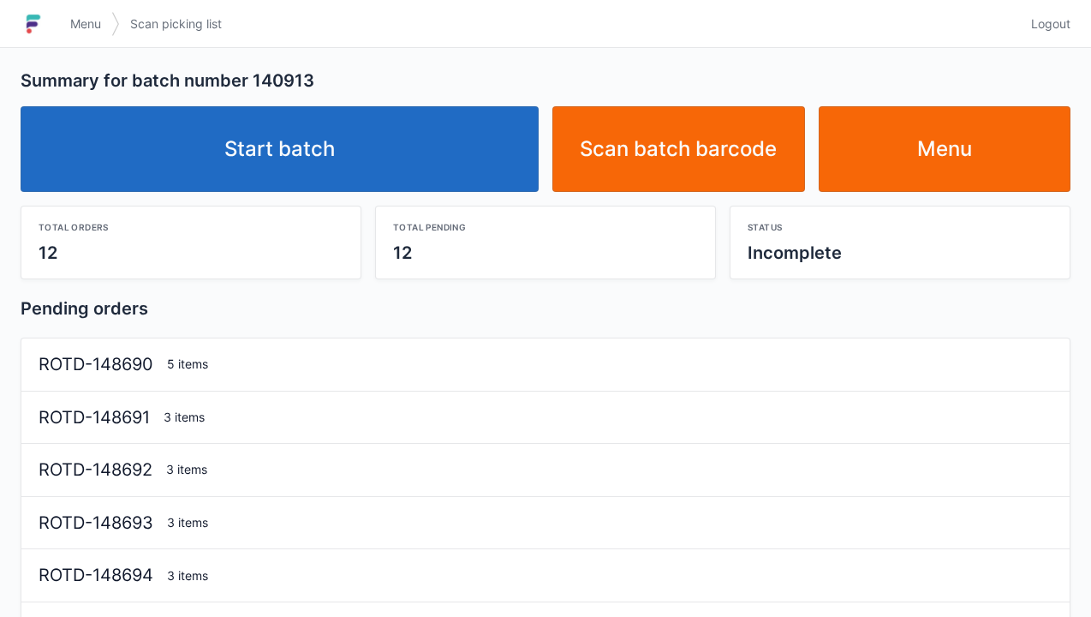
click at [422, 158] on link "Start batch" at bounding box center [280, 149] width 518 height 86
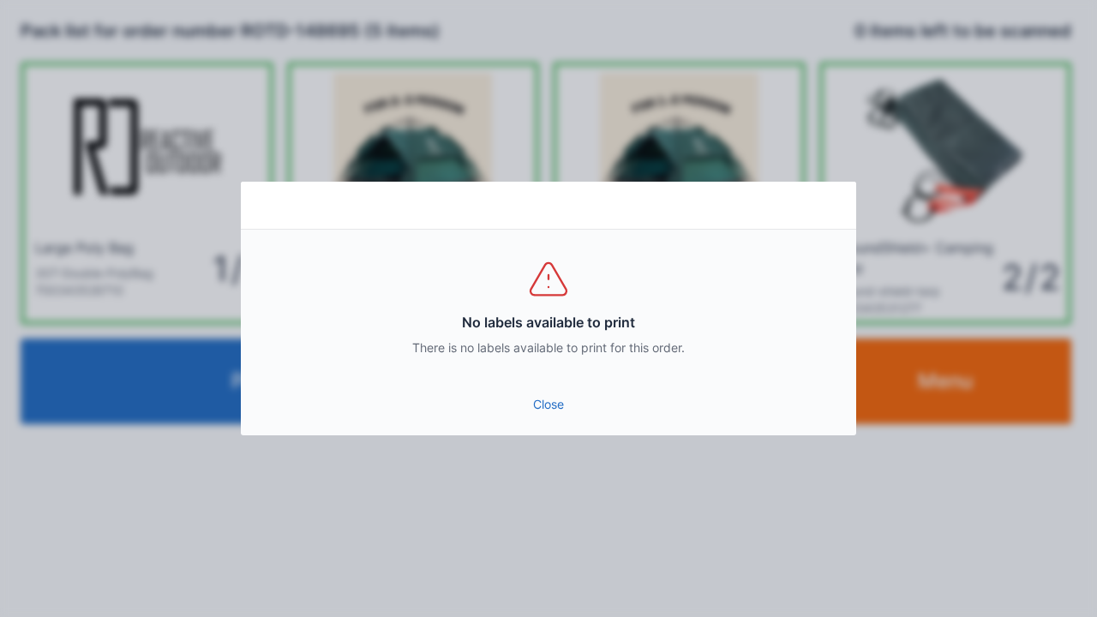
click at [557, 414] on link "Close" at bounding box center [548, 404] width 588 height 31
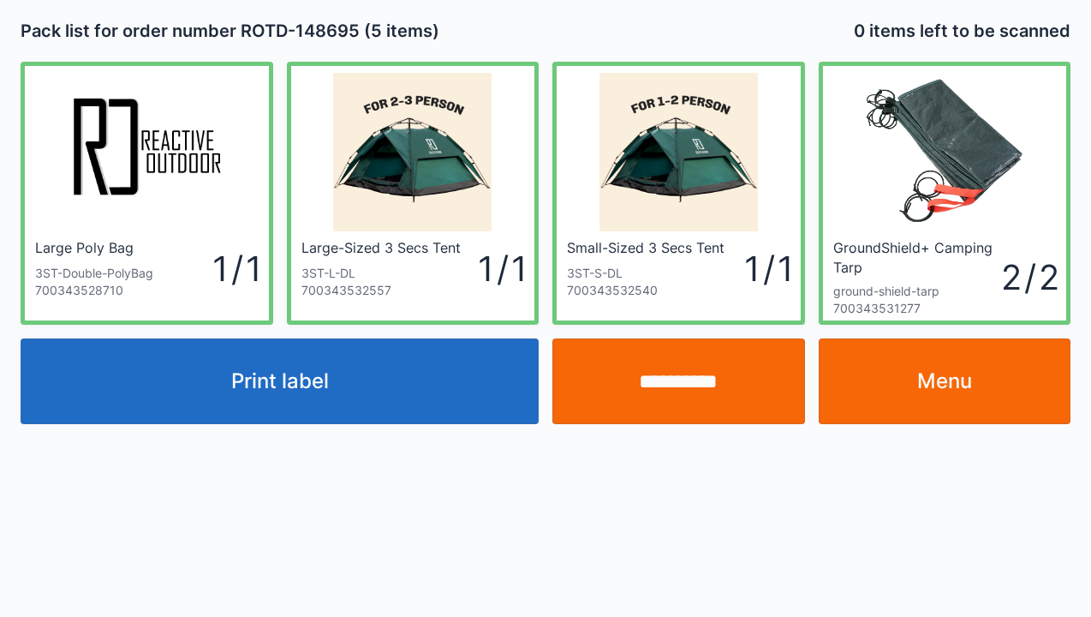
click at [905, 403] on link "Menu" at bounding box center [945, 381] width 253 height 86
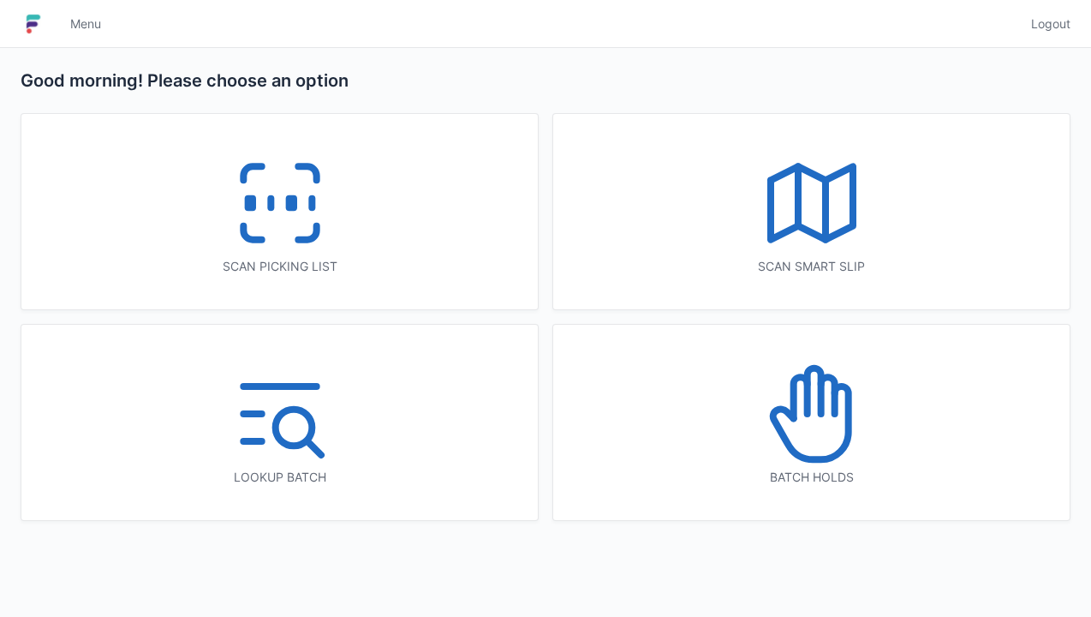
click at [310, 212] on icon at bounding box center [280, 203] width 110 height 110
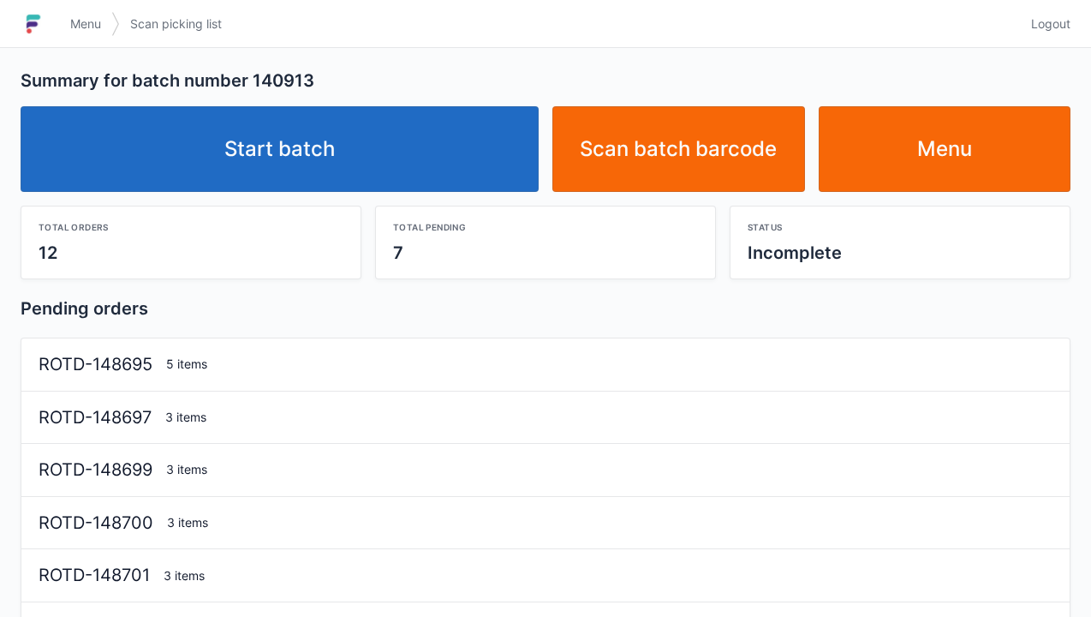
click at [395, 158] on link "Start batch" at bounding box center [280, 149] width 518 height 86
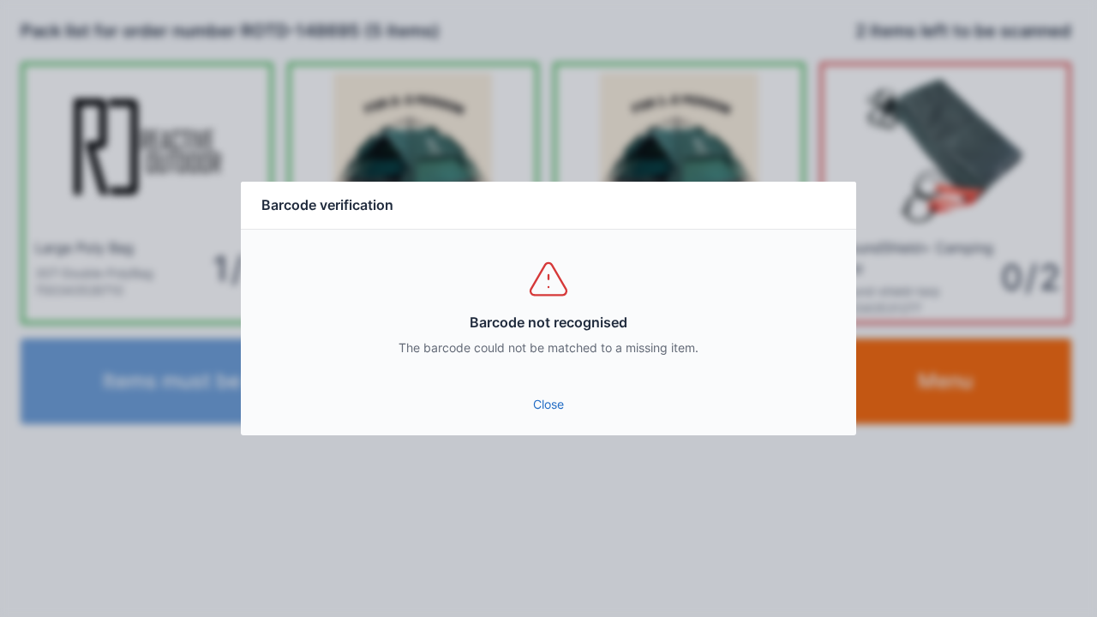
click at [572, 418] on link "Close" at bounding box center [548, 404] width 588 height 31
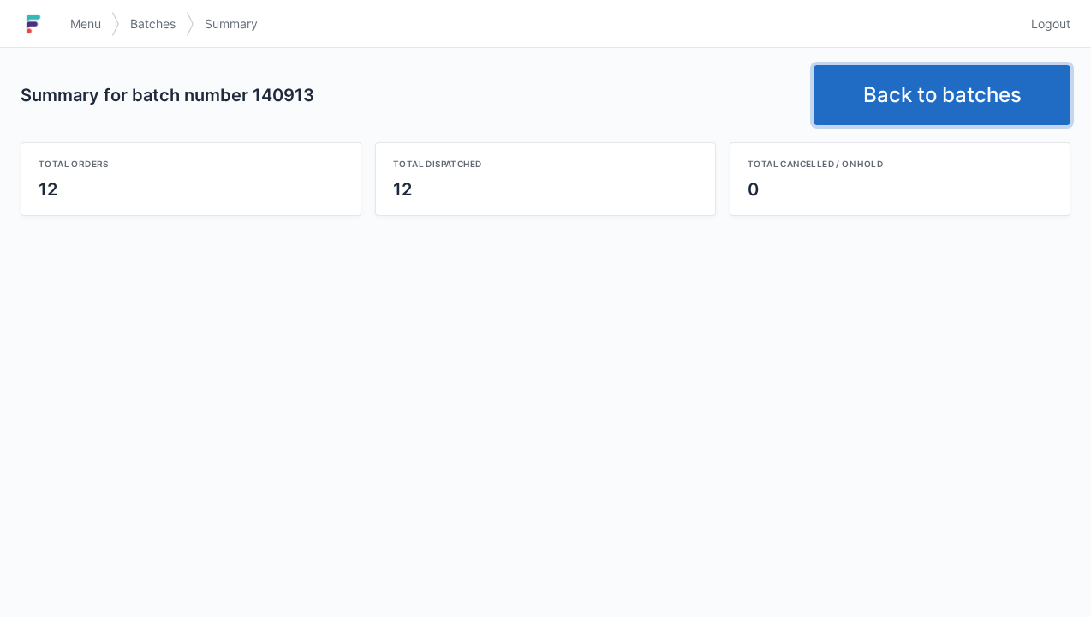
click at [920, 84] on link "Back to batches" at bounding box center [942, 95] width 257 height 60
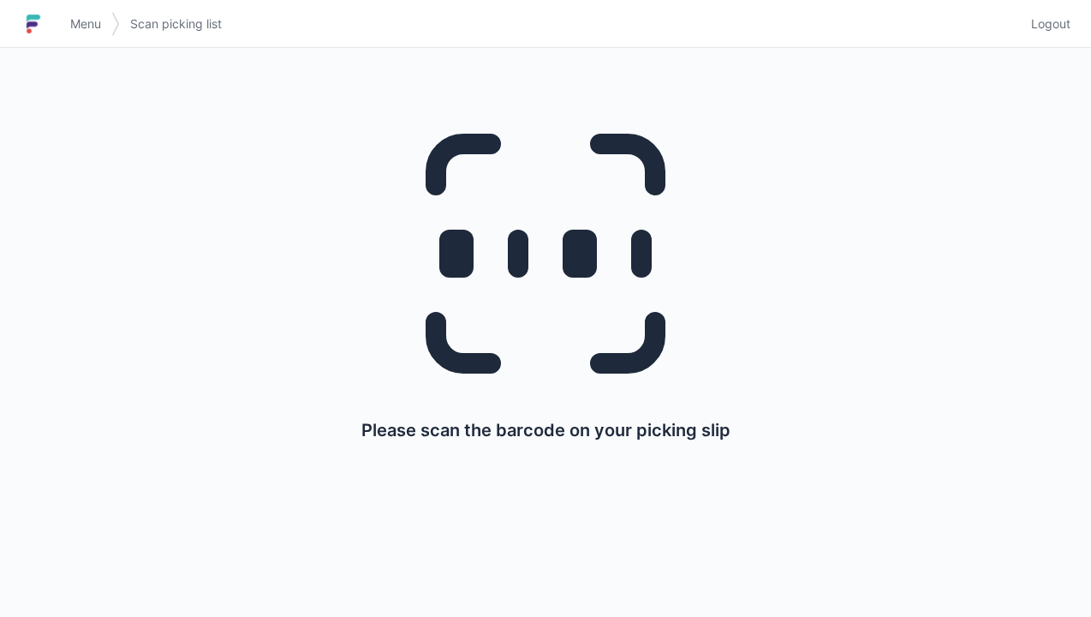
click at [84, 24] on span "Menu" at bounding box center [85, 23] width 31 height 17
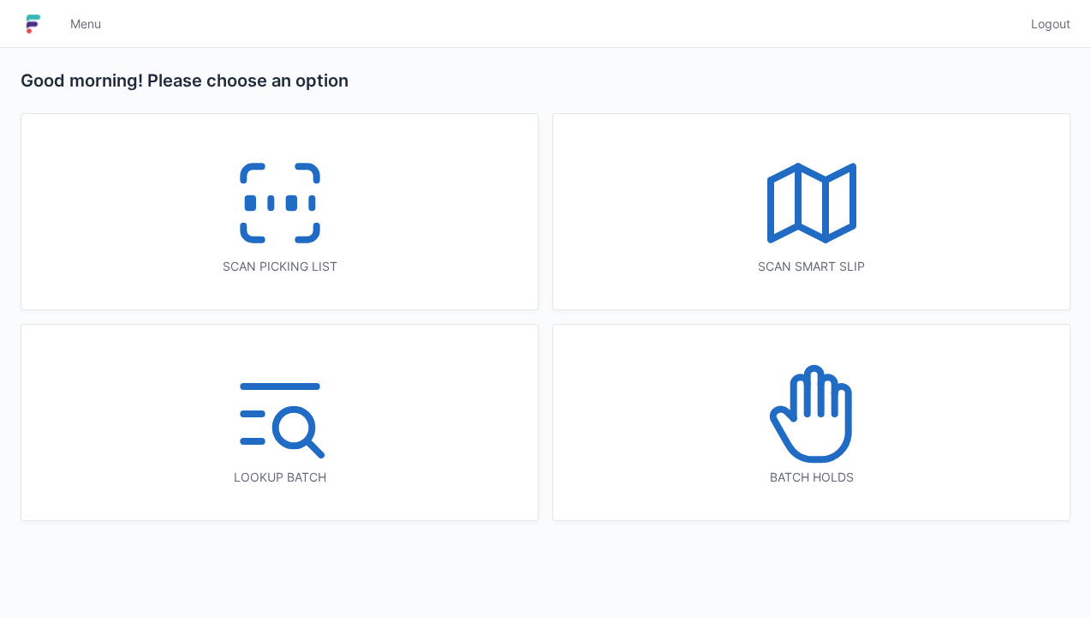
click at [781, 242] on icon at bounding box center [812, 203] width 110 height 110
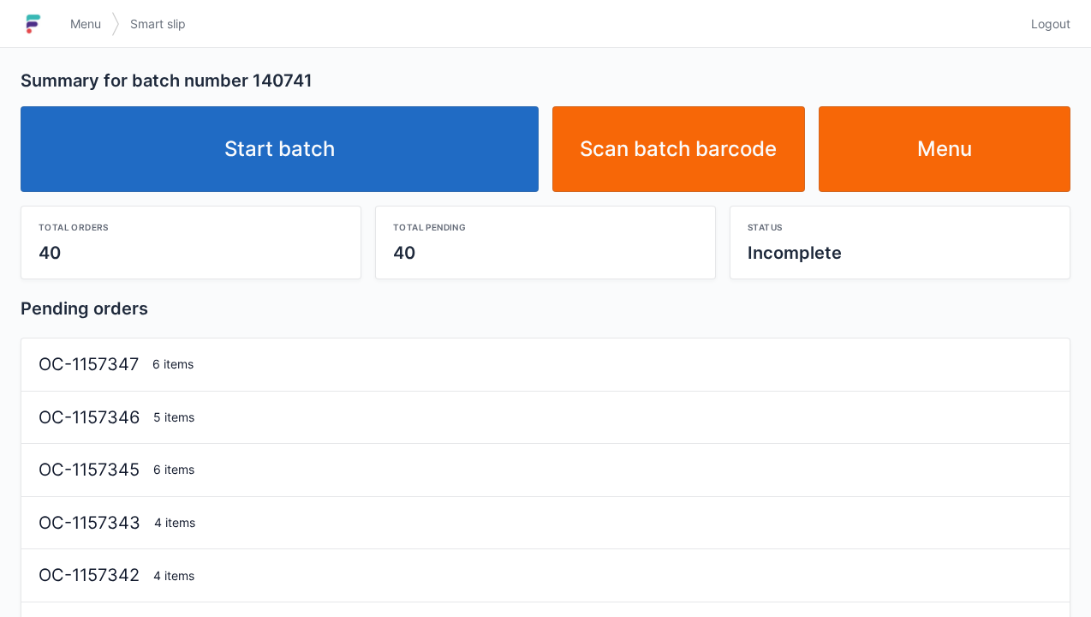
click at [427, 184] on link "Start batch" at bounding box center [280, 149] width 518 height 86
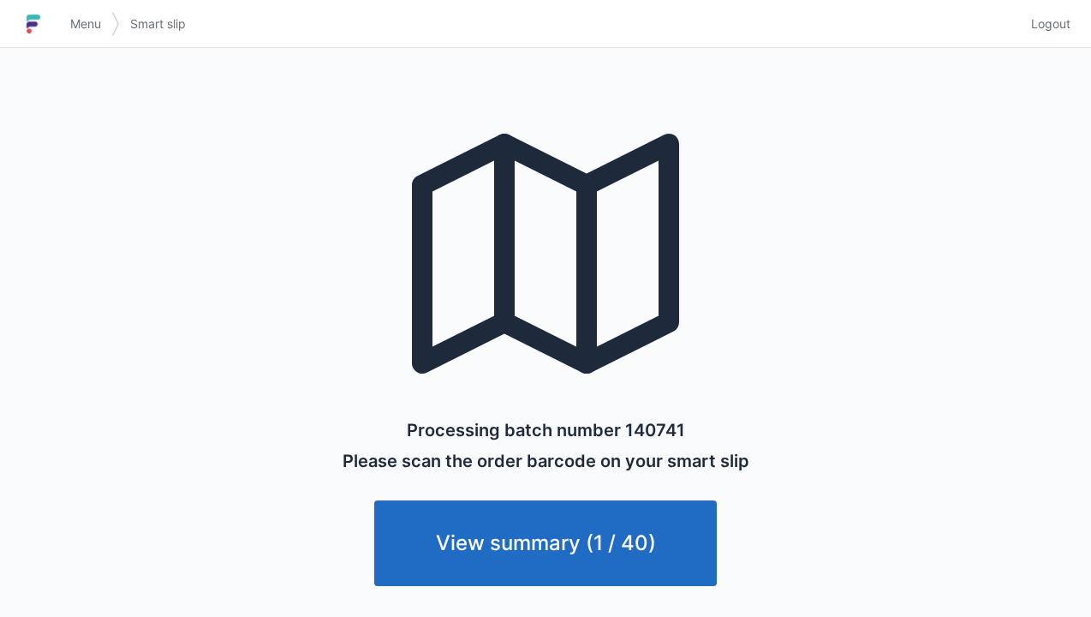
click at [69, 20] on link "Menu" at bounding box center [85, 24] width 51 height 31
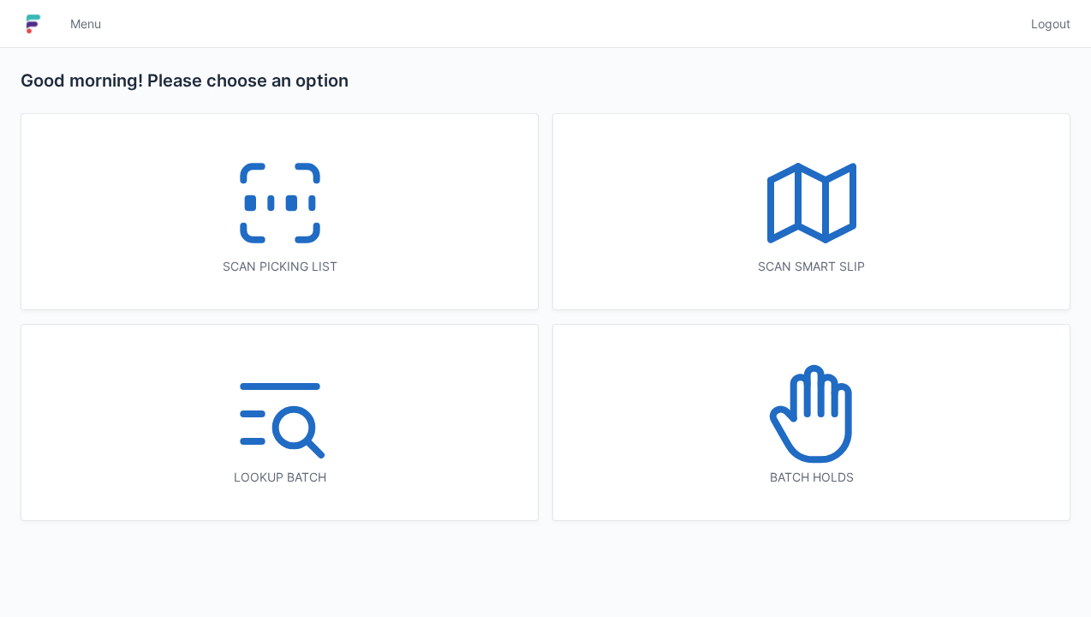
click at [283, 212] on icon at bounding box center [280, 203] width 110 height 110
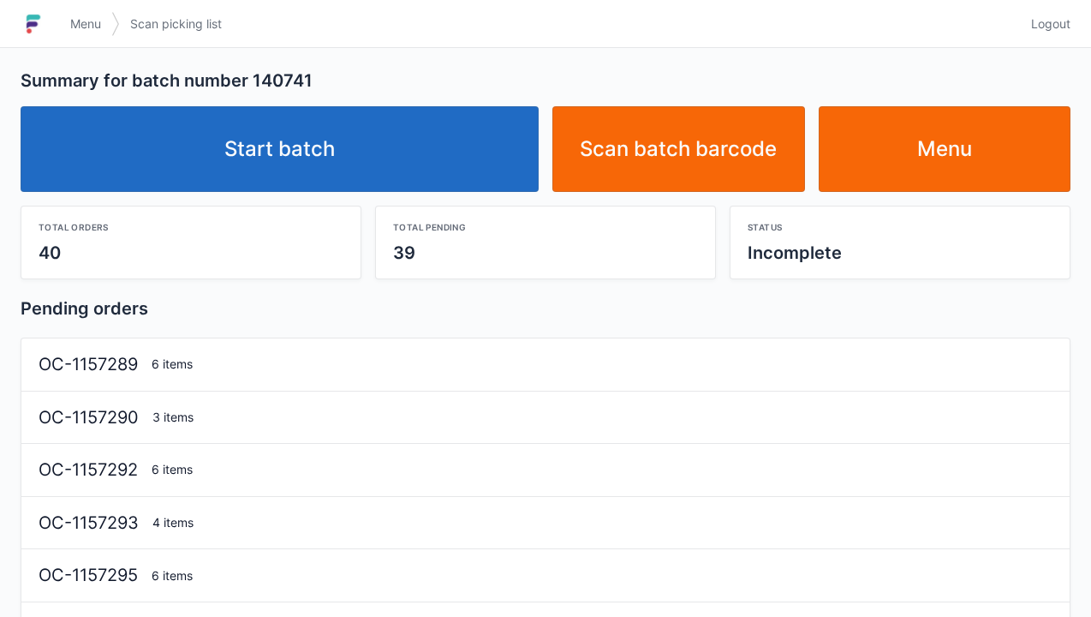
click at [423, 154] on link "Start batch" at bounding box center [280, 149] width 518 height 86
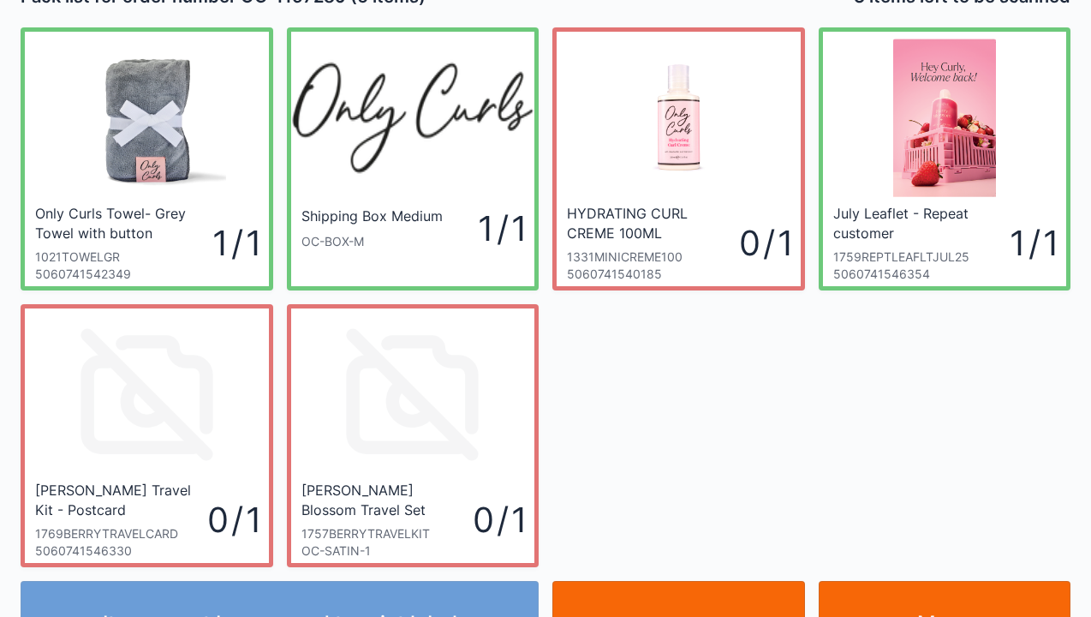
scroll to position [69, 0]
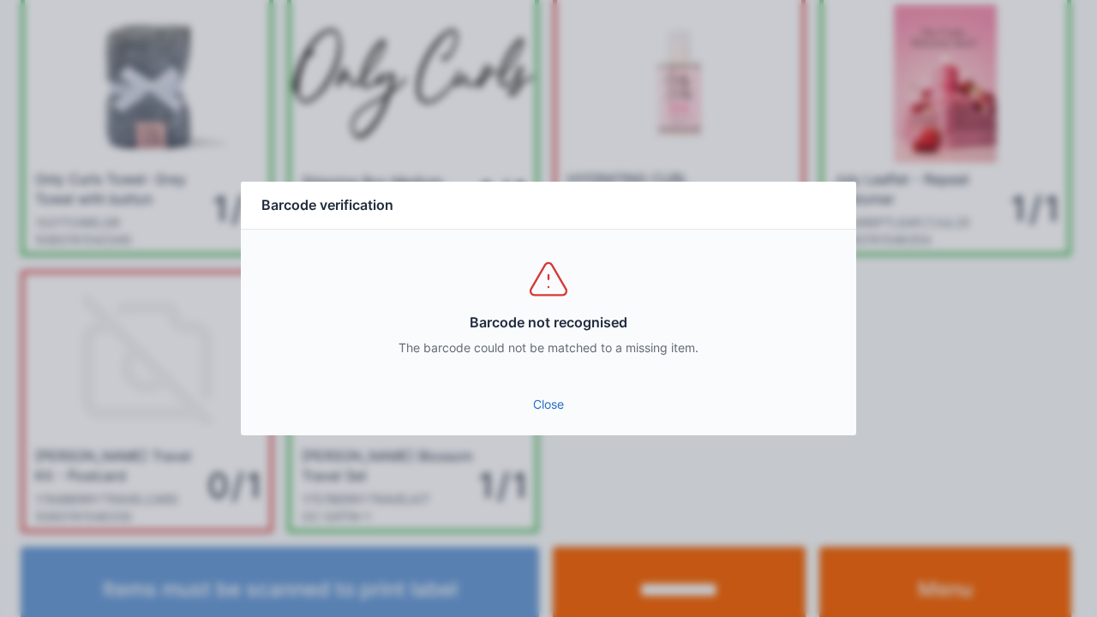
click at [552, 417] on link "Close" at bounding box center [548, 404] width 588 height 31
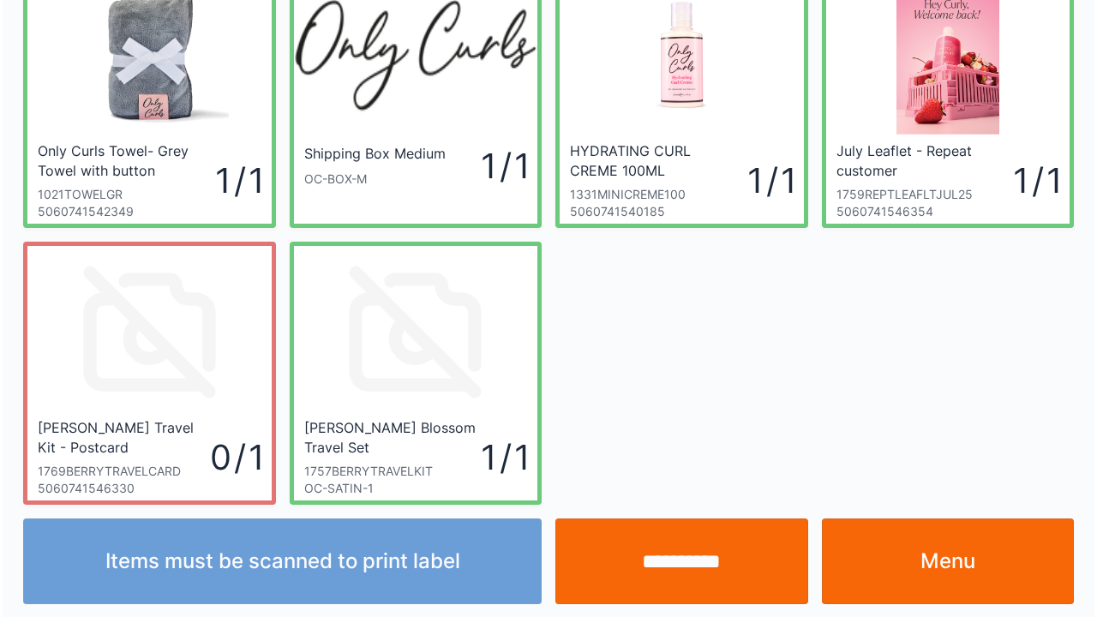
scroll to position [99, 0]
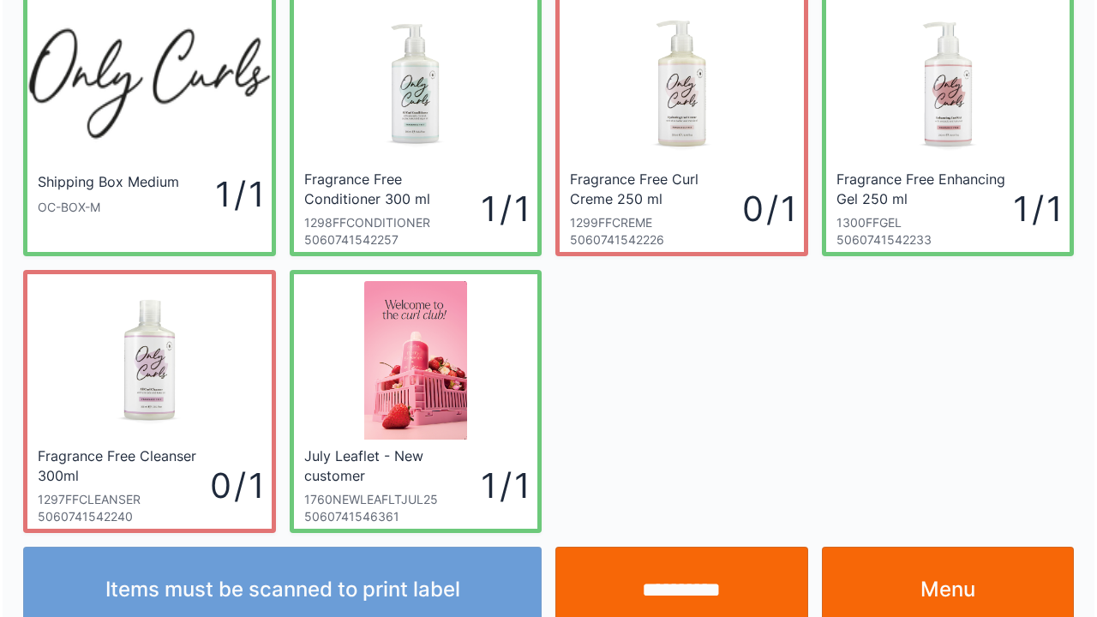
scroll to position [99, 0]
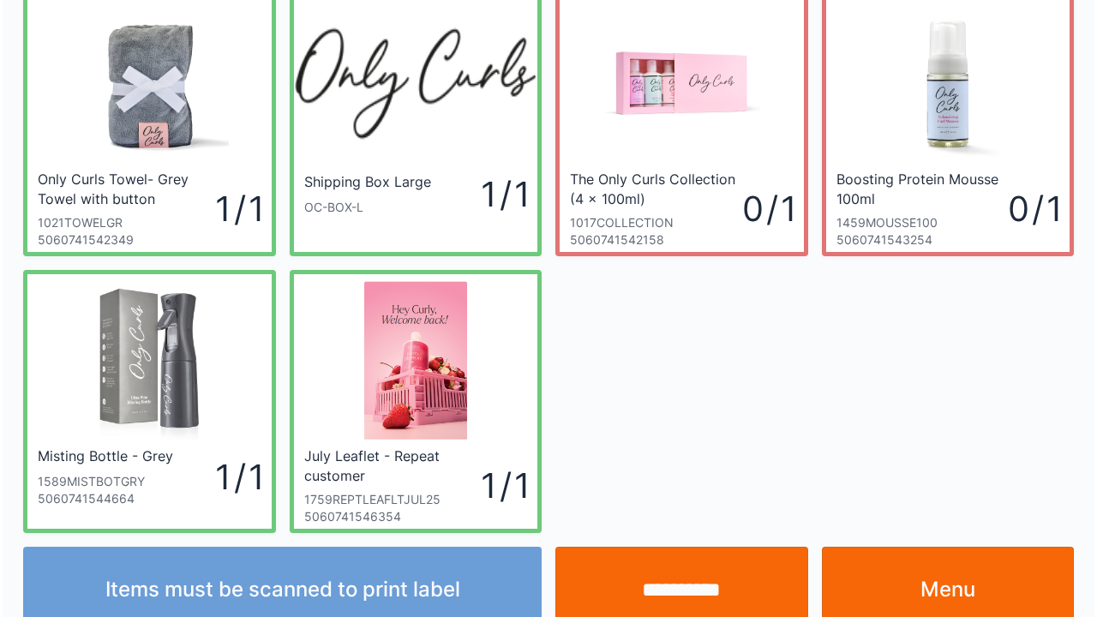
scroll to position [99, 0]
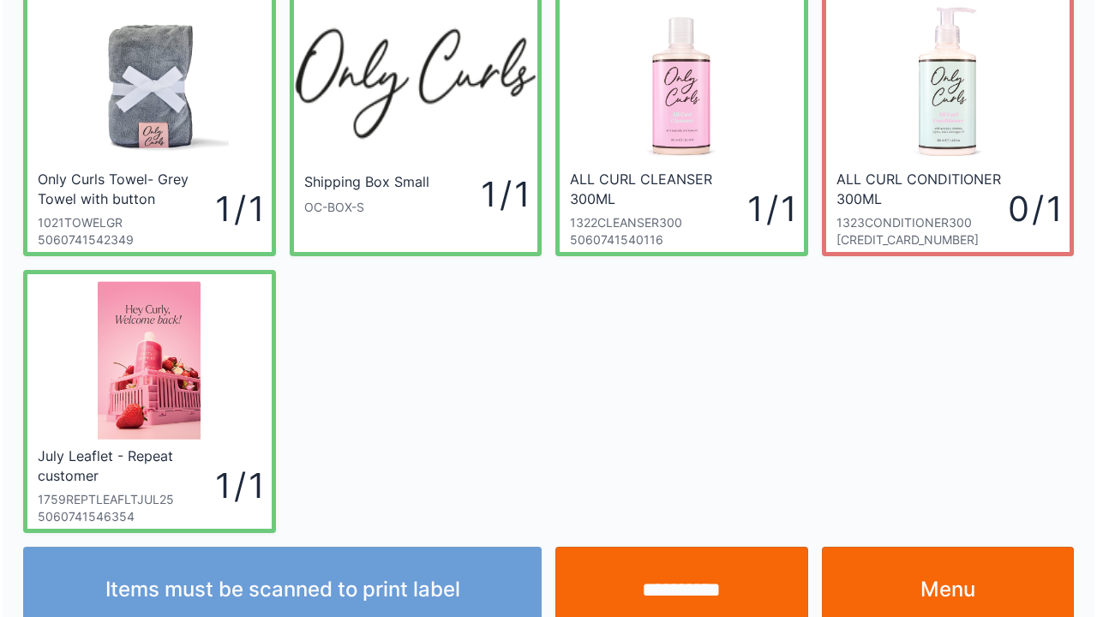
scroll to position [99, 0]
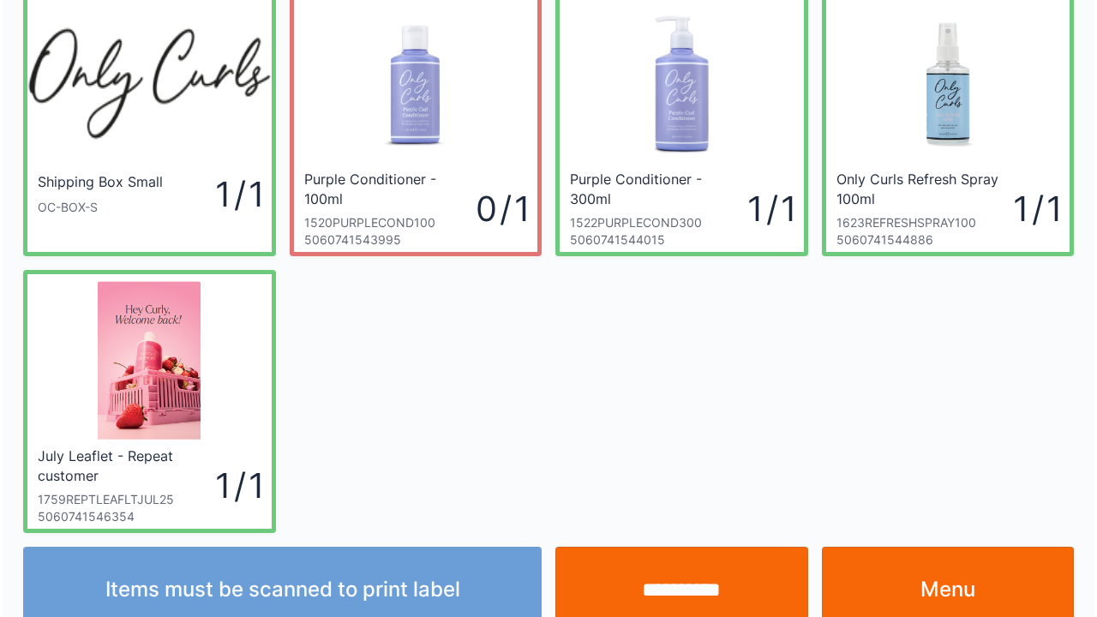
scroll to position [99, 0]
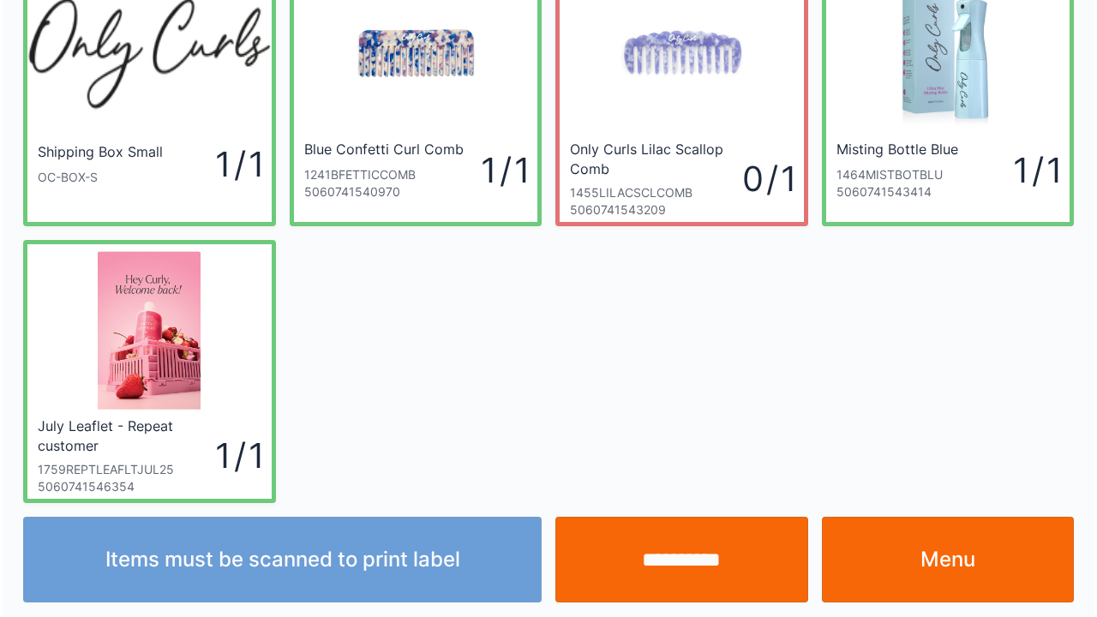
scroll to position [99, 0]
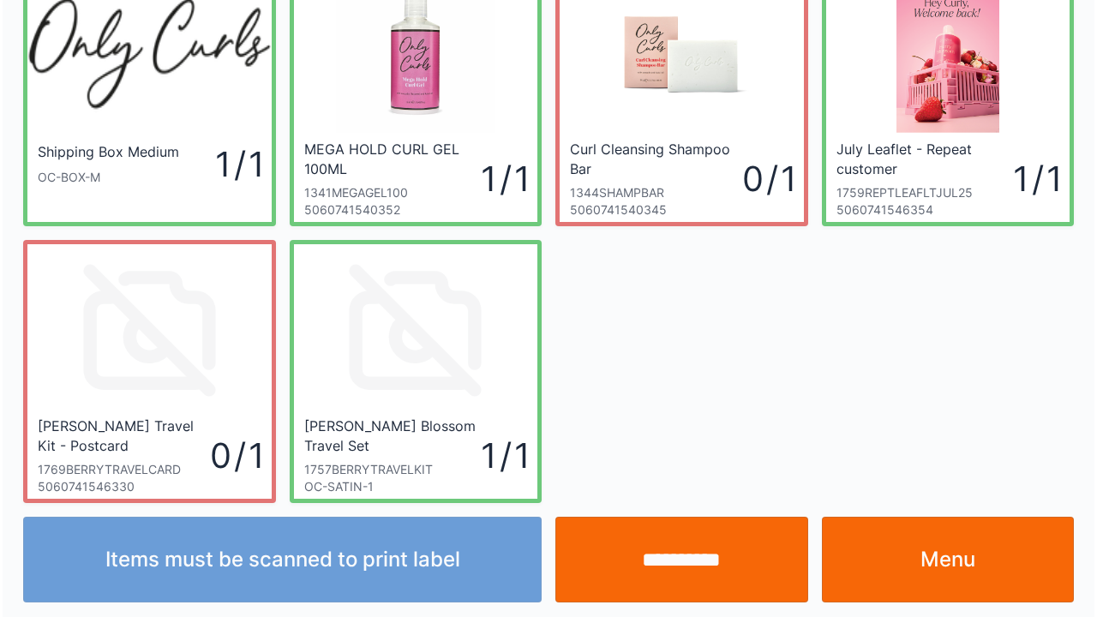
scroll to position [99, 0]
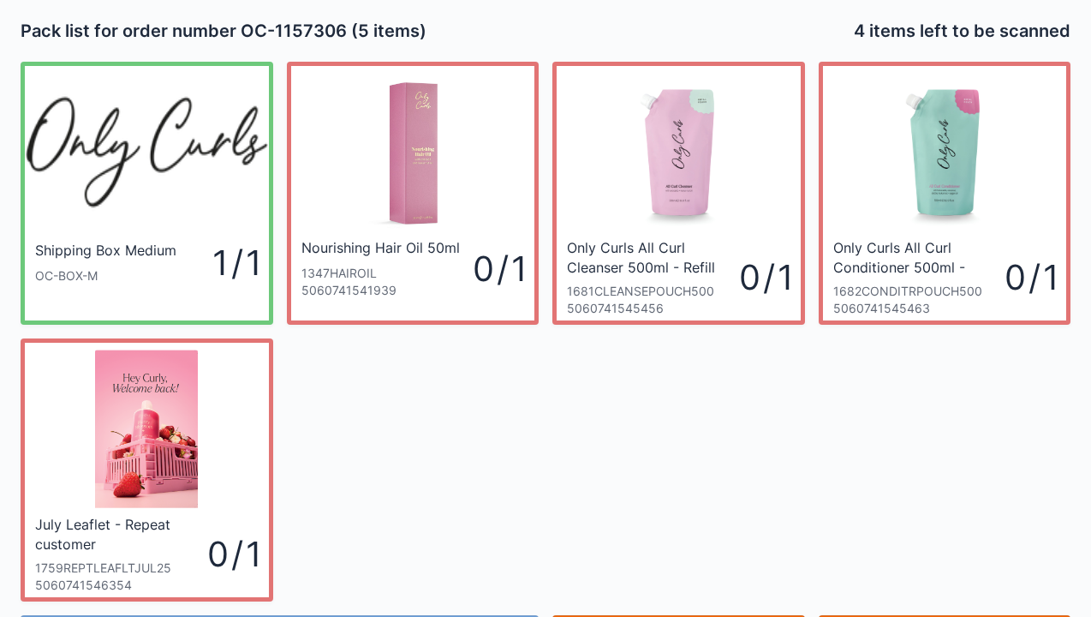
scroll to position [99, 0]
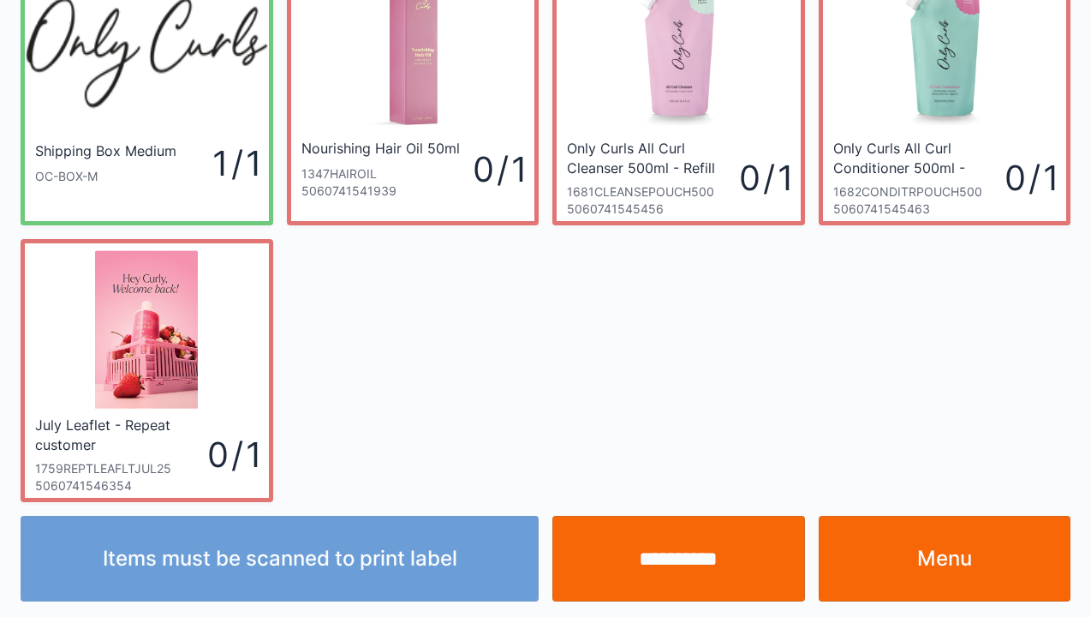
click at [966, 563] on link "Menu" at bounding box center [945, 559] width 253 height 86
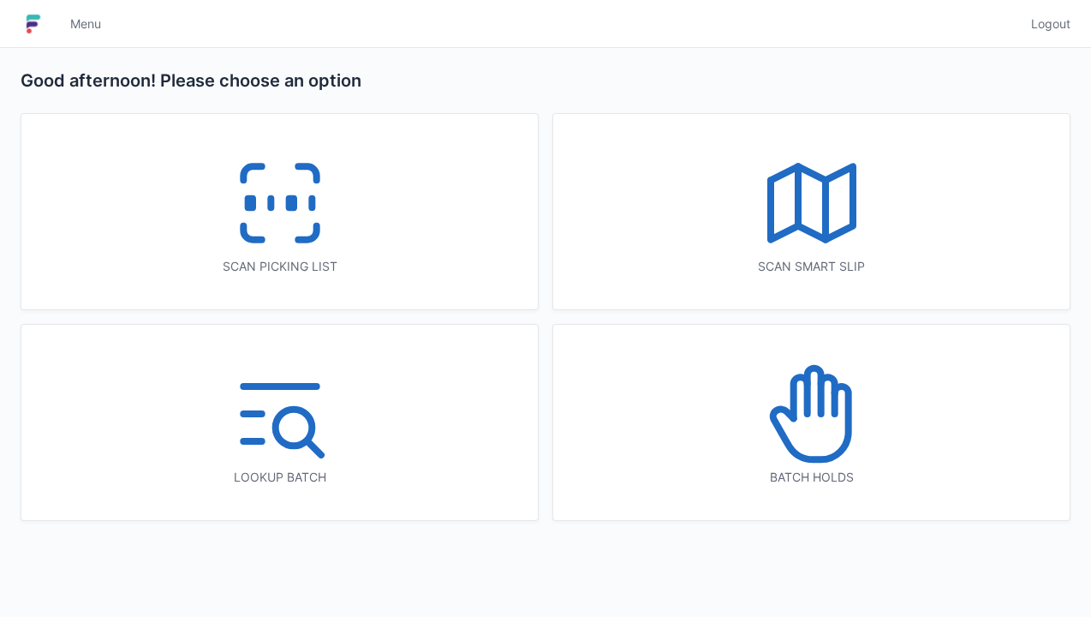
click at [305, 257] on icon at bounding box center [280, 203] width 110 height 110
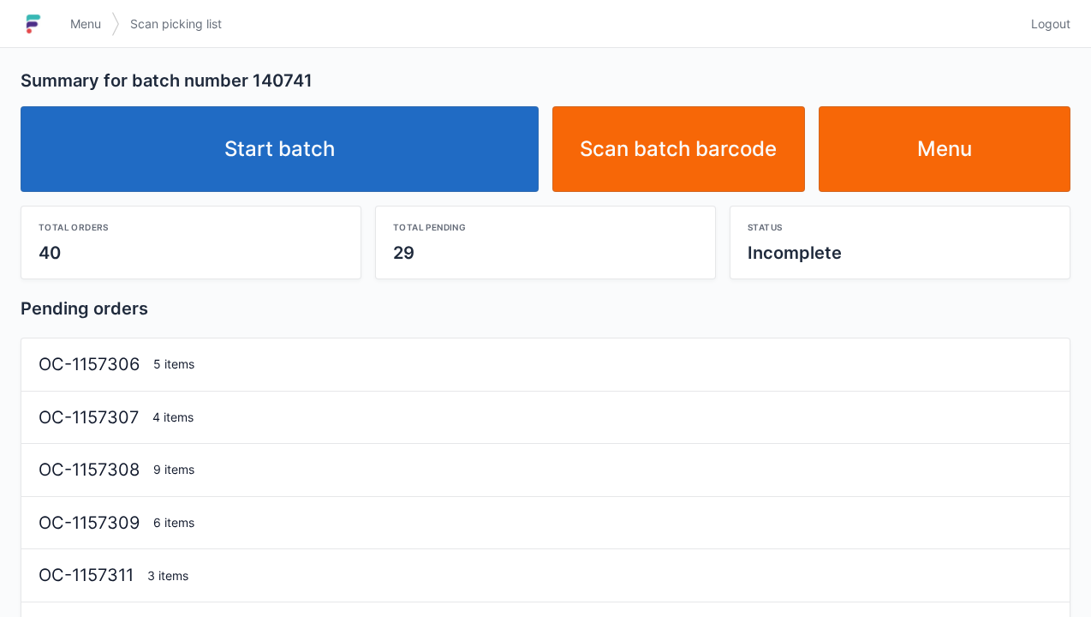
click at [944, 166] on link "Menu" at bounding box center [945, 149] width 253 height 86
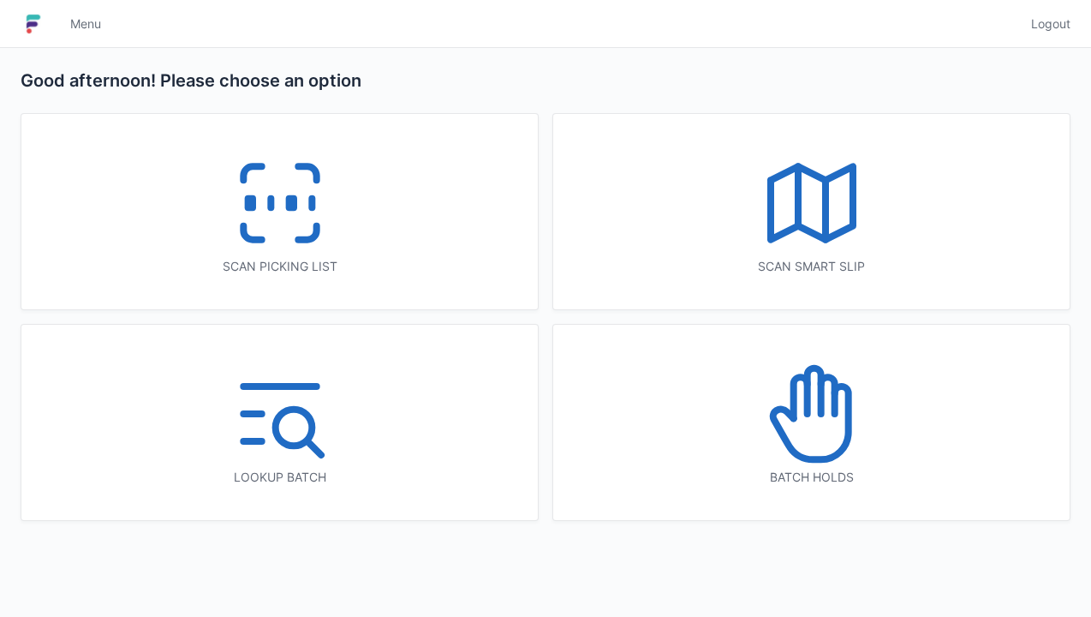
click at [316, 178] on icon at bounding box center [307, 173] width 18 height 14
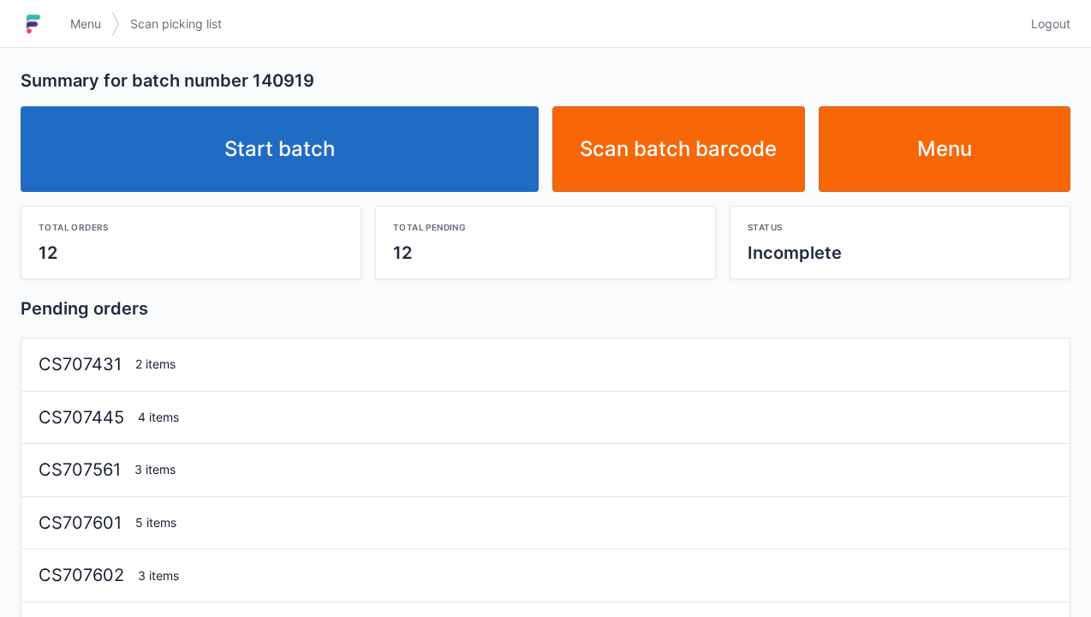
click at [371, 161] on link "Start batch" at bounding box center [280, 149] width 518 height 86
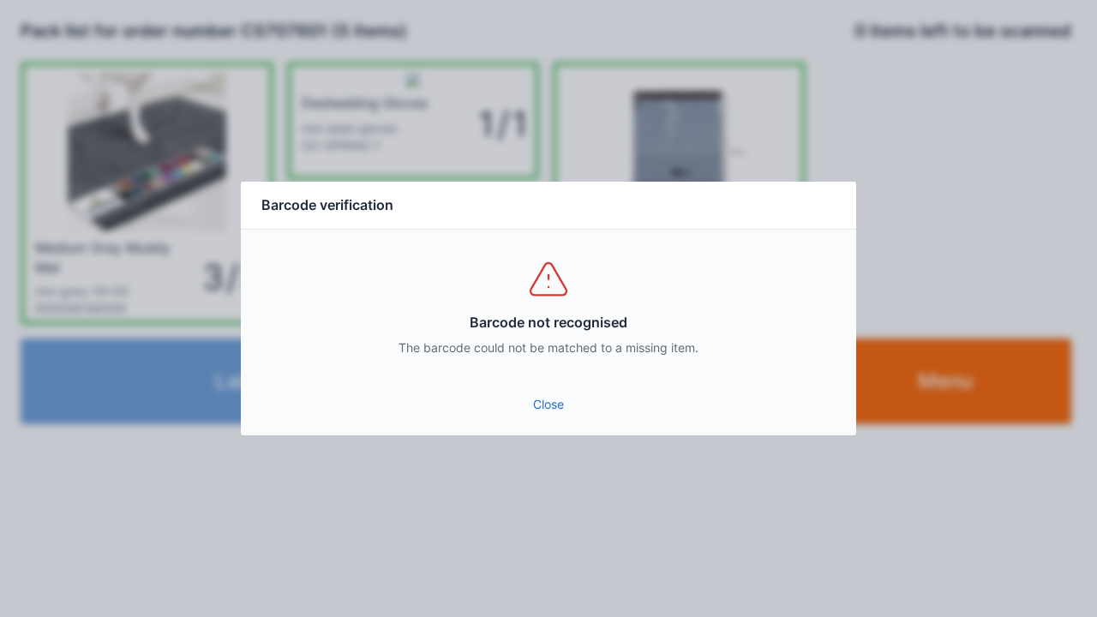
click at [557, 415] on link "Close" at bounding box center [548, 404] width 588 height 31
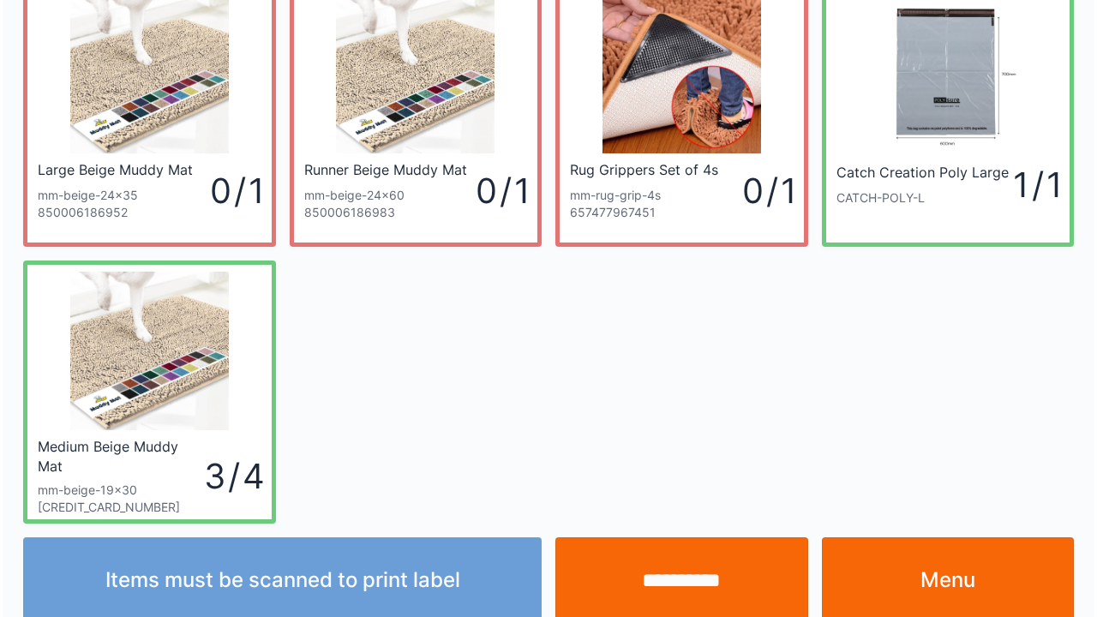
scroll to position [99, 0]
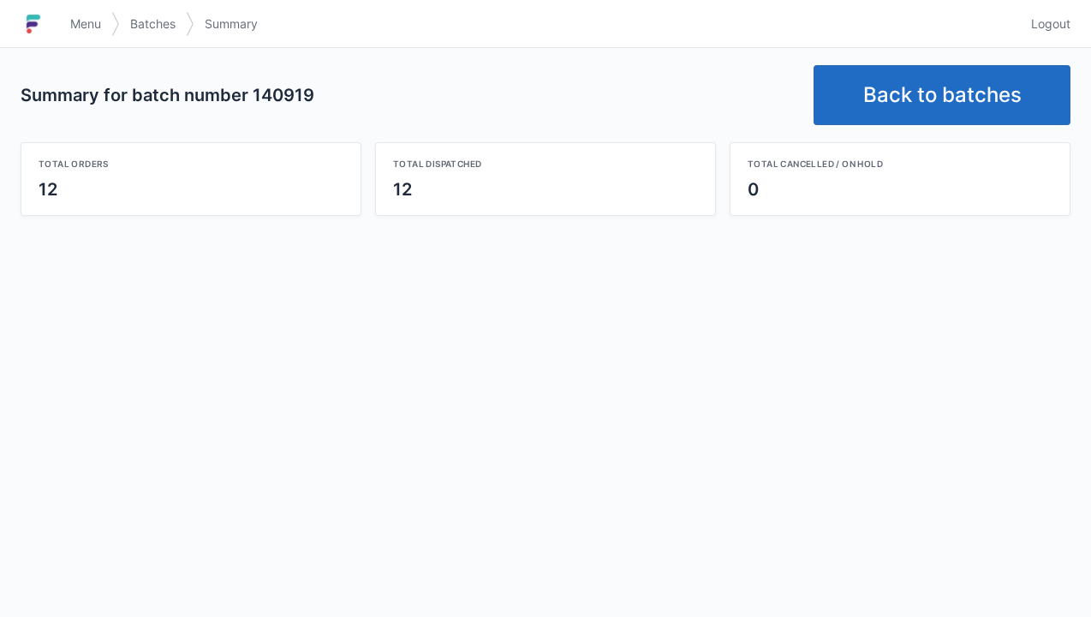
click at [941, 115] on link "Back to batches" at bounding box center [942, 95] width 257 height 60
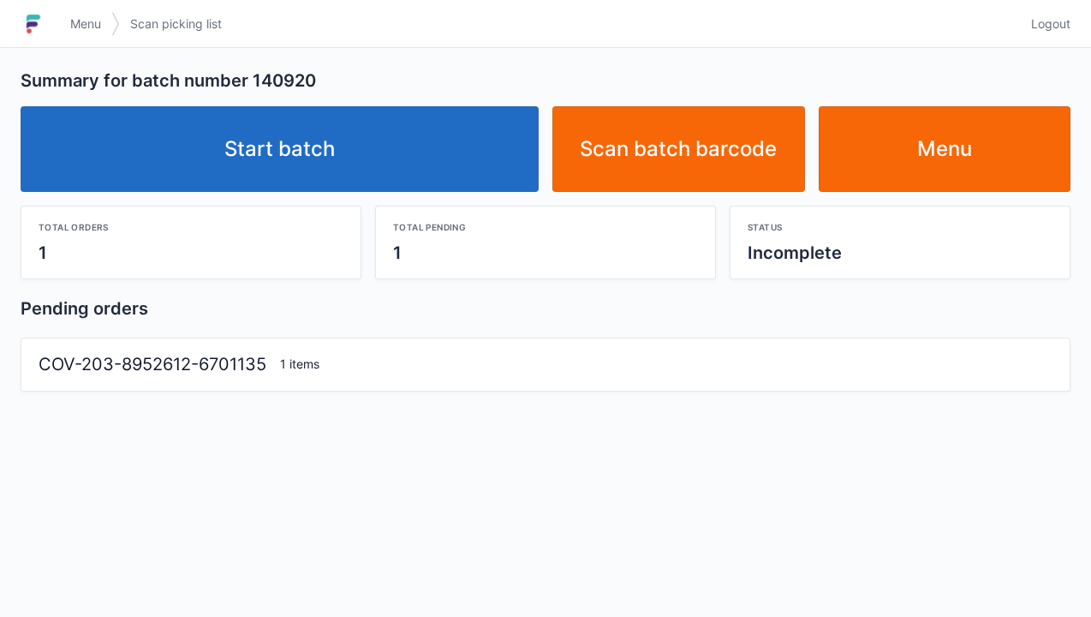
click at [426, 149] on link "Start batch" at bounding box center [280, 149] width 518 height 86
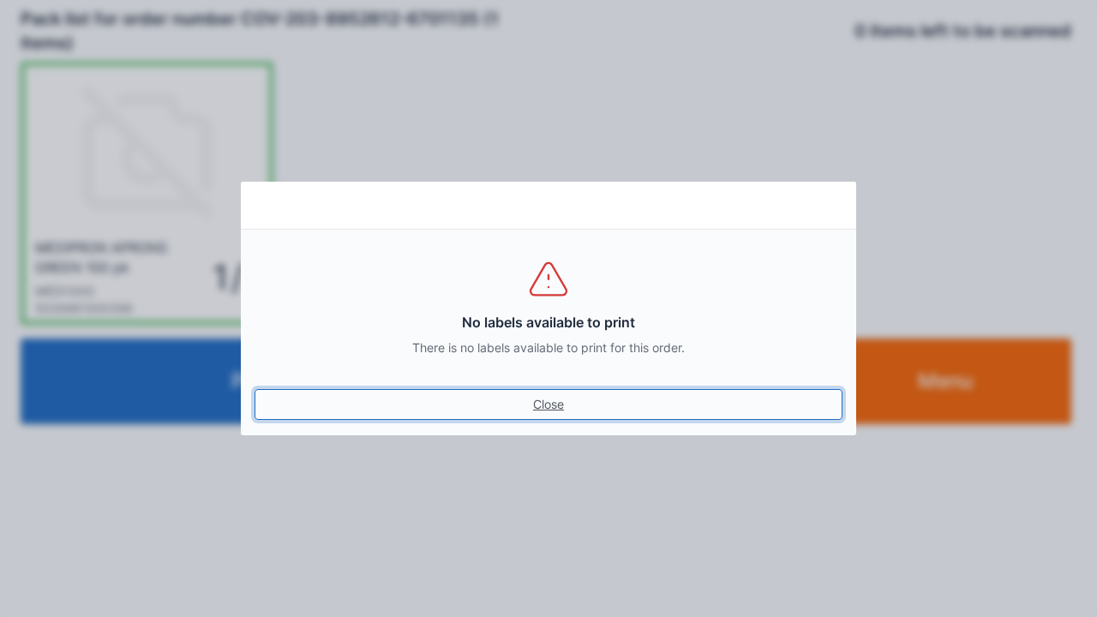
click at [565, 403] on link "Close" at bounding box center [548, 404] width 588 height 31
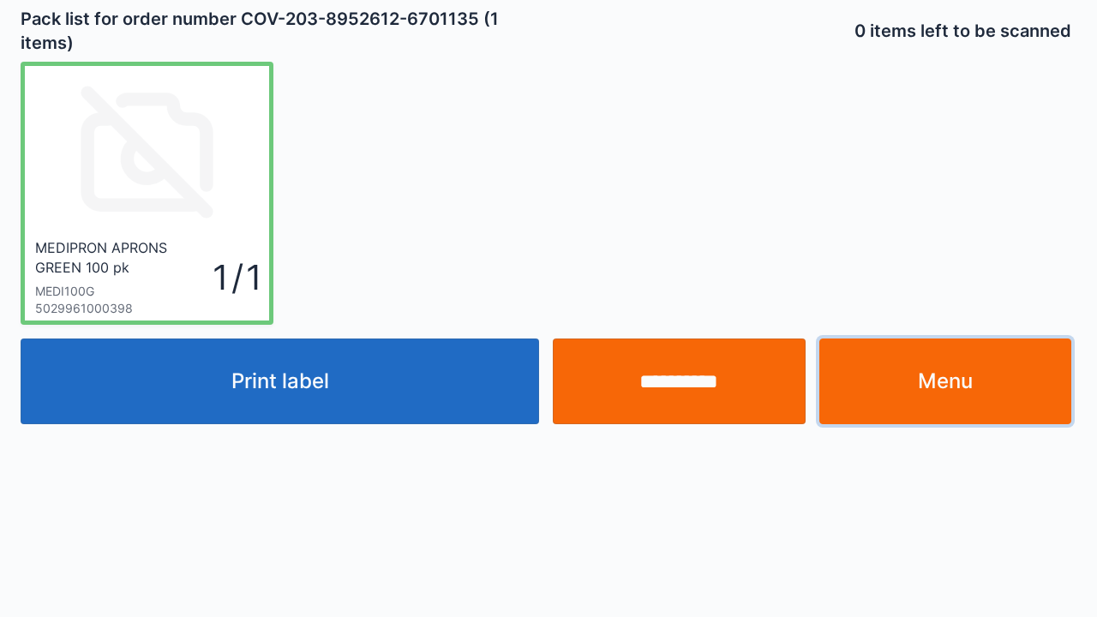
click at [877, 404] on link "Menu" at bounding box center [945, 381] width 253 height 86
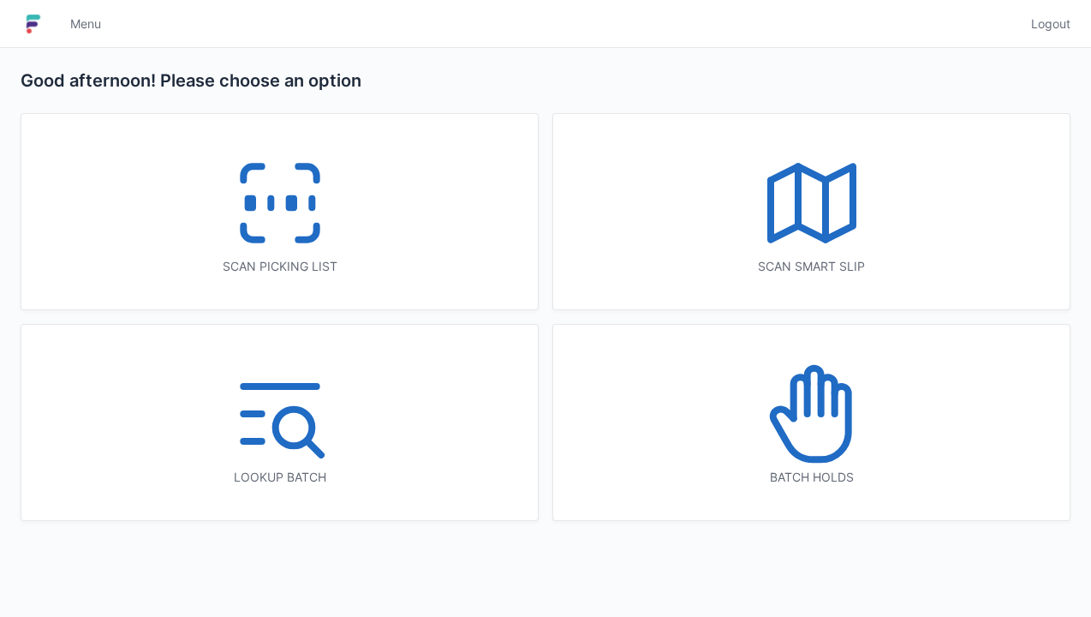
click at [248, 211] on icon at bounding box center [280, 203] width 110 height 110
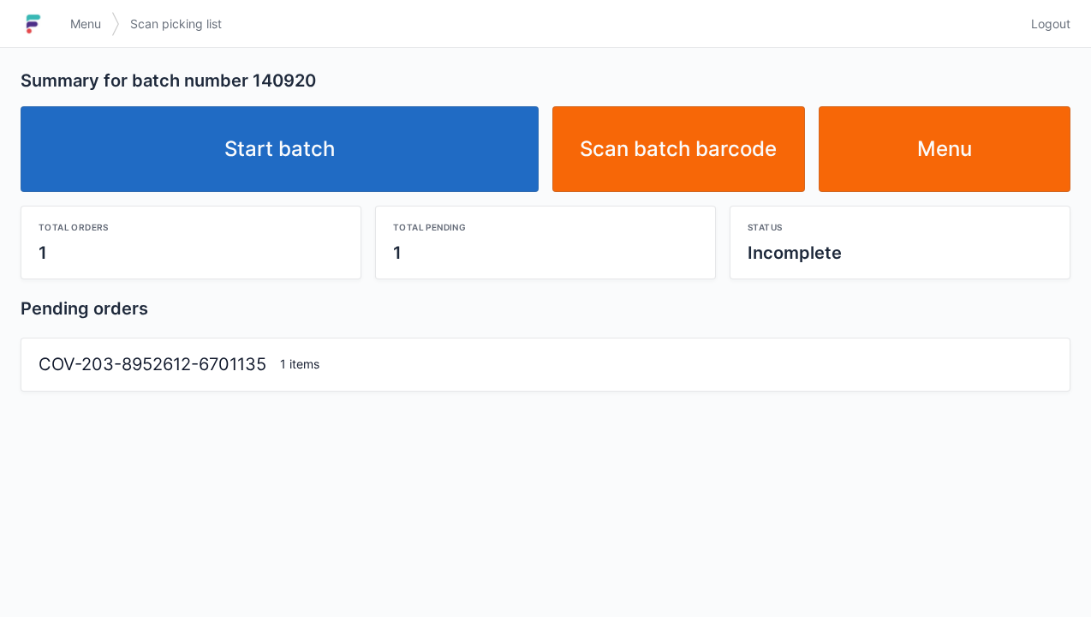
click at [403, 151] on link "Start batch" at bounding box center [280, 149] width 518 height 86
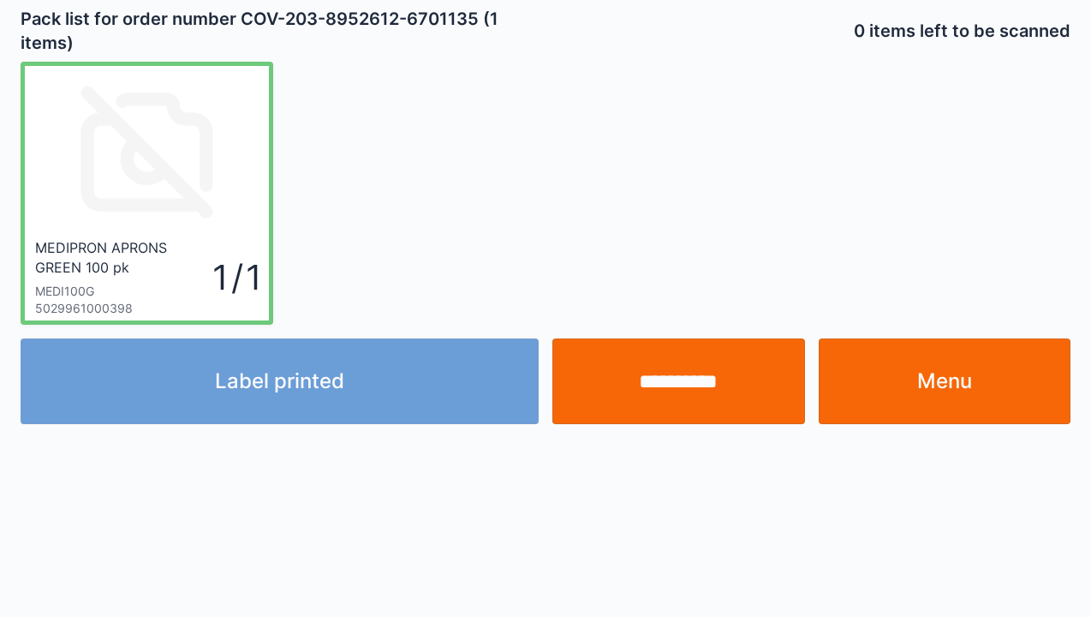
click at [943, 400] on link "Menu" at bounding box center [945, 381] width 253 height 86
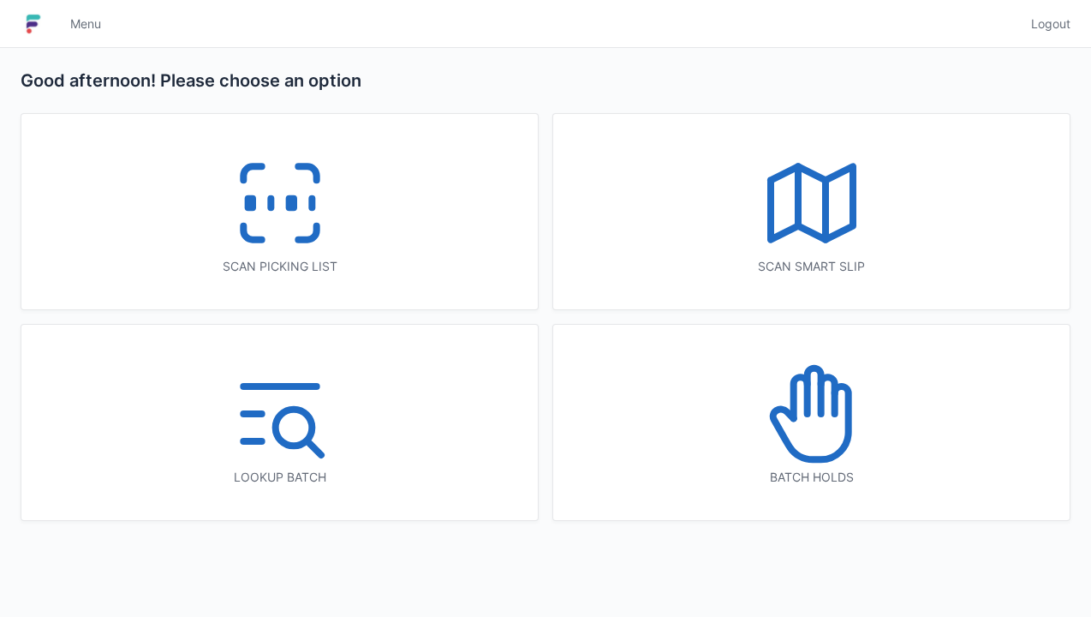
click at [356, 212] on div "Scan picking list" at bounding box center [279, 211] width 517 height 195
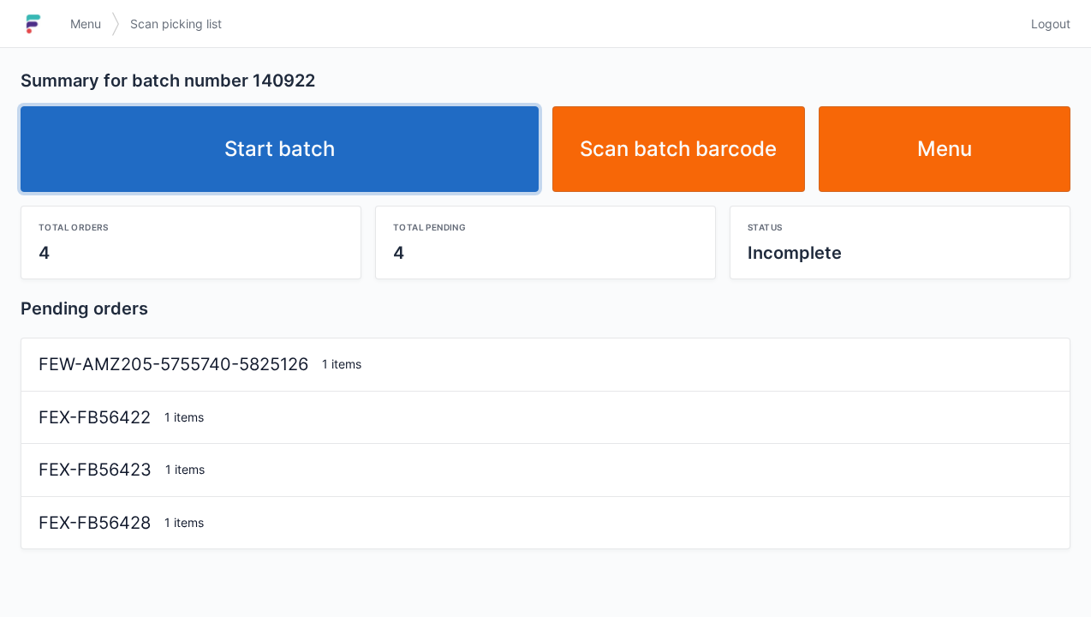
click at [403, 178] on link "Start batch" at bounding box center [280, 149] width 518 height 86
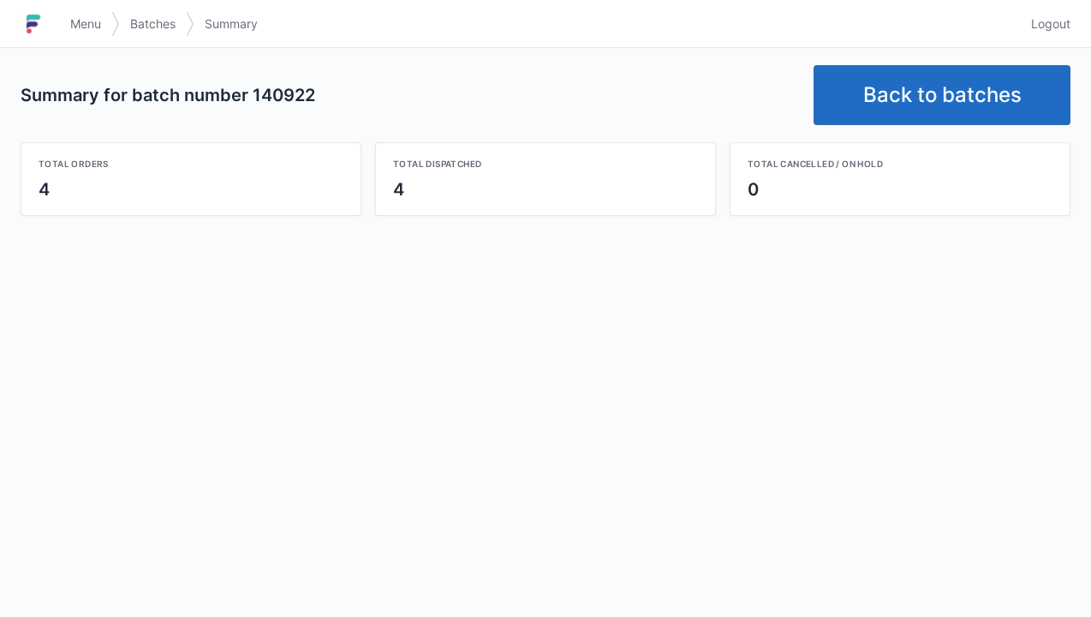
click at [933, 103] on link "Back to batches" at bounding box center [942, 95] width 257 height 60
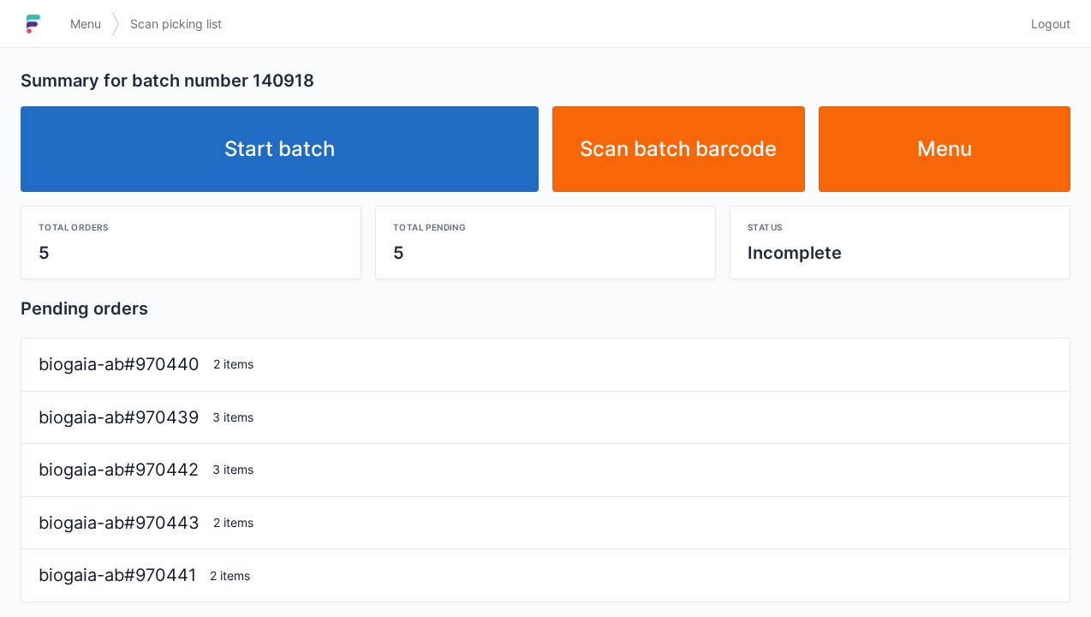
click at [396, 170] on link "Start batch" at bounding box center [280, 149] width 518 height 86
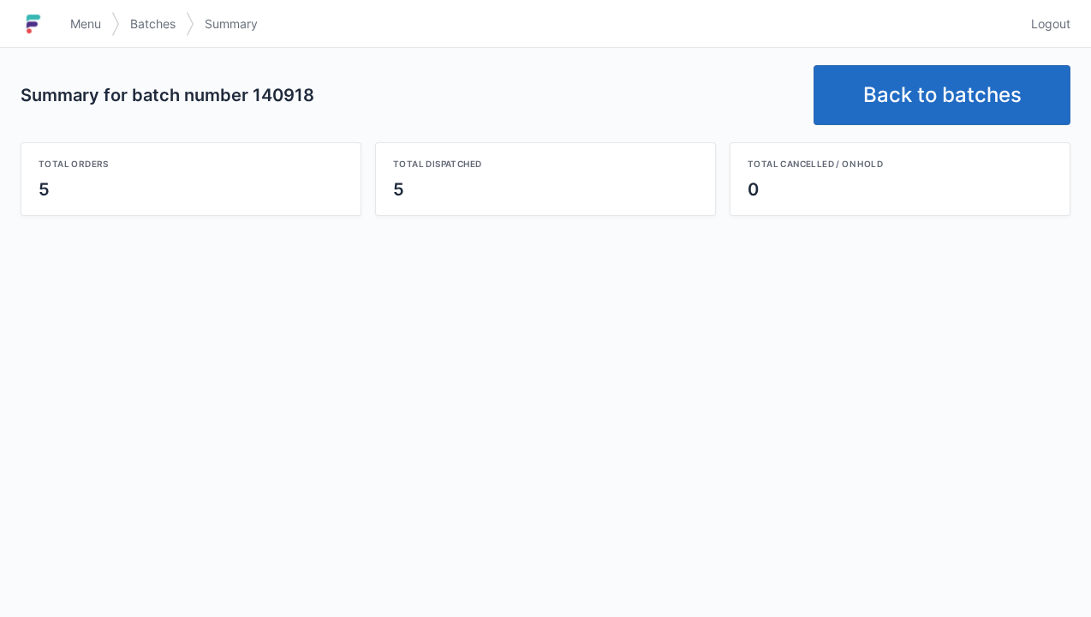
click at [911, 106] on link "Back to batches" at bounding box center [942, 95] width 257 height 60
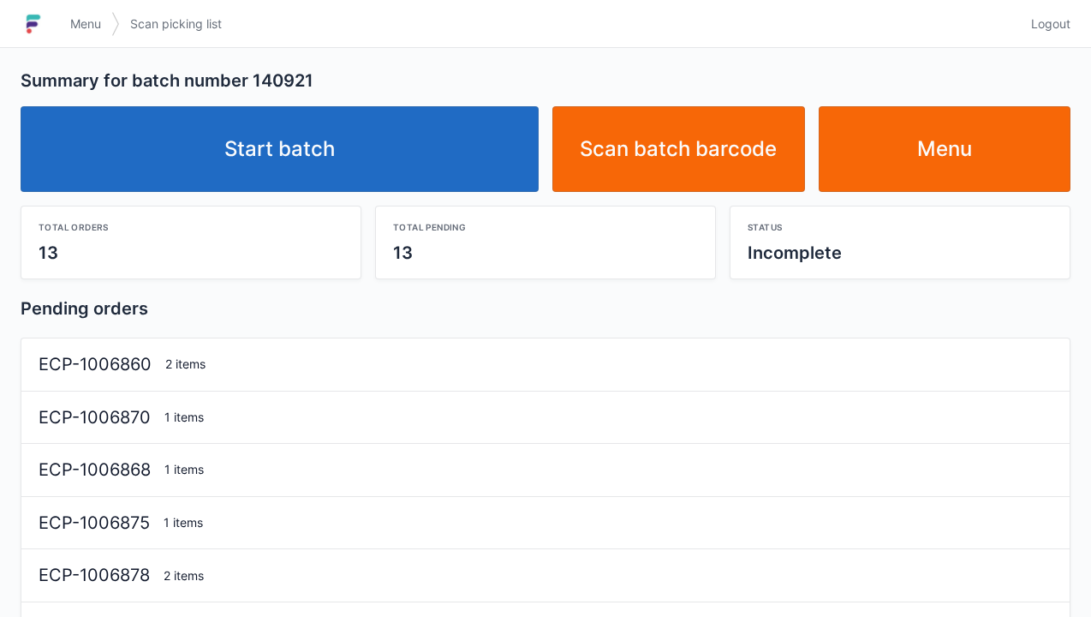
click at [403, 165] on link "Start batch" at bounding box center [280, 149] width 518 height 86
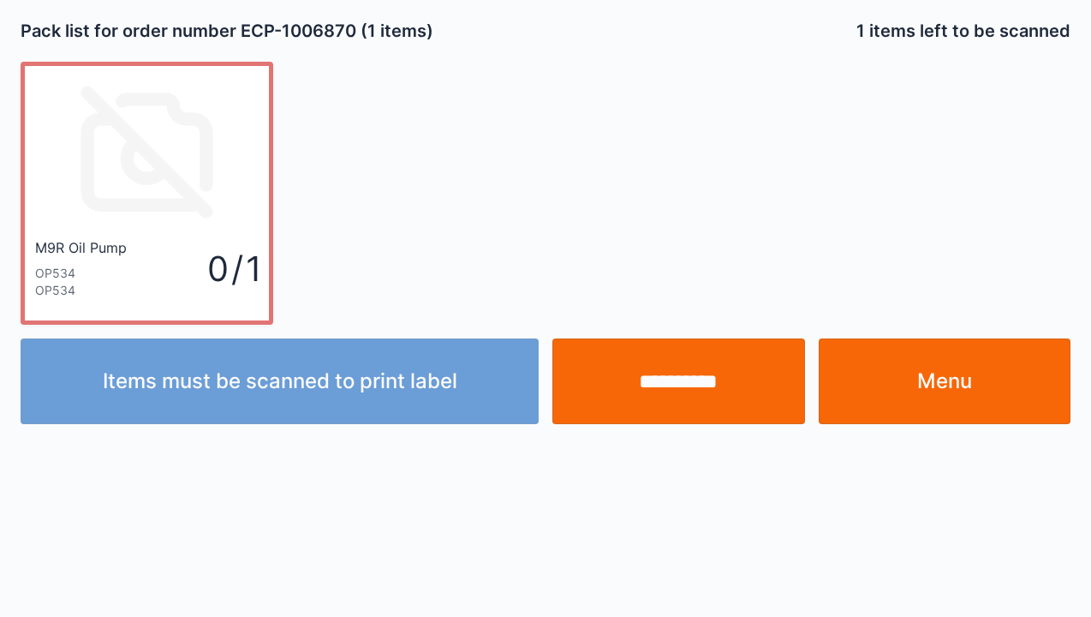
click at [665, 403] on input "**********" at bounding box center [679, 381] width 253 height 86
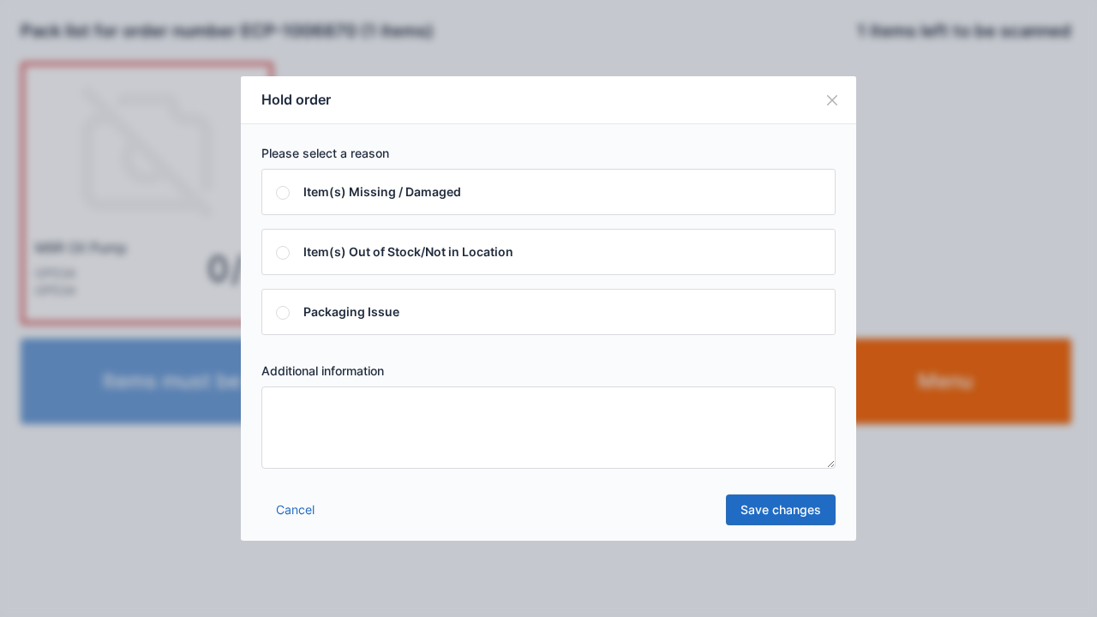
click at [570, 450] on textarea at bounding box center [548, 427] width 574 height 82
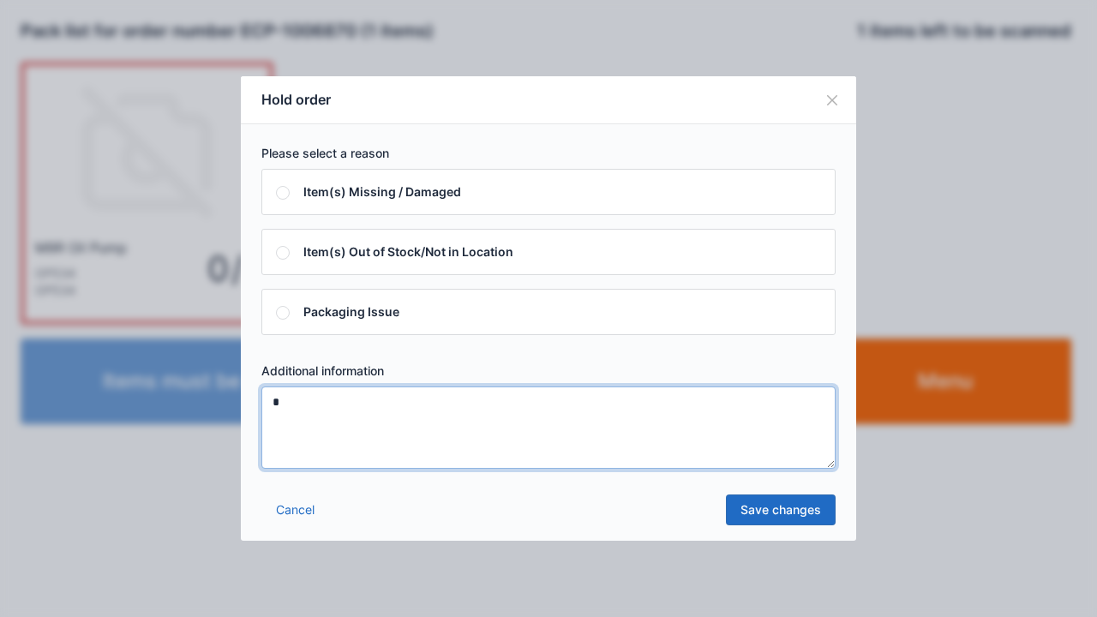
type textarea "*"
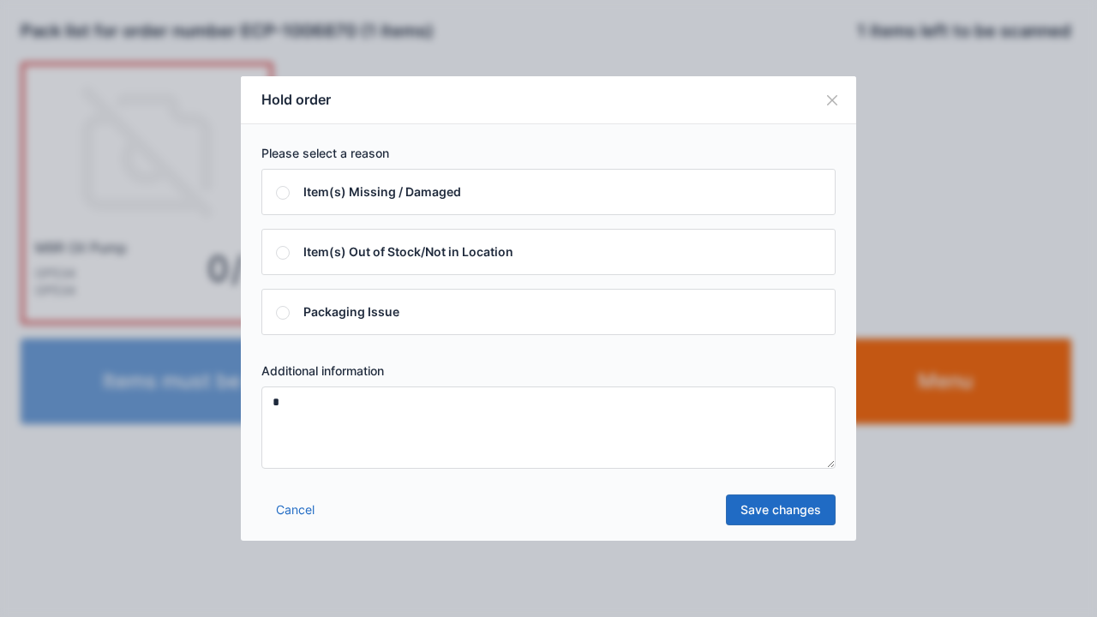
click at [785, 523] on link "Save changes" at bounding box center [781, 509] width 110 height 31
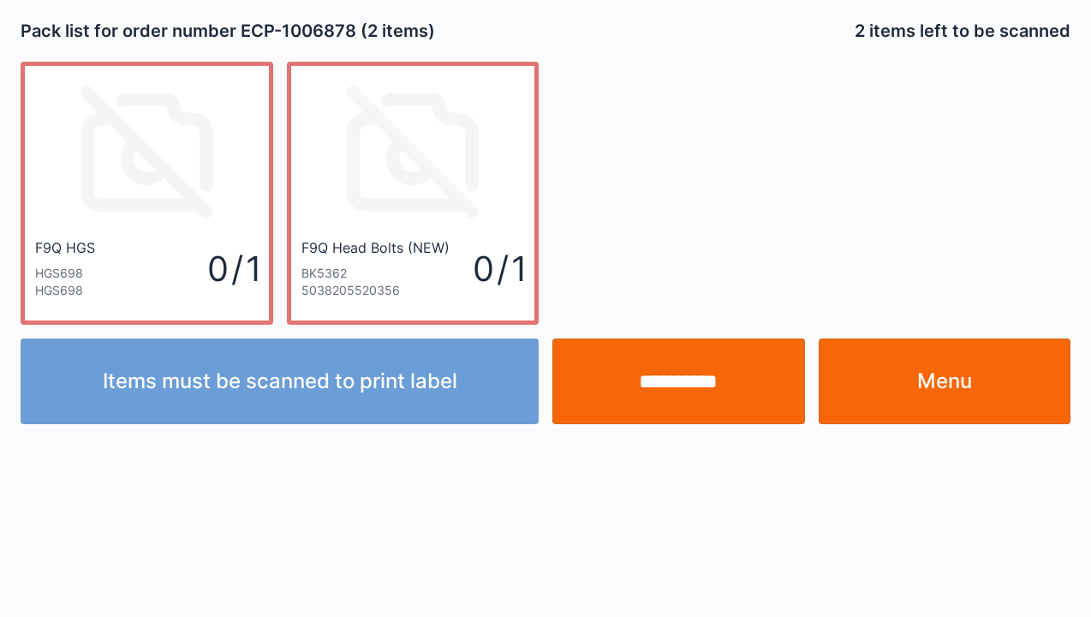
click at [665, 403] on input "**********" at bounding box center [679, 381] width 253 height 86
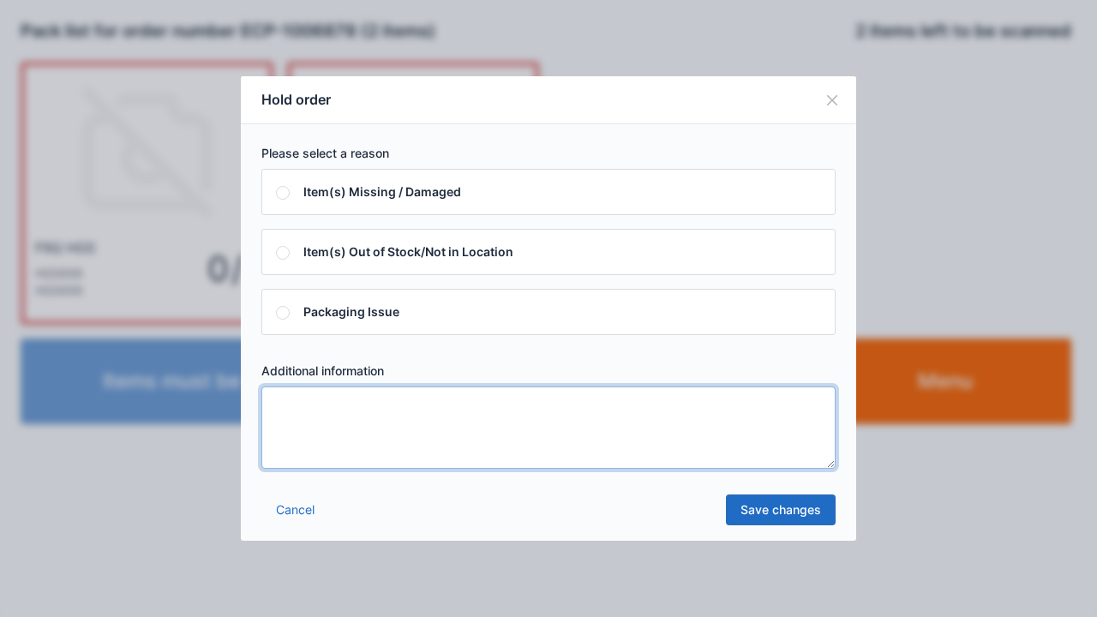
click at [554, 433] on textarea at bounding box center [548, 427] width 574 height 82
type textarea "*"
click at [792, 507] on link "Save changes" at bounding box center [781, 509] width 110 height 31
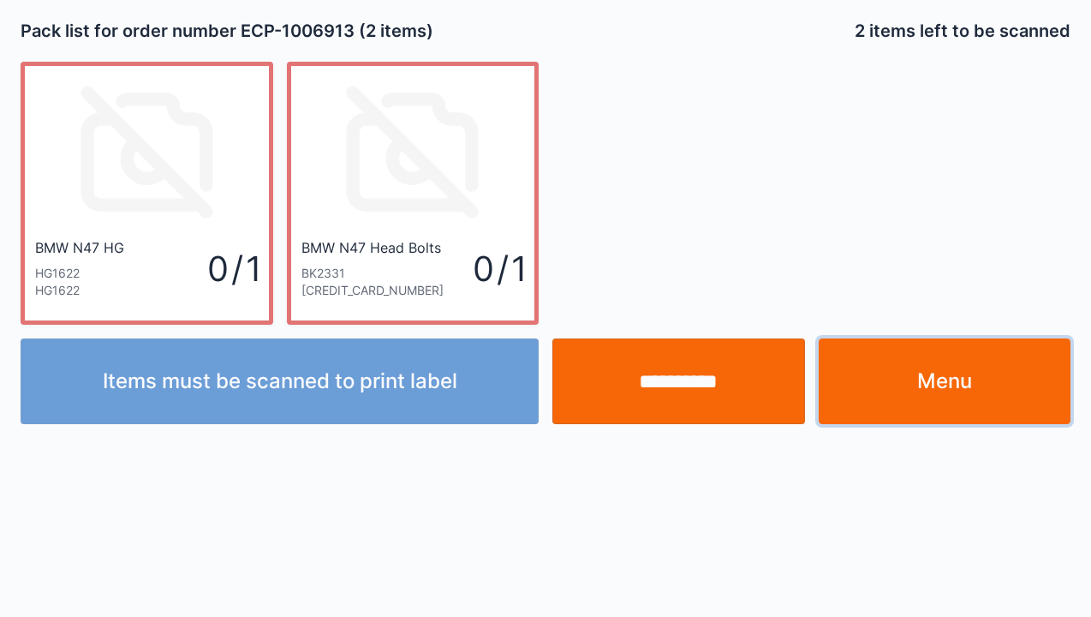
click at [906, 383] on link "Menu" at bounding box center [945, 381] width 253 height 86
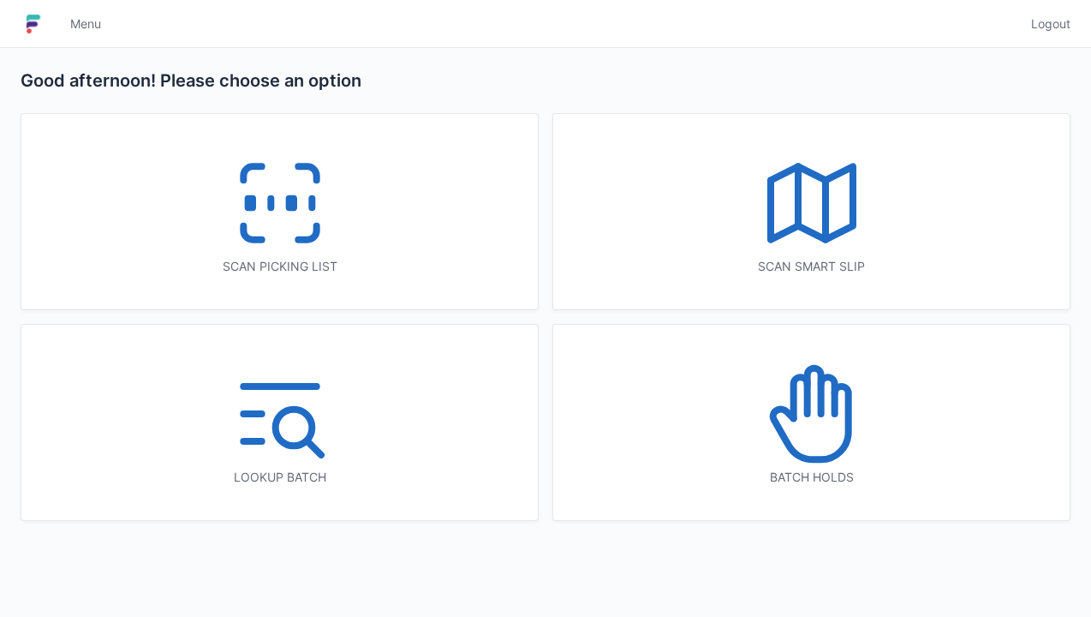
click at [1064, 23] on span "Logout" at bounding box center [1050, 23] width 39 height 17
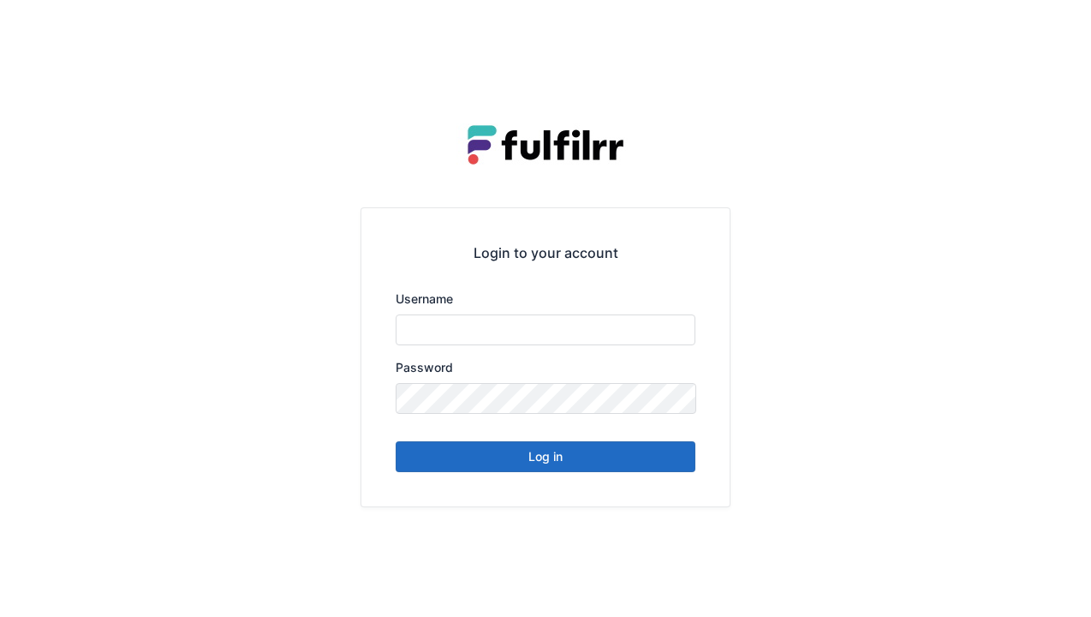
type input "******"
